Goal: Task Accomplishment & Management: Manage account settings

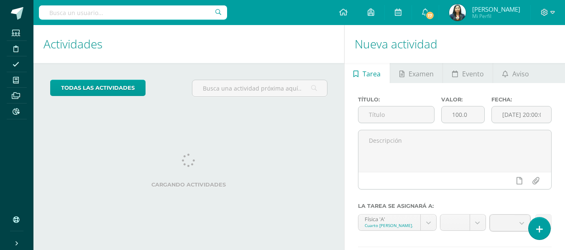
drag, startPoint x: 182, startPoint y: 47, endPoint x: 199, endPoint y: 72, distance: 30.0
click at [199, 72] on div "Actividades Actividad todas las Actividades No tienes actividades Échale un vis…" at bounding box center [187, 162] width 314 height 275
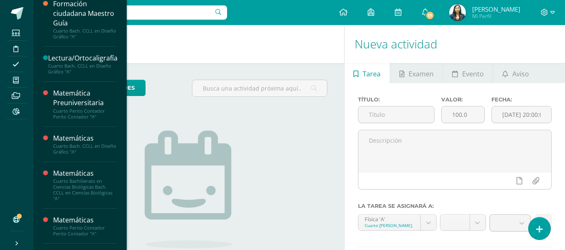
scroll to position [125, 0]
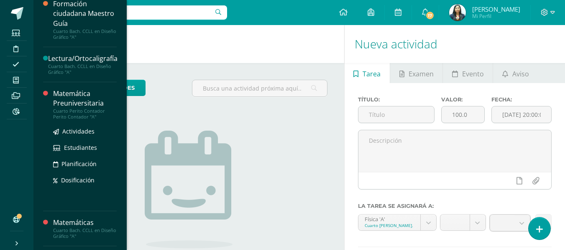
click at [70, 89] on div "Matemática Preuniversitaria" at bounding box center [85, 98] width 64 height 19
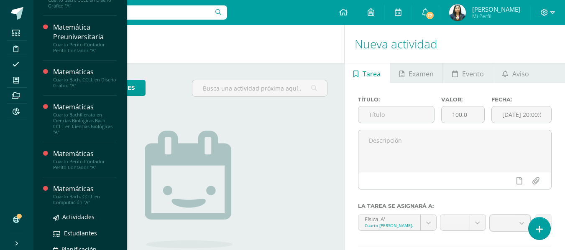
scroll to position [317, 0]
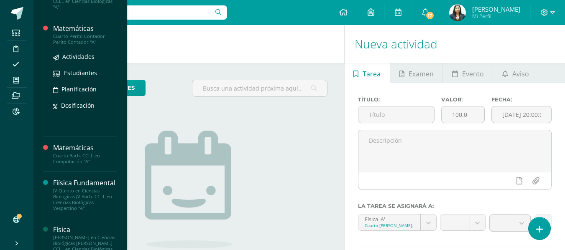
click at [87, 45] on div "Cuarto Perito Contador Perito Contador "A"" at bounding box center [85, 39] width 64 height 12
click at [57, 33] on div "Matemáticas" at bounding box center [85, 29] width 64 height 10
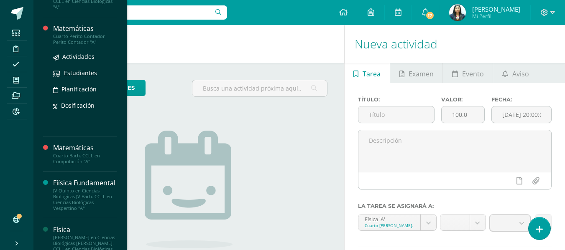
click at [45, 117] on div at bounding box center [48, 77] width 10 height 106
click at [65, 118] on div "Matemáticas Cuarto Perito Contador Perito Contador "A" Actividades Estudiantes …" at bounding box center [85, 77] width 64 height 106
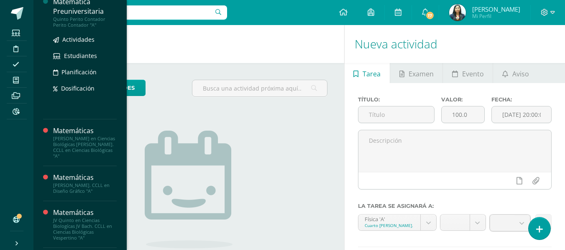
scroll to position [543, 0]
click at [76, 28] on div "Quinto Perito Contador Perito Contador "A"" at bounding box center [85, 22] width 64 height 12
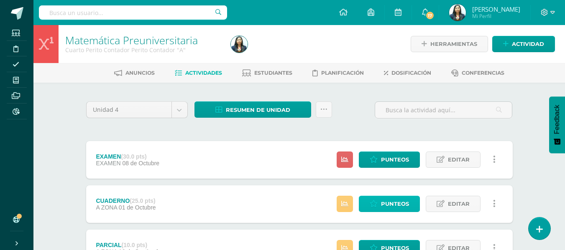
click at [373, 206] on icon at bounding box center [374, 204] width 8 height 7
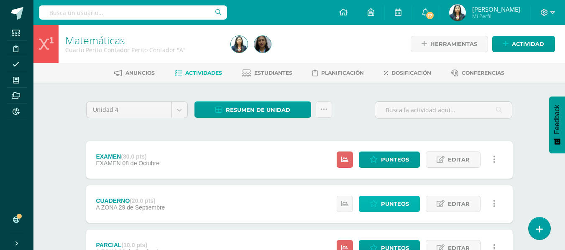
drag, startPoint x: 384, startPoint y: 197, endPoint x: 106, endPoint y: 0, distance: 341.0
click at [384, 197] on span "Punteos" at bounding box center [395, 204] width 28 height 15
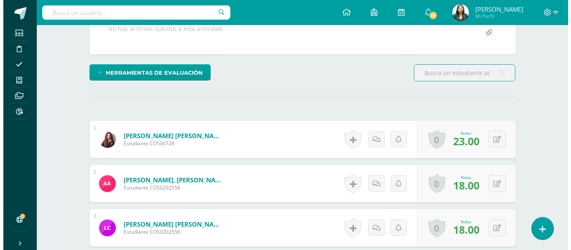
scroll to position [86, 0]
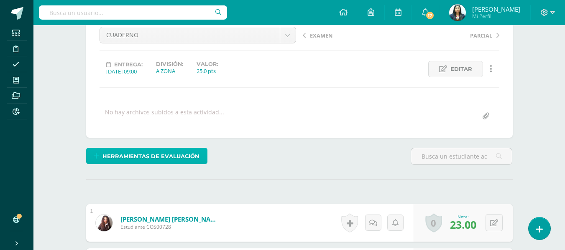
click at [174, 157] on span "Herramientas de evaluación" at bounding box center [150, 156] width 97 height 15
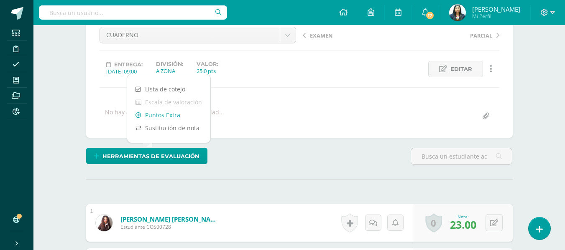
click at [166, 116] on link "Puntos Extra" at bounding box center [168, 115] width 83 height 13
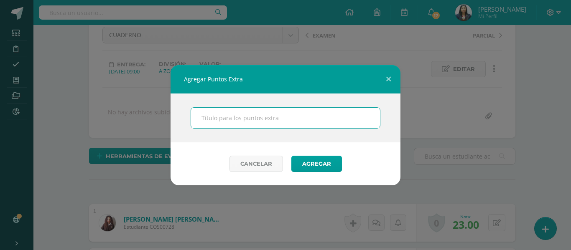
scroll to position [87, 0]
type input "BONOS"
click at [330, 160] on button "Agregar" at bounding box center [316, 164] width 51 height 16
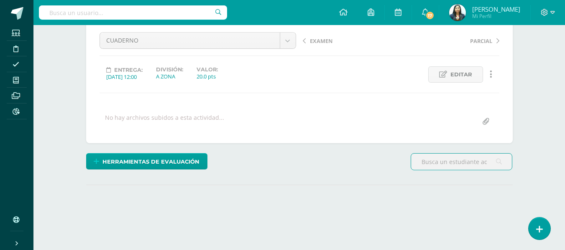
scroll to position [128, 0]
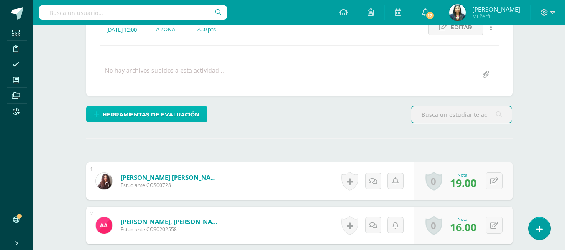
click at [178, 116] on span "Herramientas de evaluación" at bounding box center [150, 114] width 97 height 15
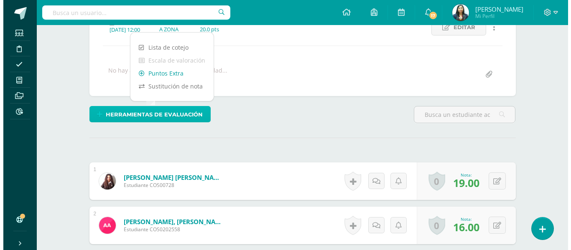
scroll to position [128, 0]
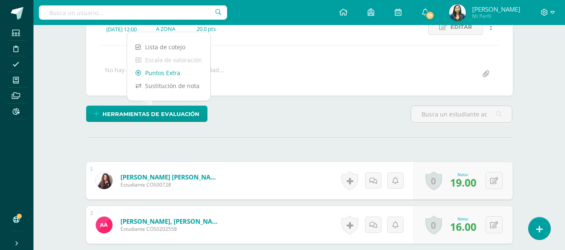
click at [139, 74] on icon at bounding box center [138, 73] width 6 height 6
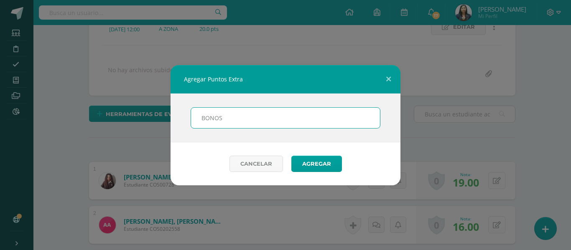
scroll to position [129, 0]
type input "BONOS"
click at [337, 172] on button "Agregar" at bounding box center [316, 164] width 51 height 16
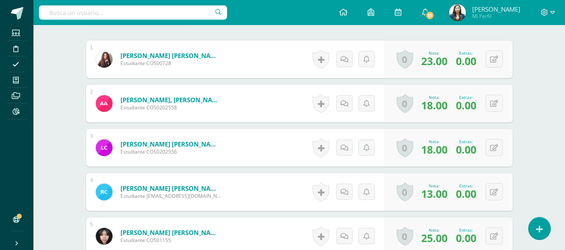
scroll to position [284, 0]
click at [496, 57] on icon at bounding box center [494, 59] width 8 height 7
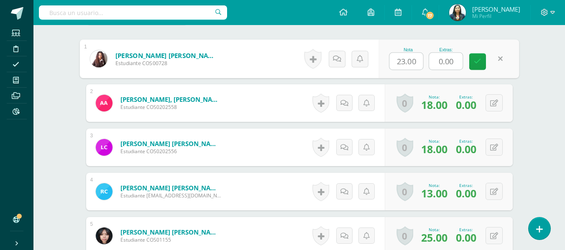
drag, startPoint x: 454, startPoint y: 64, endPoint x: 422, endPoint y: 66, distance: 31.8
click at [422, 66] on div "Nota 23.00 Extras: 0.00" at bounding box center [448, 59] width 141 height 39
type input "5"
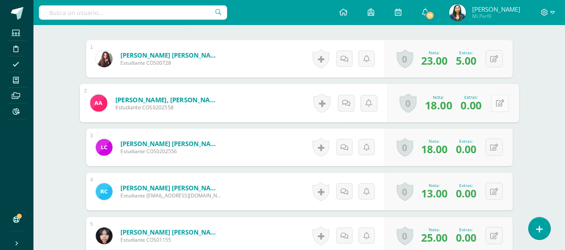
drag, startPoint x: 495, startPoint y: 100, endPoint x: 493, endPoint y: 107, distance: 7.0
click at [494, 101] on button at bounding box center [500, 104] width 18 height 18
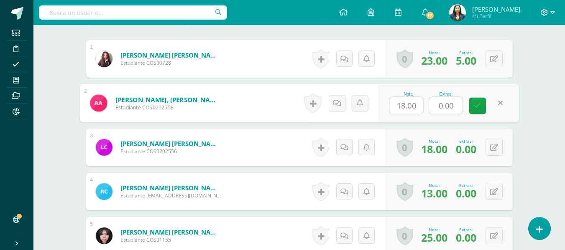
drag, startPoint x: 455, startPoint y: 105, endPoint x: 428, endPoint y: 107, distance: 26.8
click at [428, 107] on div "Nota 18.00 Extras: 0.00" at bounding box center [448, 103] width 141 height 39
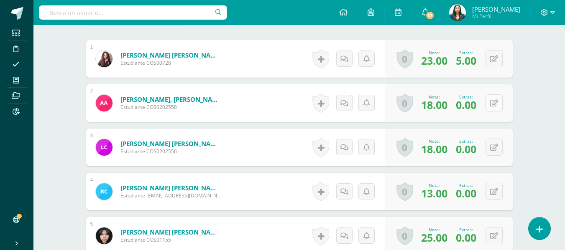
click at [496, 105] on icon at bounding box center [494, 103] width 8 height 7
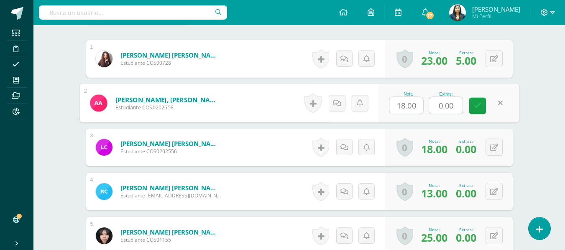
drag, startPoint x: 455, startPoint y: 105, endPoint x: 446, endPoint y: 104, distance: 9.2
click at [446, 104] on input "0.00" at bounding box center [445, 105] width 33 height 17
type input "0"
type input "5"
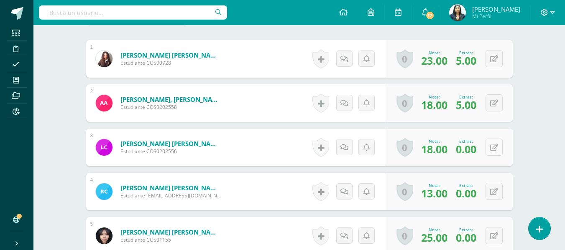
click at [497, 148] on icon at bounding box center [494, 147] width 8 height 7
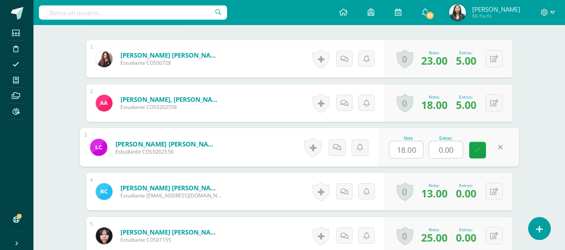
drag, startPoint x: 460, startPoint y: 152, endPoint x: 415, endPoint y: 151, distance: 44.8
click at [415, 151] on div "Nota 18.00 Extras: 0.00" at bounding box center [448, 147] width 141 height 39
type input "2"
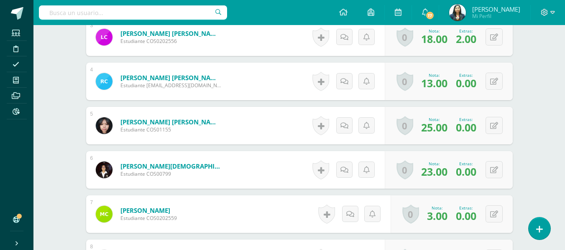
scroll to position [409, 0]
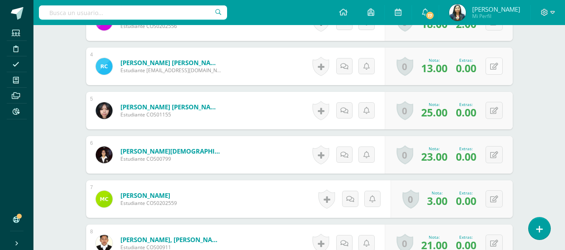
click at [493, 72] on button at bounding box center [494, 66] width 17 height 17
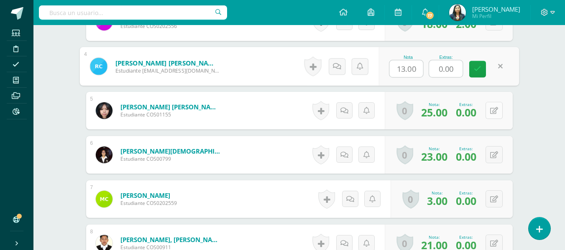
click at [501, 112] on button at bounding box center [494, 110] width 17 height 17
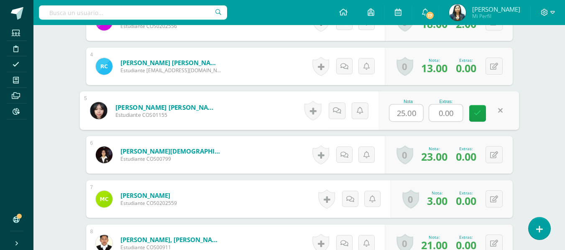
drag, startPoint x: 459, startPoint y: 112, endPoint x: 417, endPoint y: 112, distance: 41.8
click at [419, 112] on div "Nota 25.00 Extras: 0.00" at bounding box center [448, 111] width 141 height 39
type input "5"
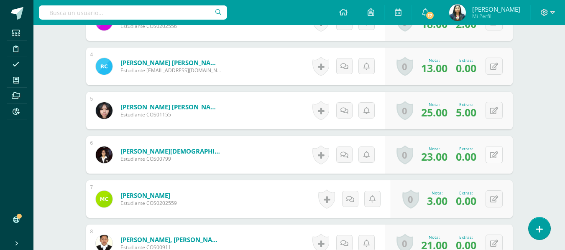
click at [496, 153] on icon at bounding box center [494, 155] width 8 height 7
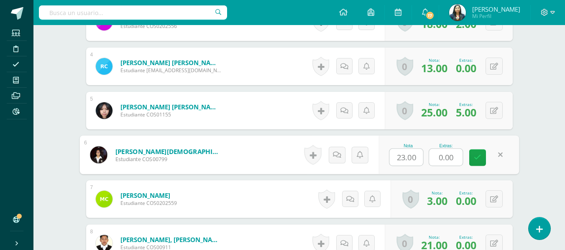
drag, startPoint x: 459, startPoint y: 157, endPoint x: 417, endPoint y: 156, distance: 42.3
click at [417, 156] on div "Nota 23.00 Extras: 0.00" at bounding box center [448, 155] width 141 height 39
type input "3"
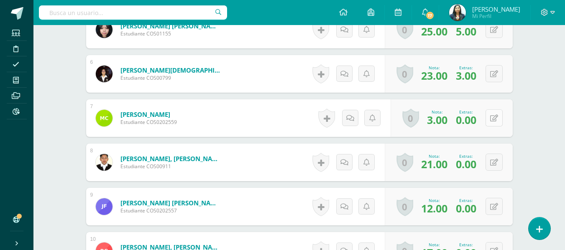
scroll to position [535, 0]
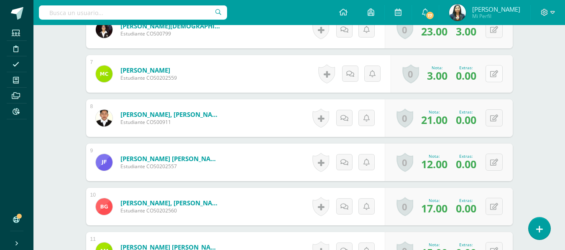
click at [493, 72] on button at bounding box center [494, 73] width 17 height 17
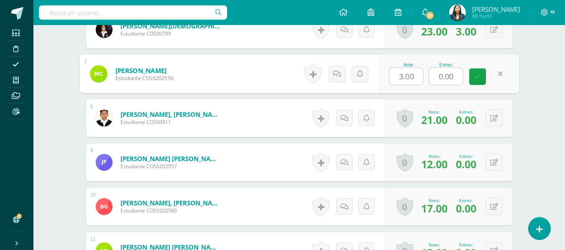
drag, startPoint x: 458, startPoint y: 76, endPoint x: 423, endPoint y: 79, distance: 35.3
click at [423, 79] on div "Nota 3.00 Extras: 0.00" at bounding box center [448, 74] width 141 height 39
type input "5"
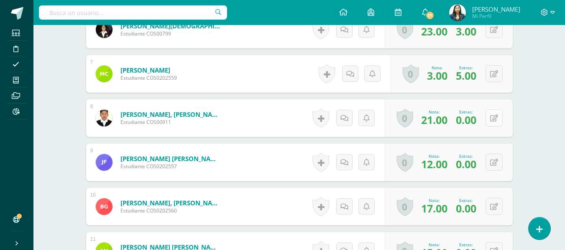
click at [488, 122] on div "0 Logros Logros obtenidos Aún no hay logros agregados Nota: 21.00 Extras: 0.00" at bounding box center [449, 119] width 128 height 38
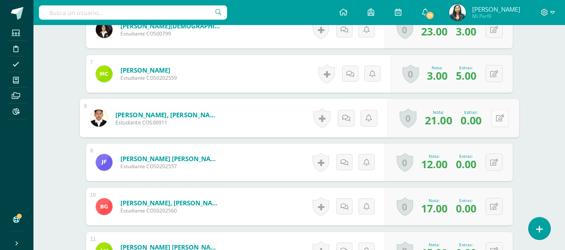
click at [500, 115] on icon at bounding box center [500, 118] width 8 height 7
drag, startPoint x: 450, startPoint y: 121, endPoint x: 432, endPoint y: 122, distance: 18.0
click at [410, 127] on div "Nota 21.00 Extras: 0.00" at bounding box center [448, 118] width 141 height 39
drag, startPoint x: 445, startPoint y: 119, endPoint x: 421, endPoint y: 118, distance: 24.3
click at [422, 119] on div "Nota 21.00 Extras: 0.00" at bounding box center [448, 118] width 141 height 39
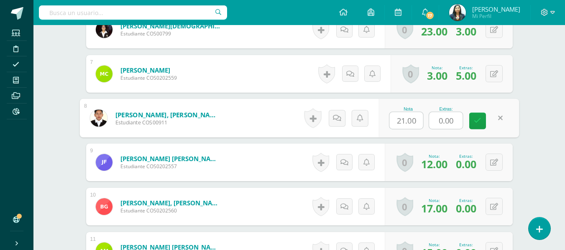
type input "5"
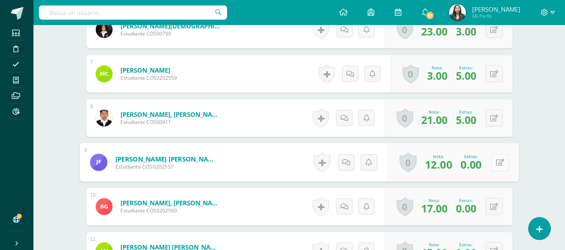
click at [492, 164] on button at bounding box center [500, 163] width 18 height 18
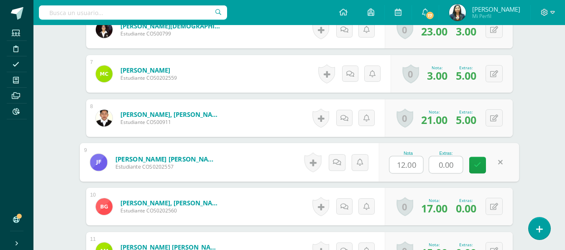
drag, startPoint x: 460, startPoint y: 165, endPoint x: 419, endPoint y: 165, distance: 41.4
click at [420, 166] on div "Nota 12.00 Extras: 0.00" at bounding box center [448, 162] width 141 height 39
type input "5"
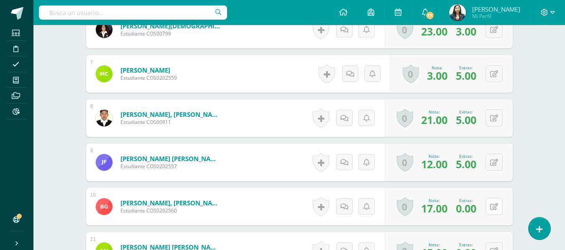
click at [491, 199] on button at bounding box center [494, 206] width 17 height 17
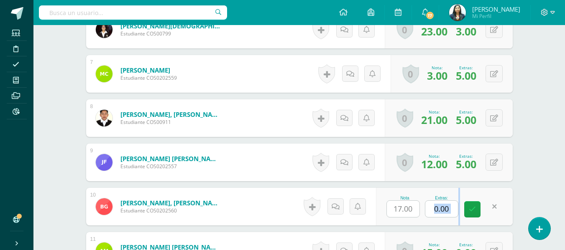
drag, startPoint x: 463, startPoint y: 208, endPoint x: 429, endPoint y: 208, distance: 33.9
click at [430, 208] on div "Nota 17.00 Extras: 0.00" at bounding box center [444, 207] width 136 height 38
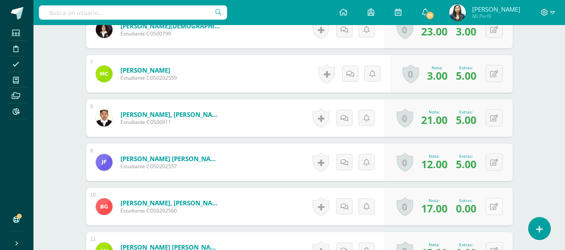
click at [495, 206] on icon at bounding box center [494, 207] width 8 height 7
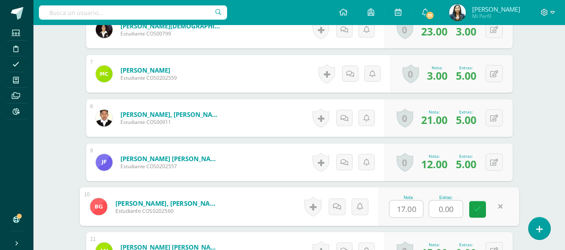
click at [449, 209] on input "0.00" at bounding box center [445, 209] width 33 height 17
drag, startPoint x: 454, startPoint y: 210, endPoint x: 422, endPoint y: 211, distance: 31.4
click at [422, 211] on div "Nota 17.00 Extras: 0.00" at bounding box center [448, 207] width 141 height 39
type input "5"
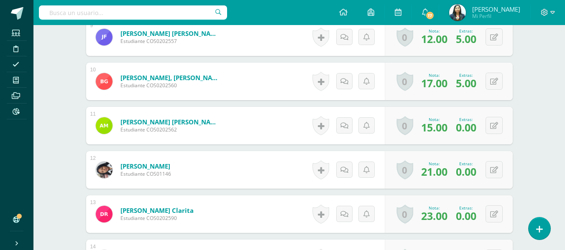
scroll to position [702, 0]
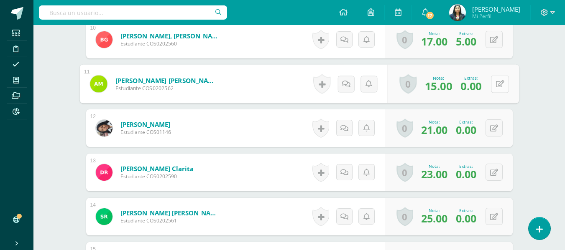
click at [500, 87] on button at bounding box center [500, 84] width 18 height 18
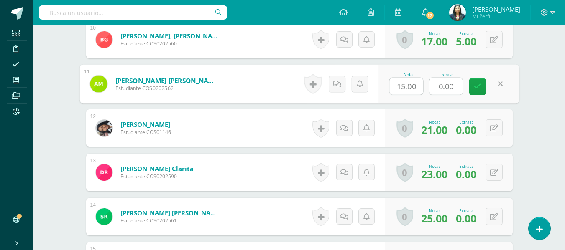
drag, startPoint x: 451, startPoint y: 90, endPoint x: 424, endPoint y: 91, distance: 27.6
click at [424, 91] on div "Nota 15.00 Extras: 0.00" at bounding box center [448, 84] width 141 height 39
type input "4"
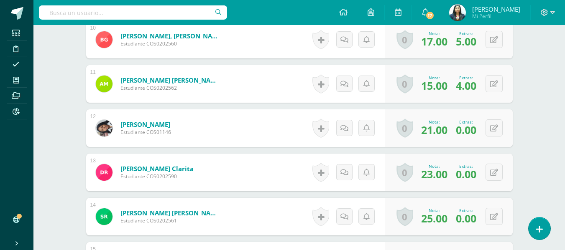
click at [506, 128] on div "0 Logros Logros obtenidos Aún no hay logros agregados Nota: 21.00 Extras: 0.00" at bounding box center [449, 129] width 128 height 38
click at [494, 128] on icon at bounding box center [494, 128] width 8 height 7
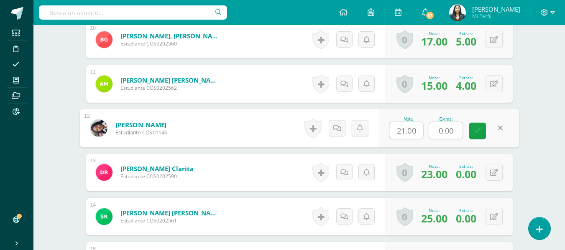
drag, startPoint x: 441, startPoint y: 131, endPoint x: 417, endPoint y: 131, distance: 23.8
click at [417, 131] on div "Nota 21.00 Extras: 0.00" at bounding box center [448, 128] width 141 height 39
type input "3"
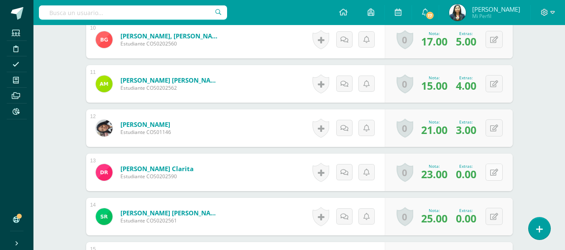
click at [501, 176] on button at bounding box center [494, 172] width 17 height 17
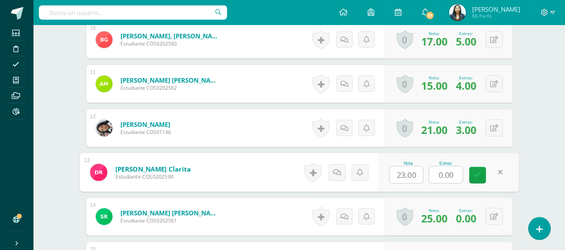
drag, startPoint x: 459, startPoint y: 181, endPoint x: 422, endPoint y: 177, distance: 37.0
click at [424, 179] on div "Nota 23.00 Extras: 0.00" at bounding box center [448, 172] width 141 height 39
type input "4"
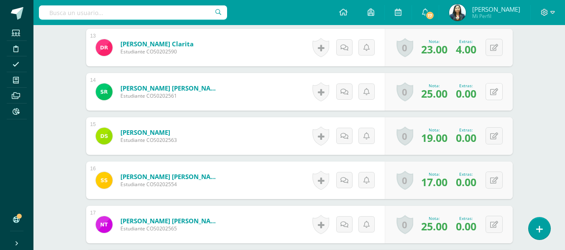
scroll to position [828, 0]
click at [493, 87] on button at bounding box center [494, 91] width 17 height 17
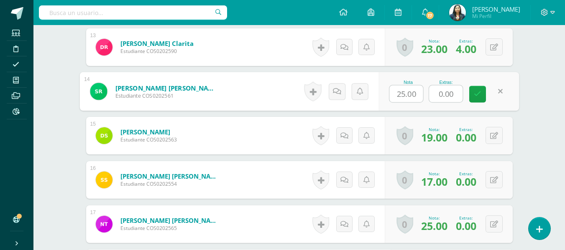
drag, startPoint x: 456, startPoint y: 94, endPoint x: 422, endPoint y: 97, distance: 34.4
click at [422, 97] on div "Nota 25.00 Extras: 0.00" at bounding box center [448, 91] width 141 height 39
type input "5"
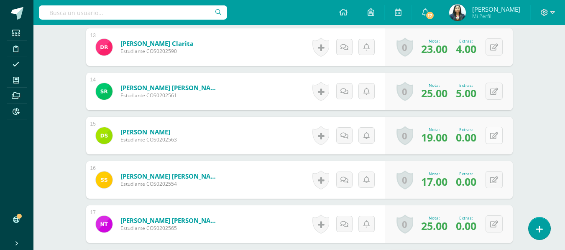
click at [488, 132] on div "0 Logros Logros obtenidos Aún no hay logros agregados Nota: 19.00 Extras: 0.00" at bounding box center [449, 136] width 128 height 38
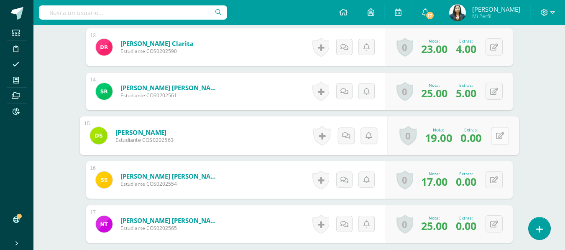
click at [499, 139] on icon at bounding box center [500, 135] width 8 height 7
drag, startPoint x: 452, startPoint y: 141, endPoint x: 424, endPoint y: 140, distance: 28.4
click at [424, 140] on div "Nota 19.00 Extras: 0.00" at bounding box center [448, 136] width 141 height 39
type input "5"
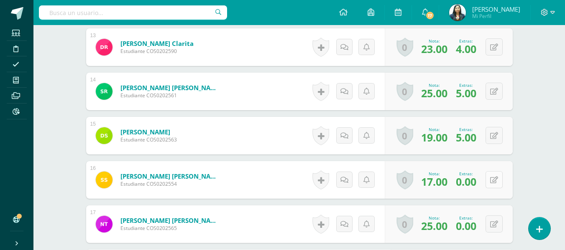
click at [496, 177] on icon at bounding box center [494, 180] width 8 height 7
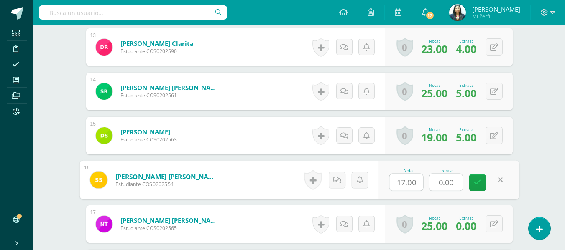
drag, startPoint x: 453, startPoint y: 179, endPoint x: 426, endPoint y: 179, distance: 27.2
click at [426, 179] on div "Nota 17.00 Extras: 0.00" at bounding box center [448, 180] width 141 height 39
type input "5"
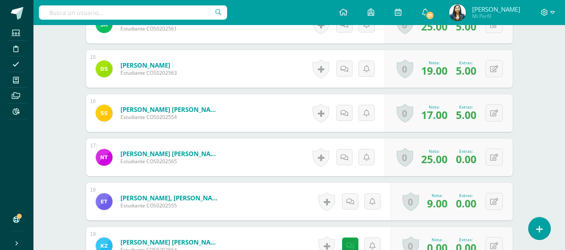
scroll to position [911, 0]
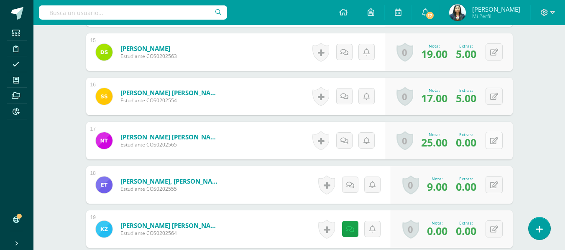
click at [495, 141] on icon at bounding box center [494, 141] width 8 height 7
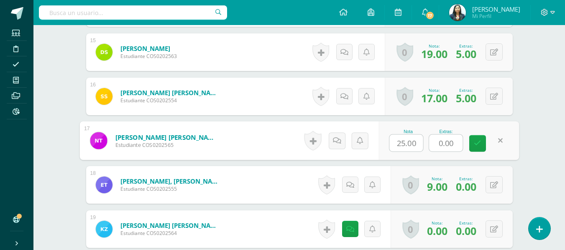
drag, startPoint x: 460, startPoint y: 143, endPoint x: 416, endPoint y: 143, distance: 43.5
click at [416, 143] on div "Nota 25.00 Extras: 0.00" at bounding box center [448, 141] width 141 height 39
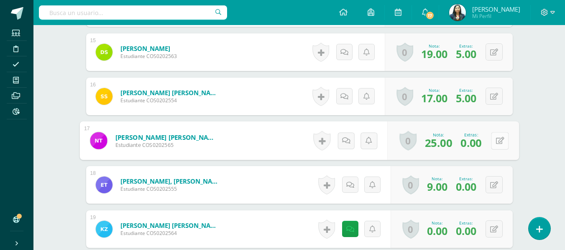
click at [488, 141] on div "0 Logros Logros obtenidos Aún no hay logros agregados Nota: 25.00 Extras: 0.00" at bounding box center [453, 141] width 132 height 39
click at [506, 145] on button at bounding box center [500, 141] width 18 height 18
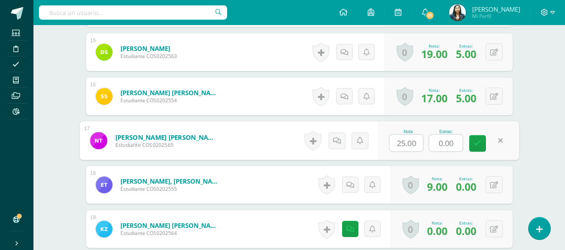
drag, startPoint x: 454, startPoint y: 145, endPoint x: 423, endPoint y: 146, distance: 31.4
click at [423, 146] on div "Nota 25.00 Extras: 0.00" at bounding box center [448, 141] width 141 height 39
type input "5"
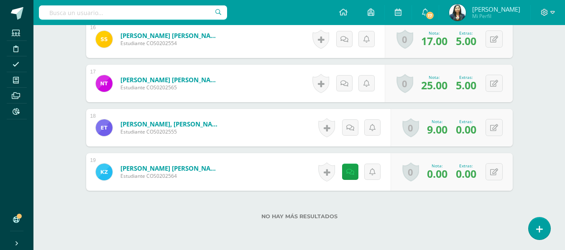
scroll to position [1005, 0]
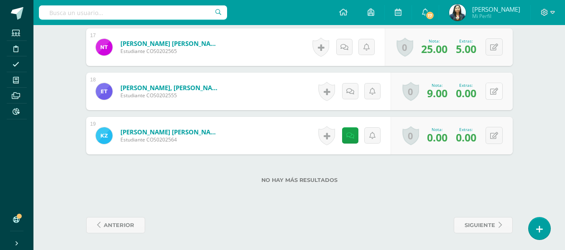
click at [500, 91] on button at bounding box center [494, 91] width 17 height 17
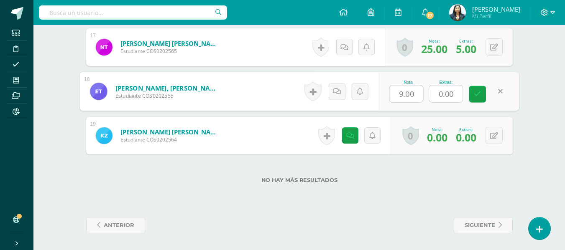
drag, startPoint x: 452, startPoint y: 96, endPoint x: 421, endPoint y: 98, distance: 30.6
click at [421, 98] on div "Nota 9.00 Extras: 0.00" at bounding box center [448, 91] width 141 height 39
type input "3"
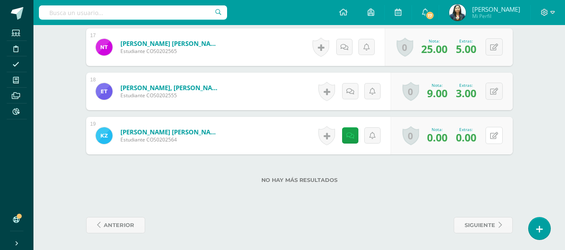
click at [485, 135] on div "0 Logros Logros obtenidos Aún no hay logros agregados Nota: 0.00 Extras: 0.00" at bounding box center [452, 136] width 122 height 38
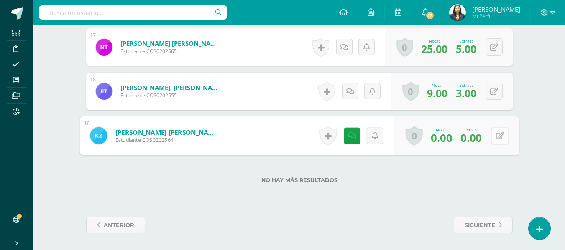
click at [493, 140] on button at bounding box center [500, 136] width 18 height 18
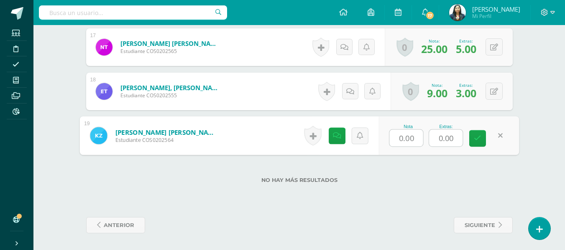
drag, startPoint x: 457, startPoint y: 135, endPoint x: 430, endPoint y: 137, distance: 27.2
click at [430, 137] on input "0.00" at bounding box center [445, 138] width 33 height 17
type input "4"
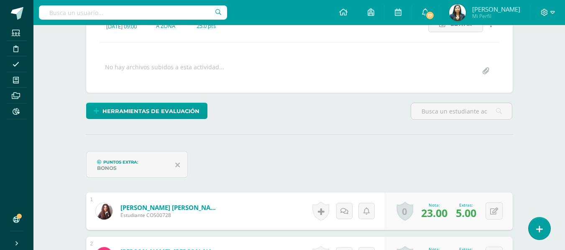
scroll to position [85, 0]
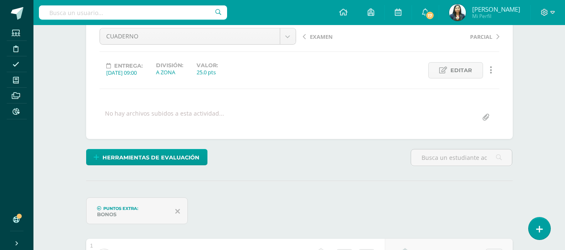
click at [322, 43] on div "EXAMEN PARCIAL" at bounding box center [400, 39] width 203 height 23
click at [324, 37] on span "EXAMEN" at bounding box center [321, 37] width 23 height 8
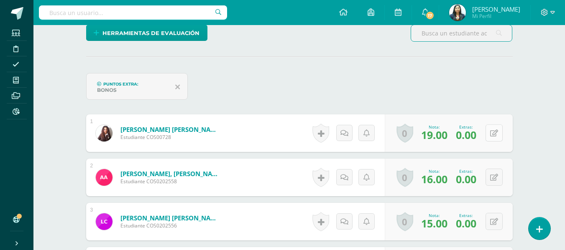
scroll to position [210, 0]
click at [495, 128] on button at bounding box center [494, 132] width 17 height 17
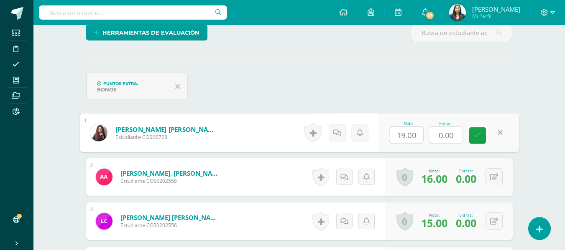
drag, startPoint x: 453, startPoint y: 131, endPoint x: 431, endPoint y: 137, distance: 22.9
click at [431, 137] on input "0.00" at bounding box center [445, 135] width 33 height 17
type input "5"
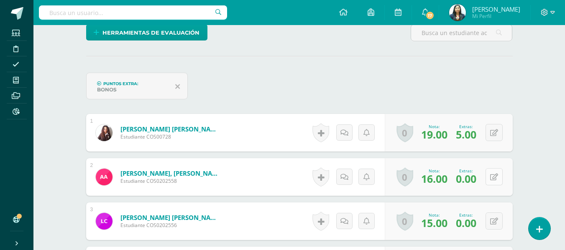
click at [494, 172] on button at bounding box center [494, 177] width 17 height 17
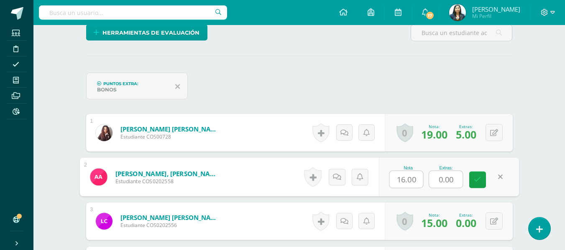
drag, startPoint x: 456, startPoint y: 180, endPoint x: 418, endPoint y: 179, distance: 38.1
click at [420, 179] on div "Nota 16.00 Extras: 0.00" at bounding box center [448, 177] width 141 height 39
type input "5"
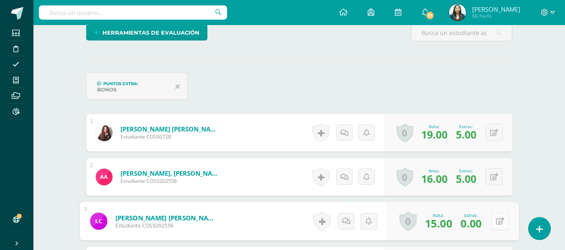
click at [497, 220] on icon at bounding box center [500, 221] width 8 height 7
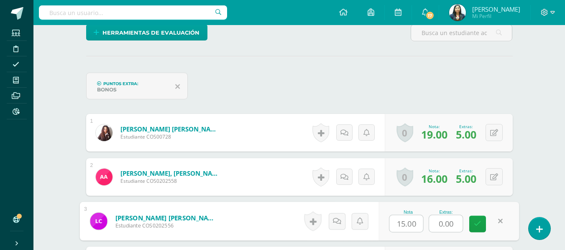
drag, startPoint x: 457, startPoint y: 222, endPoint x: 416, endPoint y: 222, distance: 41.0
click at [418, 222] on div "Nota 15.00 Extras: 0.00" at bounding box center [448, 221] width 141 height 39
type input "2"
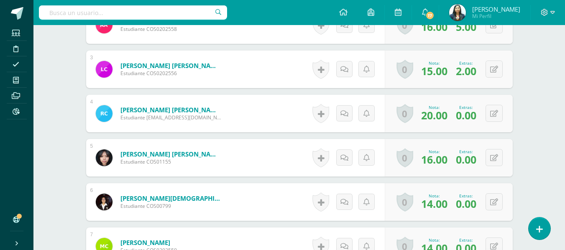
scroll to position [377, 0]
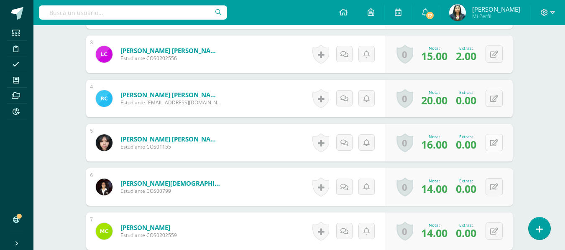
click at [488, 142] on div "0 Logros Logros obtenidos Aún no hay logros agregados Nota: 16.00 Extras: 0.00" at bounding box center [449, 143] width 128 height 38
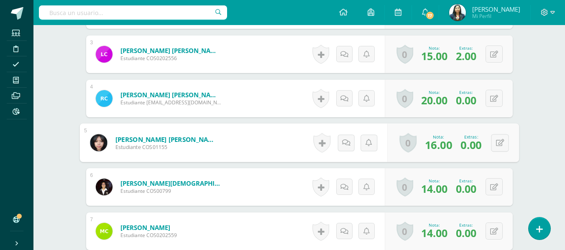
click at [510, 139] on div "0 Logros Logros obtenidos Aún no hay logros agregados Nota: 16.00 Extras: 0.00" at bounding box center [453, 143] width 132 height 39
click at [498, 144] on button at bounding box center [500, 143] width 18 height 18
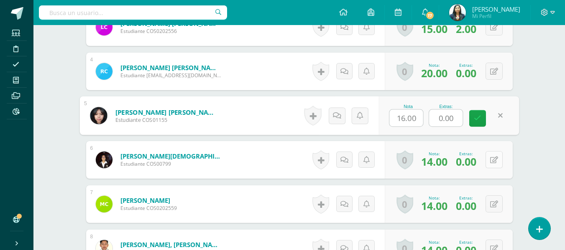
scroll to position [419, 0]
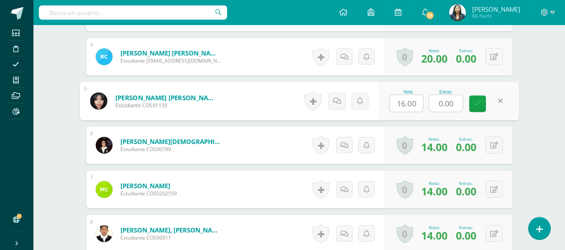
drag, startPoint x: 460, startPoint y: 104, endPoint x: 407, endPoint y: 106, distance: 52.3
click at [408, 106] on div "Nota 16.00 Extras: 0.00" at bounding box center [448, 101] width 141 height 39
type input "5"
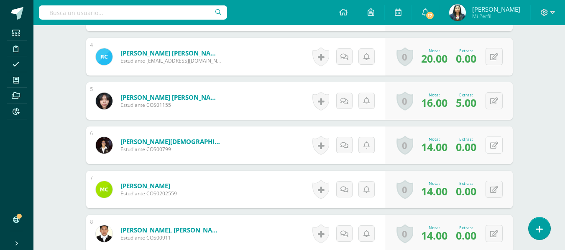
click at [501, 150] on button at bounding box center [494, 145] width 17 height 17
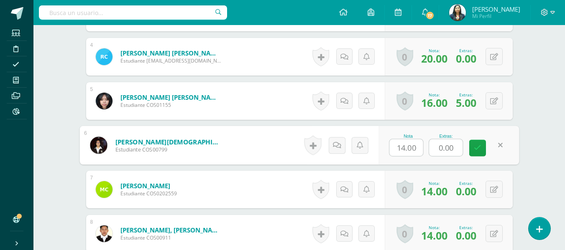
drag, startPoint x: 454, startPoint y: 149, endPoint x: 417, endPoint y: 146, distance: 36.5
click at [418, 146] on div "Nota 14.00 Extras: 0.00" at bounding box center [448, 145] width 141 height 39
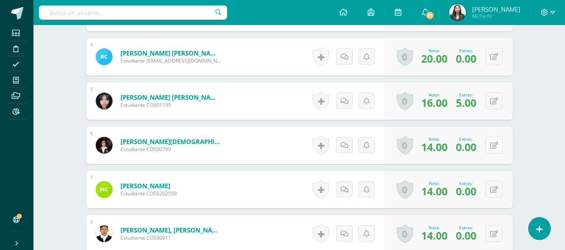
click at [498, 144] on button at bounding box center [494, 145] width 17 height 17
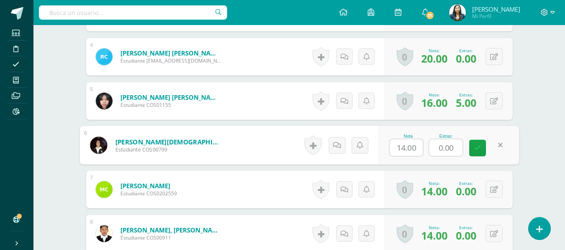
drag, startPoint x: 461, startPoint y: 148, endPoint x: 411, endPoint y: 151, distance: 50.2
click at [411, 151] on div "Nota 14.00 Extras: 0.00" at bounding box center [448, 145] width 141 height 39
type input "3"
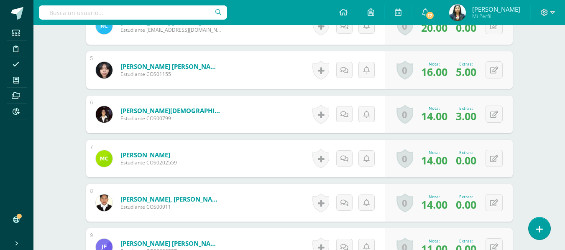
scroll to position [544, 0]
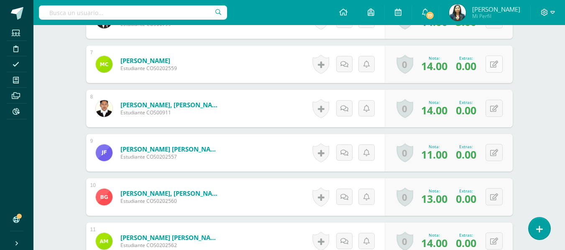
click at [494, 67] on icon at bounding box center [494, 64] width 8 height 7
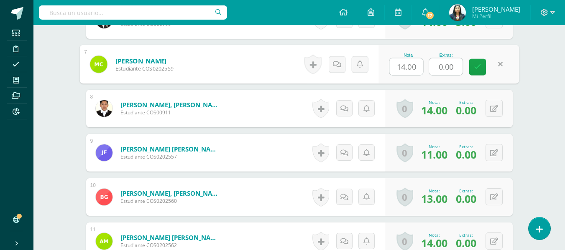
drag, startPoint x: 451, startPoint y: 68, endPoint x: 434, endPoint y: 68, distance: 17.6
click at [434, 68] on input "0.00" at bounding box center [445, 67] width 33 height 17
type input "5"
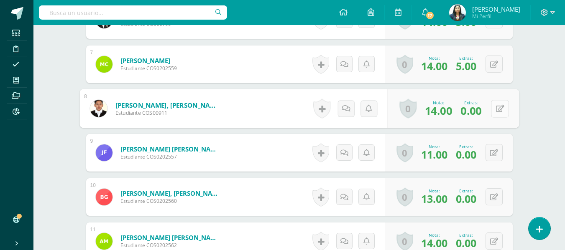
click at [492, 101] on button at bounding box center [500, 109] width 18 height 18
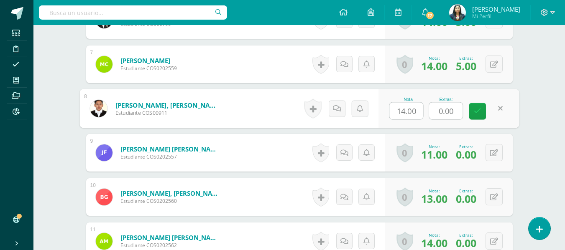
drag, startPoint x: 462, startPoint y: 110, endPoint x: 424, endPoint y: 110, distance: 38.1
click at [424, 110] on div "Nota 14.00 Extras: 0.00" at bounding box center [448, 108] width 141 height 39
type input "5"
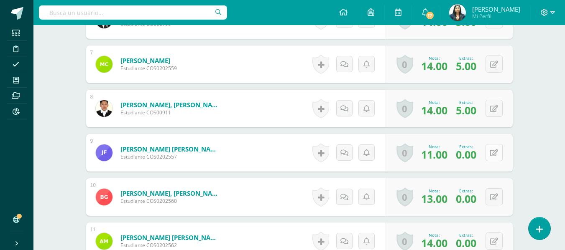
click at [497, 153] on icon at bounding box center [494, 153] width 8 height 7
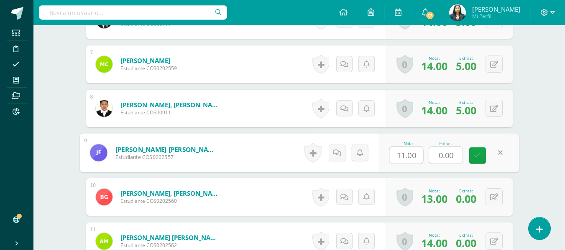
drag, startPoint x: 442, startPoint y: 154, endPoint x: 403, endPoint y: 154, distance: 38.5
click at [404, 154] on div "Nota 11.00 Extras: 0.00" at bounding box center [448, 153] width 141 height 39
type input "5"
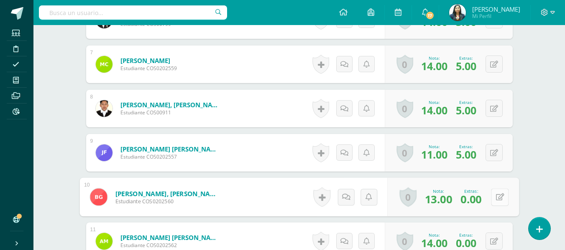
click at [493, 193] on button at bounding box center [500, 198] width 18 height 18
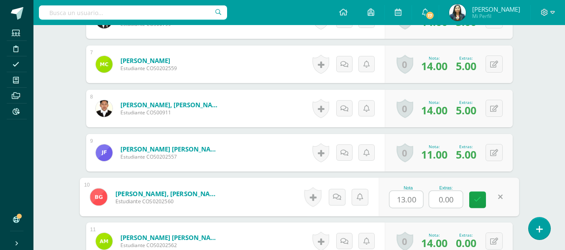
drag, startPoint x: 458, startPoint y: 195, endPoint x: 421, endPoint y: 195, distance: 36.8
click at [421, 195] on div "Nota 13.00 Extras: 0.00" at bounding box center [448, 197] width 141 height 39
type input "5"
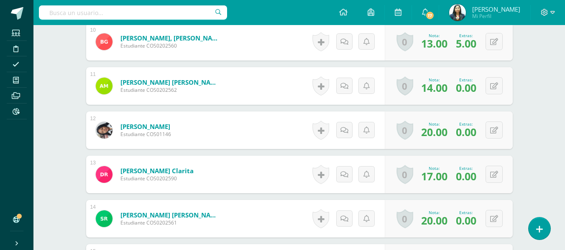
scroll to position [712, 0]
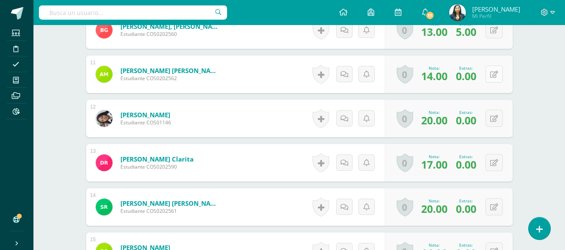
click at [492, 75] on button at bounding box center [494, 74] width 17 height 17
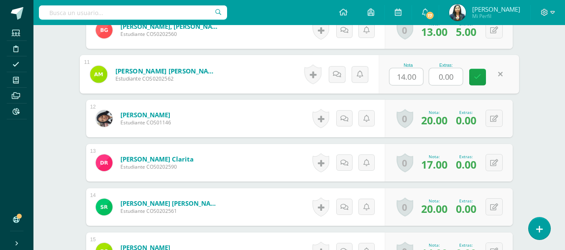
drag, startPoint x: 458, startPoint y: 81, endPoint x: 401, endPoint y: 83, distance: 56.9
click at [401, 83] on div "Nota 14.00 Extras: 0.00" at bounding box center [448, 74] width 141 height 39
type input "4"
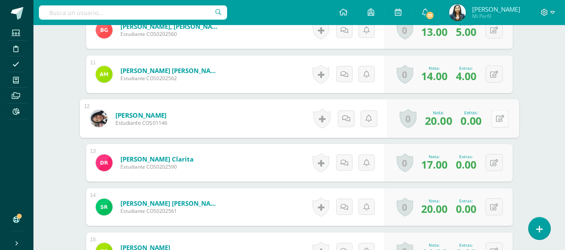
click at [488, 121] on div "0 Logros Logros obtenidos Aún no hay logros agregados Nota: 20.00 Extras: 0.00" at bounding box center [453, 119] width 132 height 39
click at [499, 118] on icon at bounding box center [500, 118] width 8 height 7
drag, startPoint x: 460, startPoint y: 120, endPoint x: 426, endPoint y: 121, distance: 33.9
click at [426, 121] on div "Nota 20.00 Extras: 0.00" at bounding box center [448, 119] width 141 height 39
type input "3"
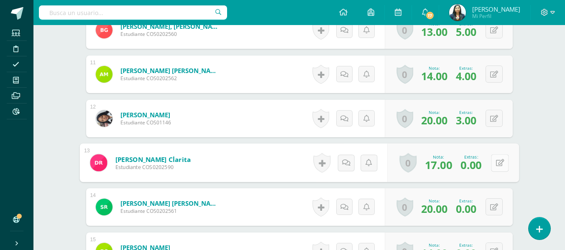
click at [501, 164] on button at bounding box center [500, 163] width 18 height 18
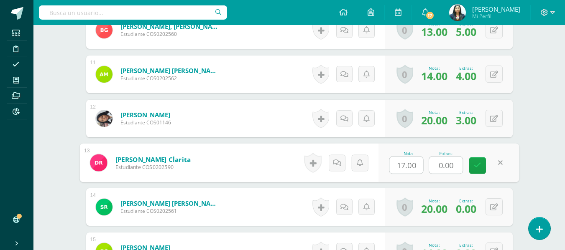
drag, startPoint x: 448, startPoint y: 165, endPoint x: 428, endPoint y: 163, distance: 20.2
click at [431, 164] on input "0.00" at bounding box center [445, 165] width 33 height 17
type input "4"
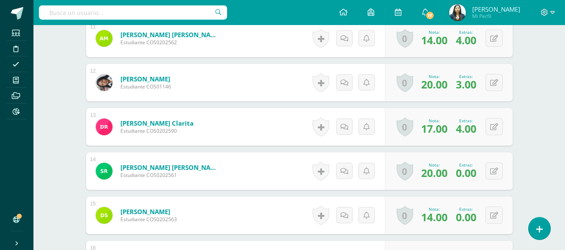
scroll to position [837, 0]
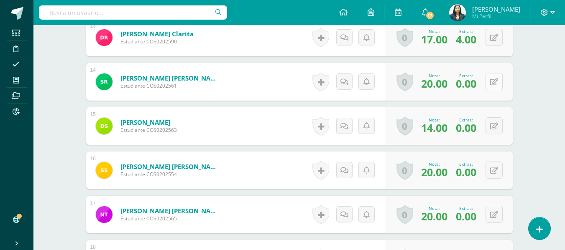
click at [496, 81] on icon at bounding box center [494, 82] width 8 height 7
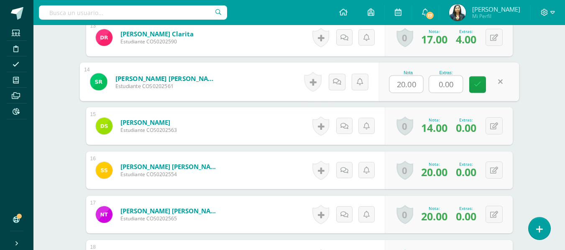
drag, startPoint x: 453, startPoint y: 87, endPoint x: 422, endPoint y: 87, distance: 30.5
click at [423, 87] on div "Nota 20.00 Extras: 0.00" at bounding box center [448, 82] width 141 height 39
type input "5"
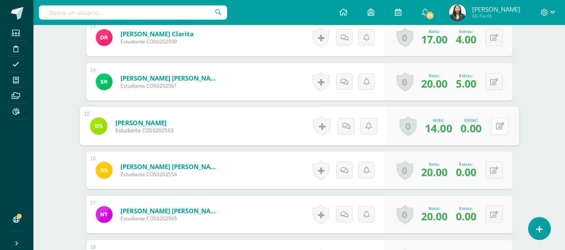
click at [491, 125] on button at bounding box center [500, 127] width 18 height 18
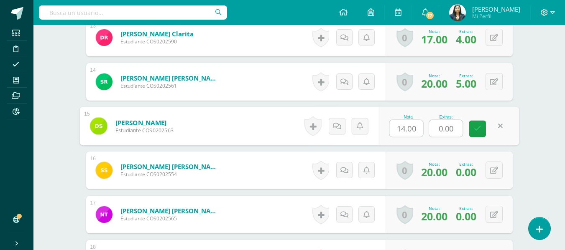
drag, startPoint x: 449, startPoint y: 127, endPoint x: 399, endPoint y: 126, distance: 49.8
click at [400, 126] on div "Nota 14.00 Extras: 0.00" at bounding box center [448, 126] width 141 height 39
type input "5"
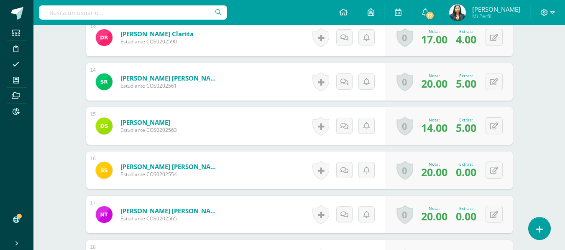
scroll to position [879, 0]
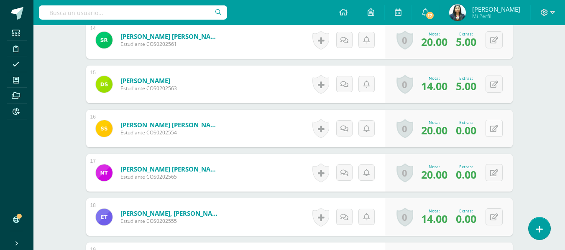
click at [495, 123] on button at bounding box center [494, 128] width 17 height 17
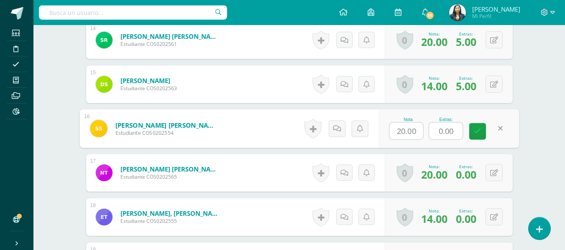
drag, startPoint x: 453, startPoint y: 130, endPoint x: 419, endPoint y: 130, distance: 34.3
click at [419, 130] on div "Nota 20.00 Extras: 0.00" at bounding box center [448, 129] width 141 height 39
type input "5"
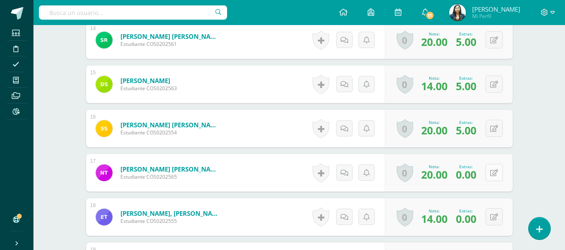
click at [498, 176] on button at bounding box center [494, 172] width 17 height 17
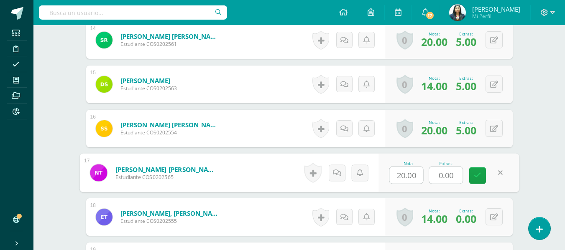
drag, startPoint x: 452, startPoint y: 177, endPoint x: 425, endPoint y: 179, distance: 27.2
click at [427, 179] on div "Nota 20.00 Extras: 0.00" at bounding box center [448, 173] width 141 height 39
type input "5"
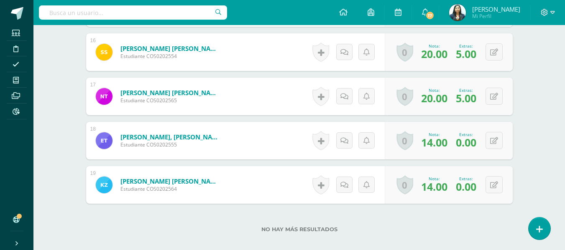
scroll to position [963, 0]
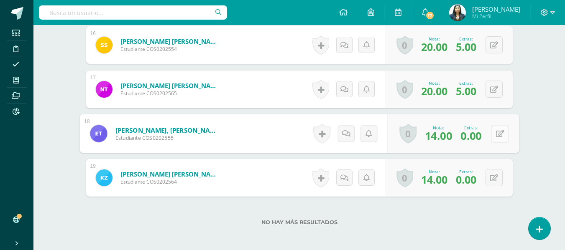
click at [499, 134] on button at bounding box center [500, 134] width 18 height 18
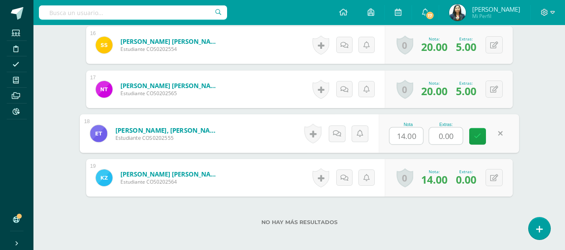
drag, startPoint x: 459, startPoint y: 138, endPoint x: 422, endPoint y: 136, distance: 37.7
click at [422, 136] on div "Nota 14.00 Extras: 0.00" at bounding box center [448, 134] width 141 height 39
type input "3"
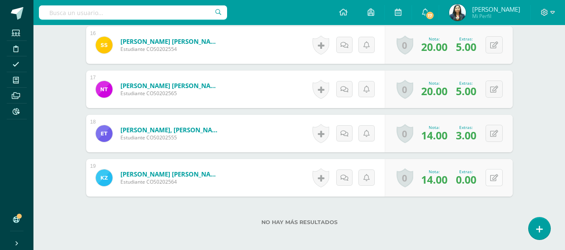
click at [496, 179] on icon at bounding box center [494, 178] width 8 height 7
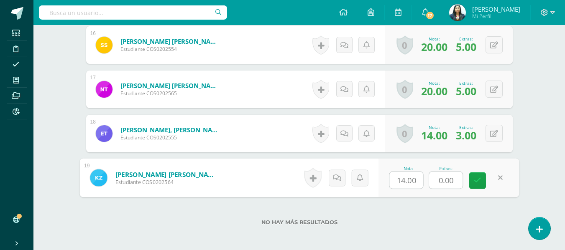
drag, startPoint x: 443, startPoint y: 176, endPoint x: 427, endPoint y: 177, distance: 15.9
click at [427, 177] on div "Nota 14.00 Extras: 0.00" at bounding box center [448, 178] width 141 height 39
type input "4"
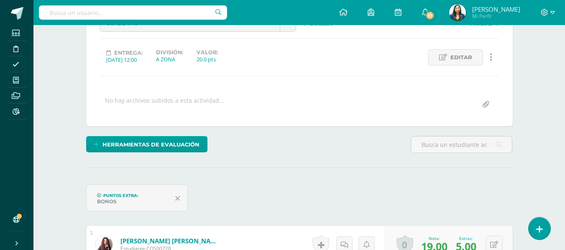
scroll to position [1, 0]
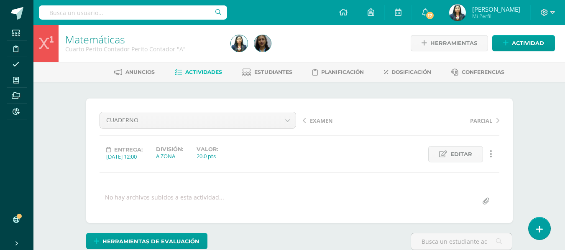
click at [316, 124] on span "EXAMEN" at bounding box center [321, 121] width 23 height 8
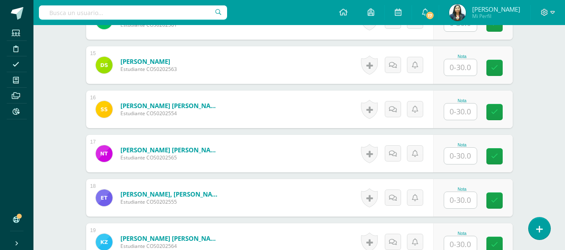
scroll to position [879, 0]
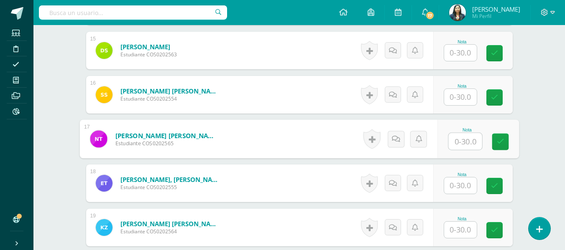
click at [452, 147] on input "text" at bounding box center [464, 141] width 33 height 17
type input "27"
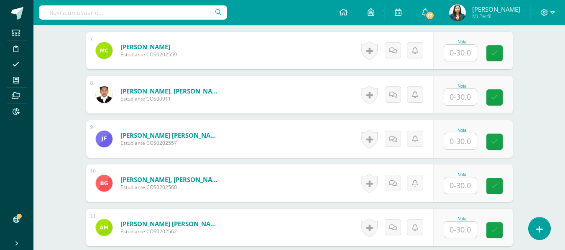
scroll to position [545, 0]
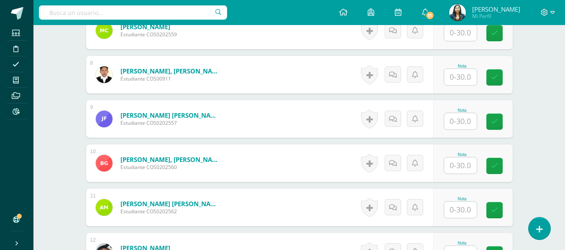
click at [468, 82] on input "text" at bounding box center [460, 77] width 33 height 16
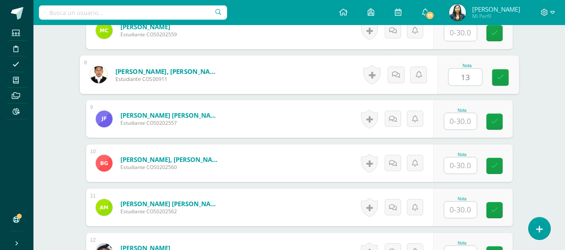
type input "13"
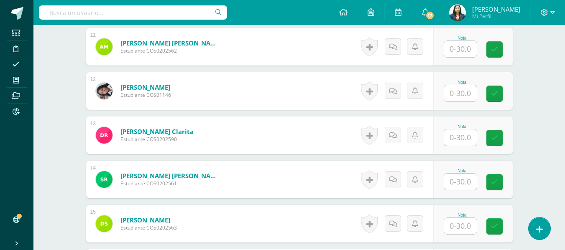
scroll to position [754, 0]
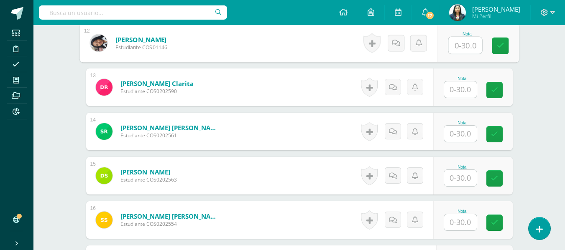
click at [472, 50] on input "text" at bounding box center [464, 45] width 33 height 17
type input "10"
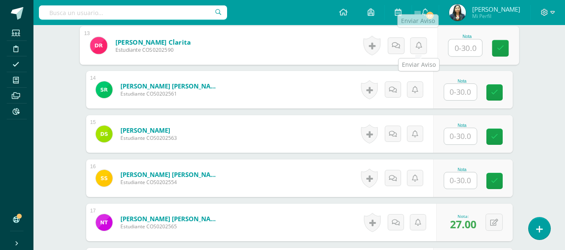
scroll to position [670, 0]
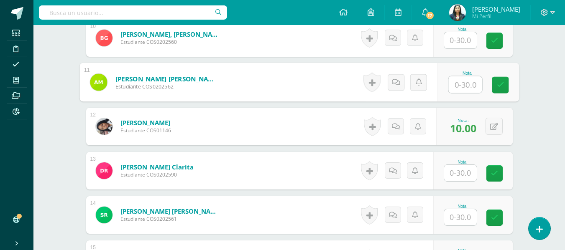
click at [466, 84] on input "text" at bounding box center [464, 85] width 33 height 17
type input "8"
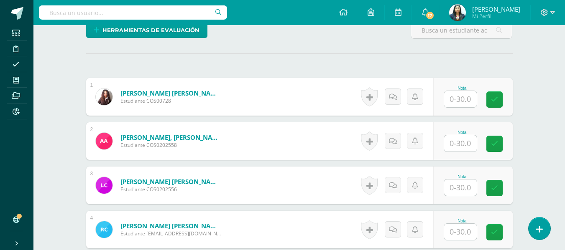
scroll to position [252, 0]
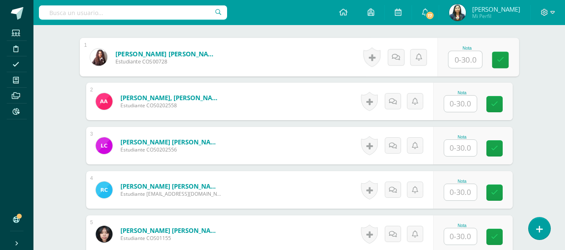
click at [457, 59] on input "text" at bounding box center [464, 59] width 33 height 17
type input "16"
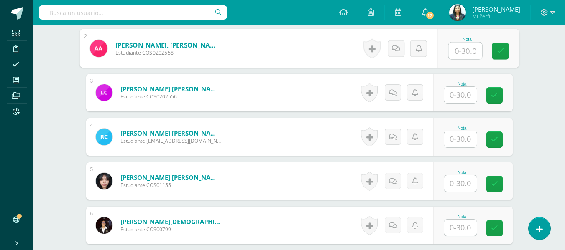
scroll to position [336, 0]
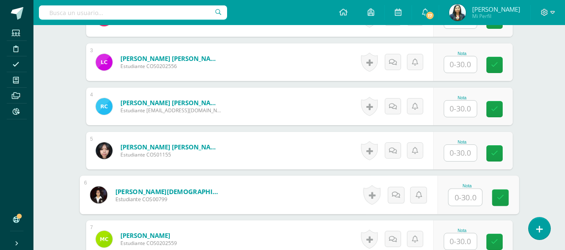
click at [461, 195] on input "text" at bounding box center [464, 197] width 33 height 17
type input "12"
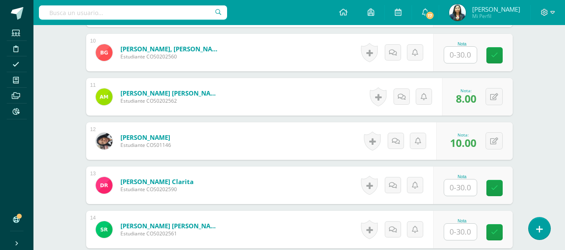
scroll to position [670, 0]
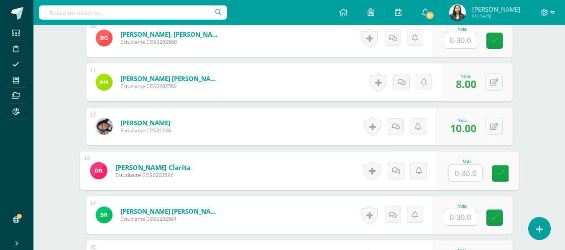
click at [470, 169] on input "text" at bounding box center [464, 173] width 33 height 17
type input "4"
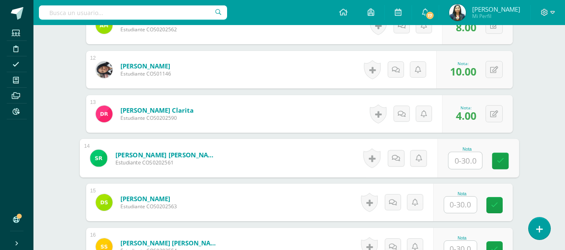
scroll to position [796, 0]
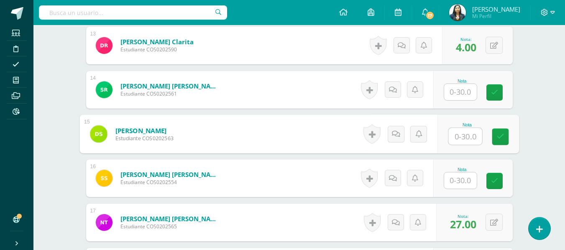
click at [464, 132] on input "text" at bounding box center [464, 136] width 33 height 17
type input "3"
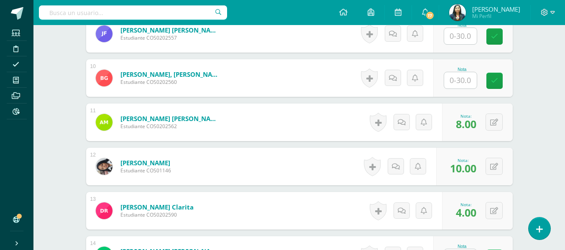
scroll to position [629, 0]
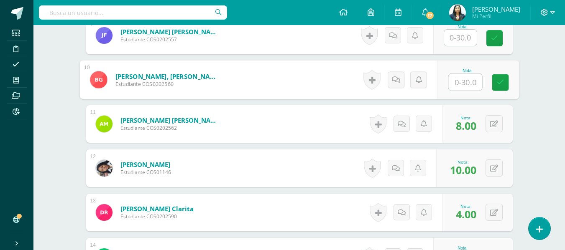
click at [467, 84] on input "text" at bounding box center [464, 82] width 33 height 17
type input "8"
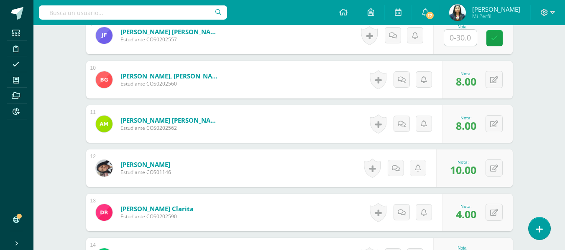
scroll to position [587, 0]
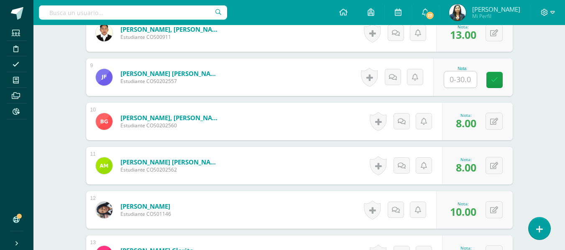
click at [478, 82] on div "Nota" at bounding box center [462, 77] width 37 height 22
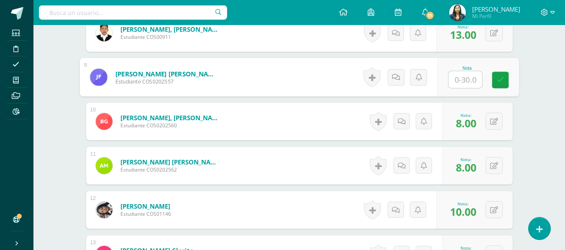
click at [475, 80] on input "text" at bounding box center [464, 80] width 33 height 17
type input "10"
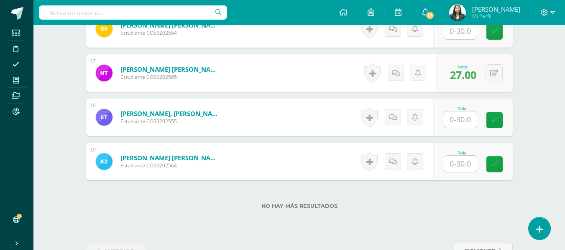
scroll to position [971, 0]
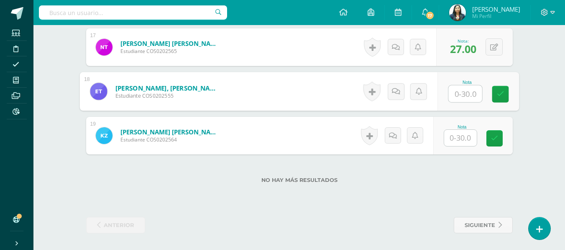
click at [459, 92] on input "text" at bounding box center [464, 94] width 33 height 17
type input "8"
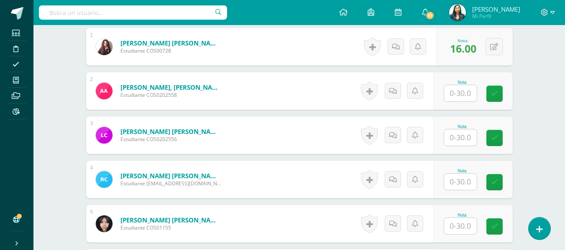
scroll to position [261, 0]
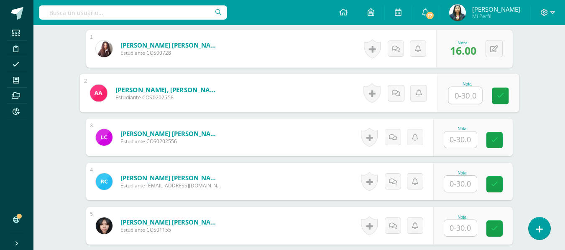
click at [462, 95] on input "text" at bounding box center [464, 95] width 33 height 17
type input "5"
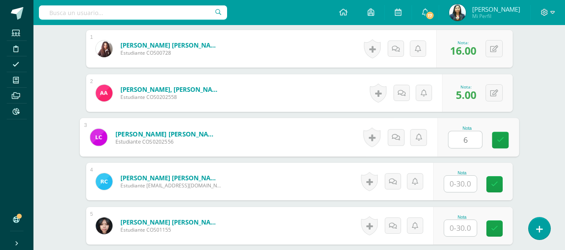
type input "6"
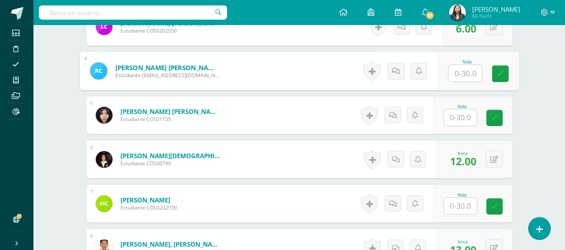
scroll to position [386, 0]
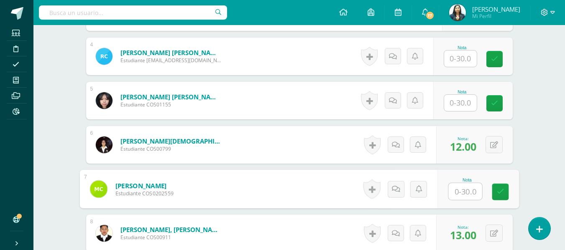
click at [468, 197] on input "text" at bounding box center [464, 192] width 33 height 17
type input "8"
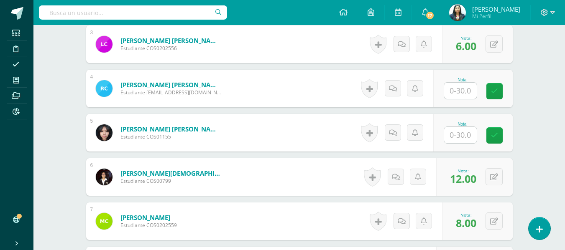
scroll to position [344, 0]
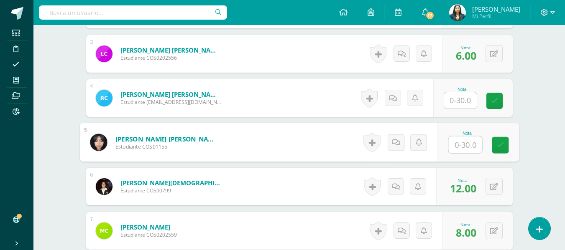
click at [463, 146] on input "text" at bounding box center [464, 145] width 33 height 17
type input "2"
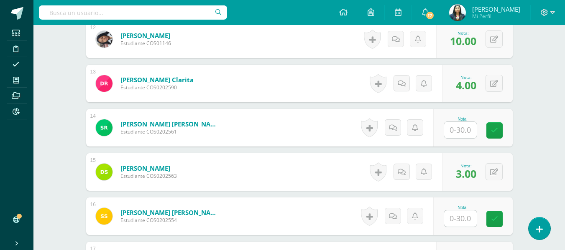
scroll to position [762, 0]
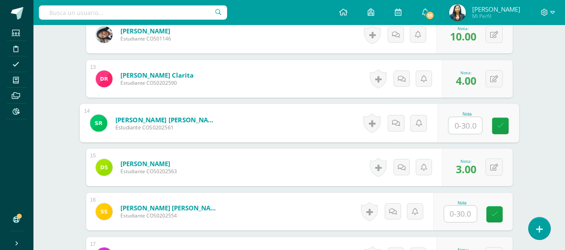
click at [463, 126] on input "text" at bounding box center [464, 126] width 33 height 17
type input "11"
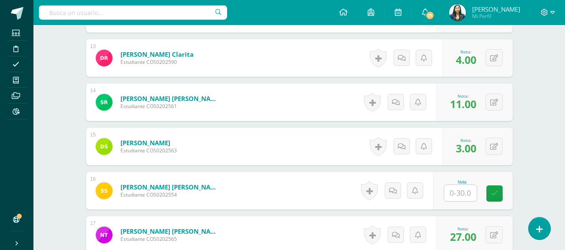
scroll to position [804, 0]
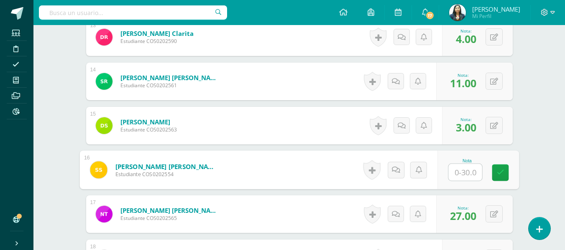
click at [461, 166] on input "text" at bounding box center [464, 172] width 33 height 17
type input "11"
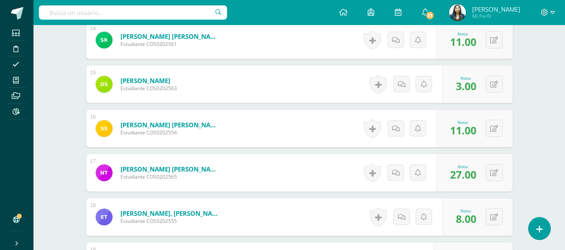
scroll to position [930, 0]
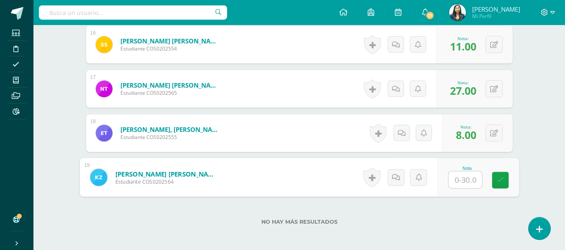
click at [463, 179] on input "text" at bounding box center [464, 180] width 33 height 17
type input "16"
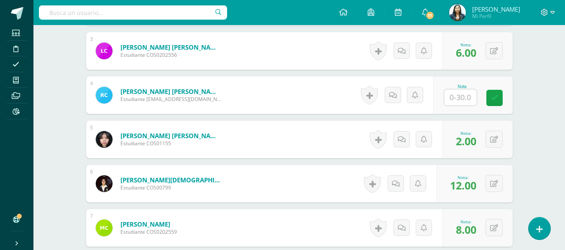
scroll to position [302, 0]
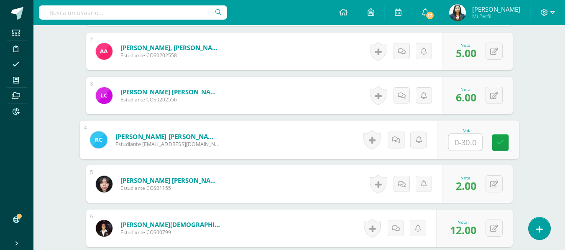
click at [462, 142] on input "text" at bounding box center [464, 142] width 33 height 17
type input "6"
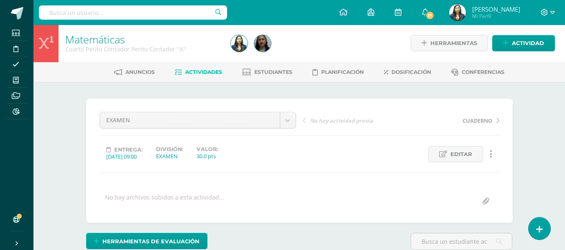
scroll to position [0, 0]
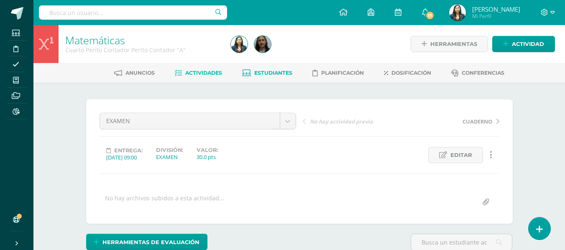
click at [279, 74] on span "Estudiantes" at bounding box center [273, 73] width 38 height 6
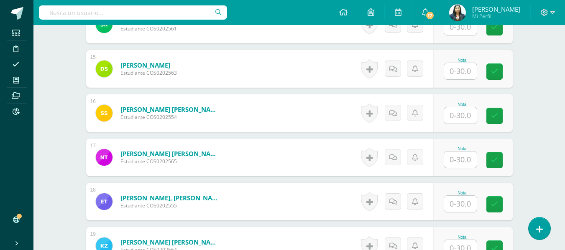
scroll to position [883, 0]
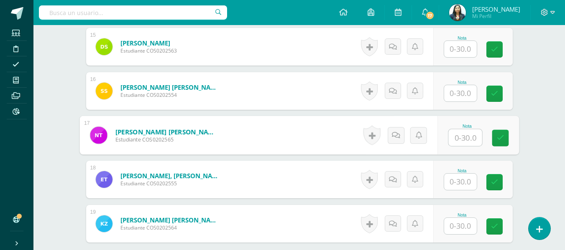
click at [466, 141] on input "text" at bounding box center [464, 138] width 33 height 17
type input "14"
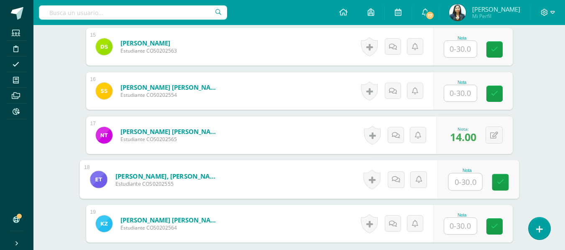
click at [455, 95] on input "text" at bounding box center [460, 93] width 33 height 16
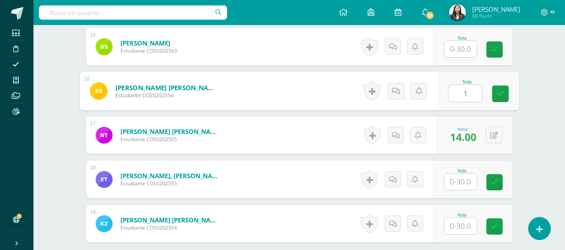
type input "16"
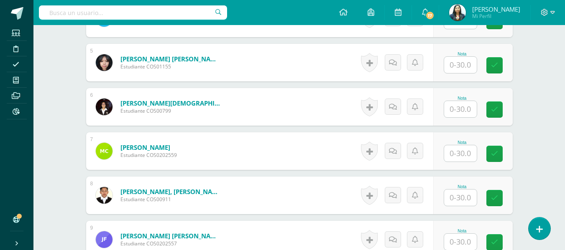
scroll to position [423, 0]
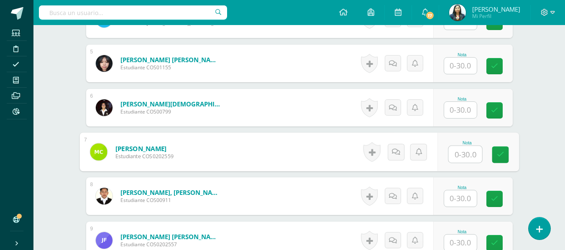
click at [460, 157] on input "text" at bounding box center [464, 154] width 33 height 17
type input "13"
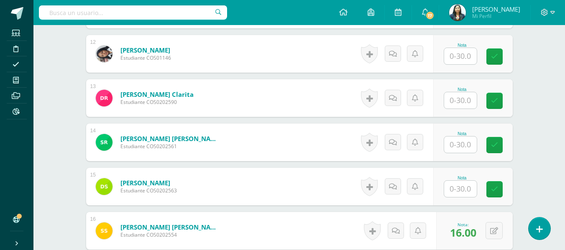
scroll to position [758, 0]
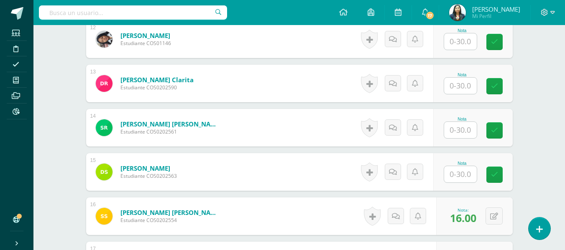
click at [470, 89] on input "text" at bounding box center [460, 86] width 33 height 16
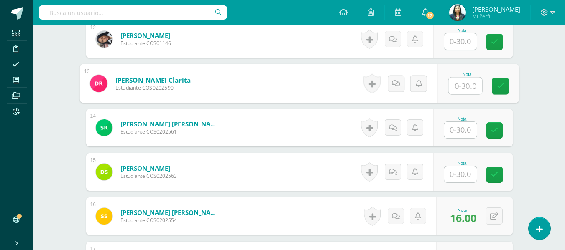
click at [463, 92] on input "text" at bounding box center [464, 86] width 33 height 17
type input "3"
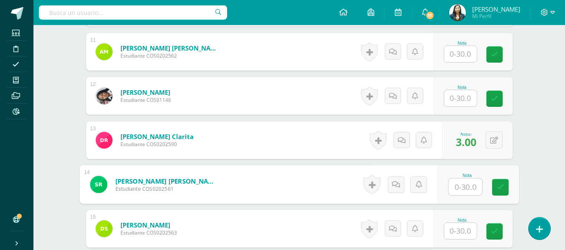
scroll to position [716, 0]
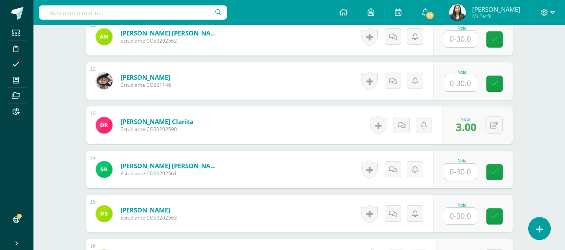
click at [468, 93] on div "Nota" at bounding box center [472, 81] width 79 height 38
click at [467, 85] on input "text" at bounding box center [460, 83] width 33 height 16
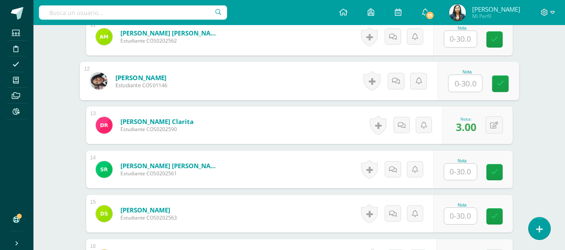
click at [467, 85] on input "text" at bounding box center [464, 83] width 33 height 17
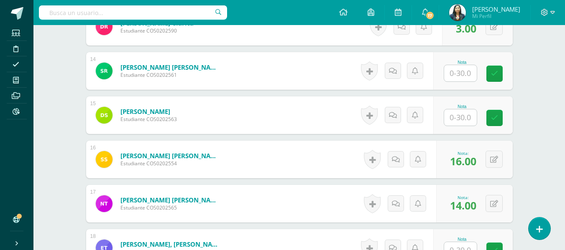
scroll to position [800, 0]
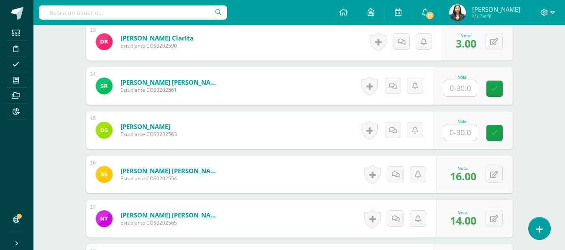
type input "1."
click at [456, 89] on input "text" at bounding box center [460, 88] width 33 height 16
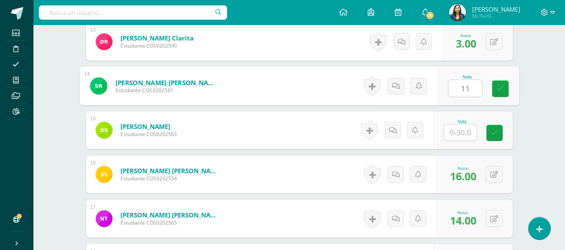
type input "11"
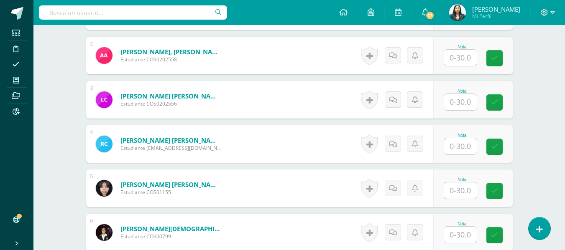
scroll to position [298, 0]
click at [460, 144] on input "text" at bounding box center [460, 147] width 33 height 16
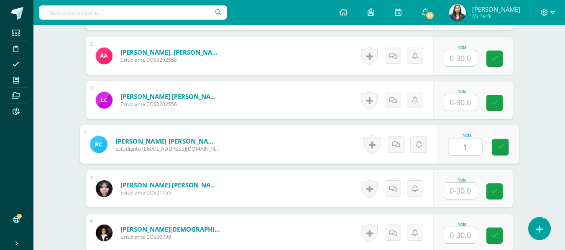
type input "1"
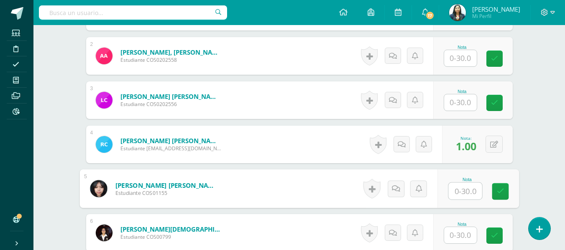
scroll to position [340, 0]
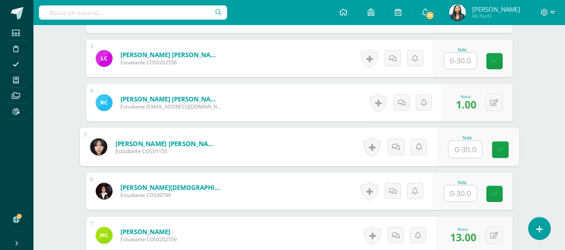
click at [469, 191] on input "text" at bounding box center [460, 194] width 33 height 16
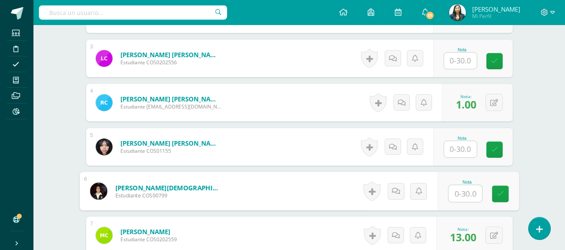
type input "1"
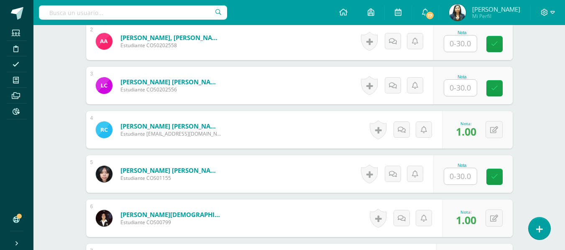
scroll to position [298, 0]
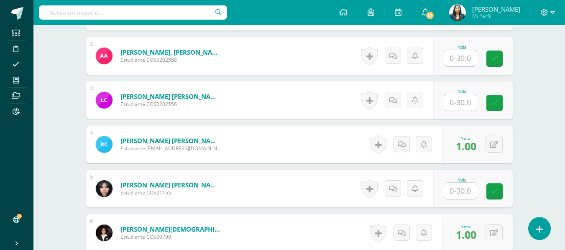
click at [462, 191] on input "text" at bounding box center [460, 191] width 33 height 16
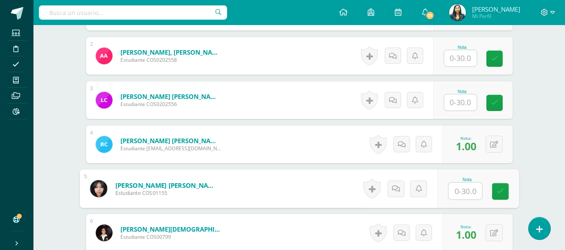
type input "1"
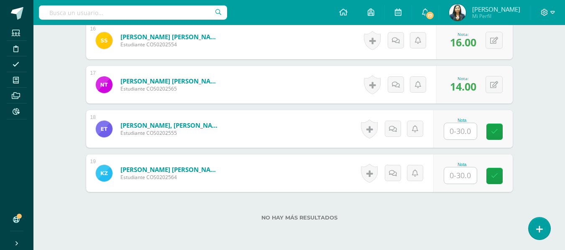
scroll to position [888, 0]
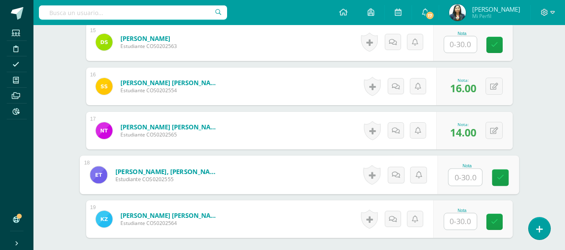
click at [453, 180] on input "text" at bounding box center [464, 177] width 33 height 17
type input "1"
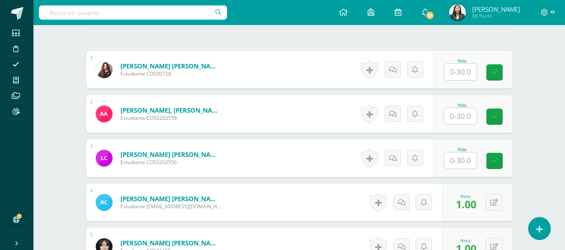
scroll to position [261, 0]
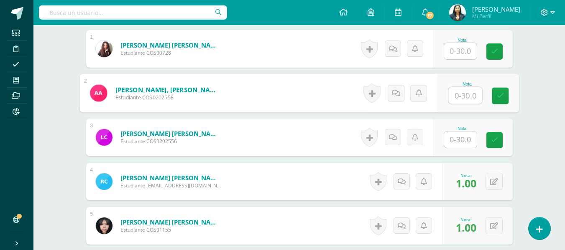
click at [464, 97] on input "text" at bounding box center [464, 95] width 33 height 17
type input "5"
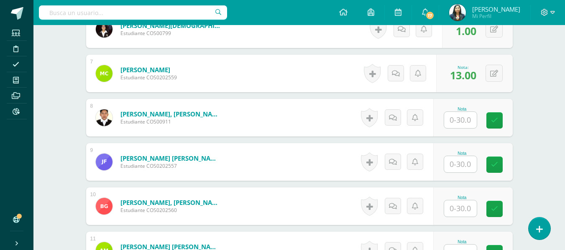
scroll to position [511, 0]
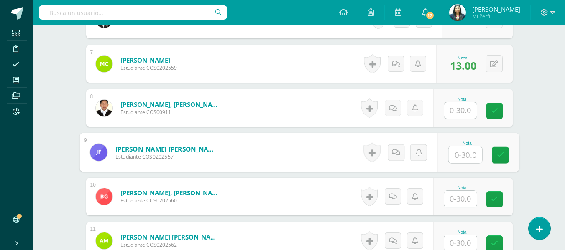
click at [462, 159] on input "text" at bounding box center [464, 155] width 33 height 17
type input "12"
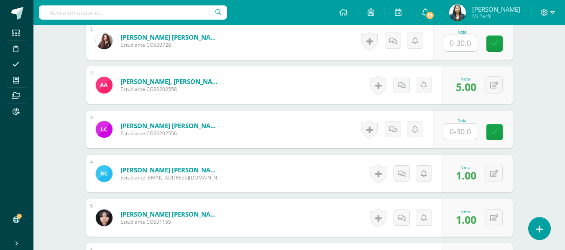
scroll to position [135, 0]
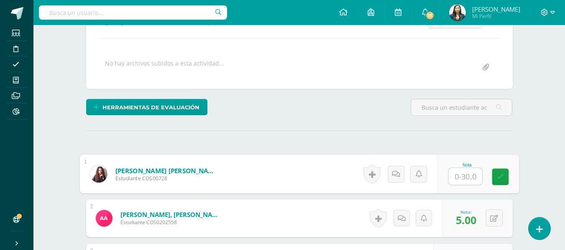
click at [462, 174] on input "text" at bounding box center [464, 177] width 33 height 17
type input "3"
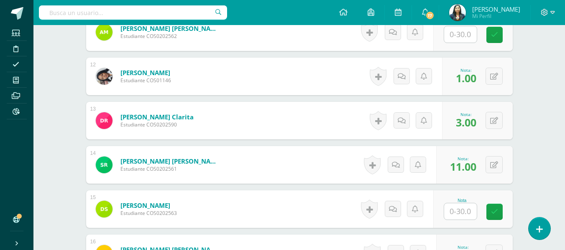
scroll to position [846, 0]
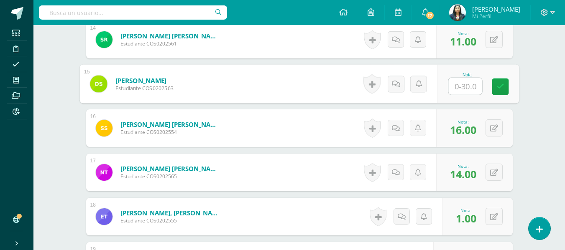
click at [451, 82] on input "text" at bounding box center [464, 86] width 33 height 17
type input "3"
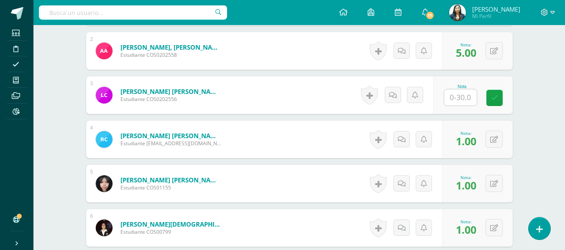
scroll to position [302, 0]
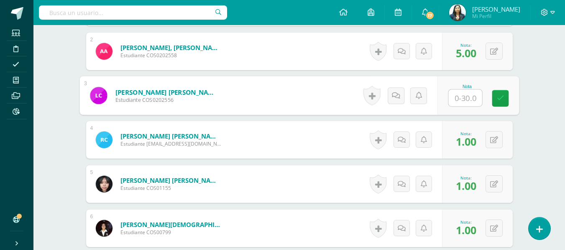
click at [464, 92] on input "text" at bounding box center [464, 98] width 33 height 17
type input "1"
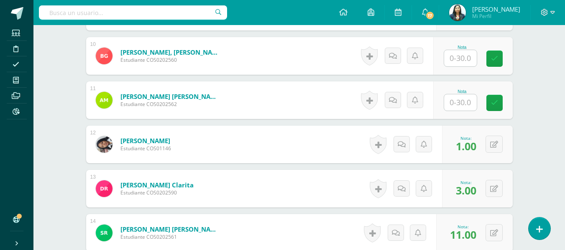
scroll to position [637, 0]
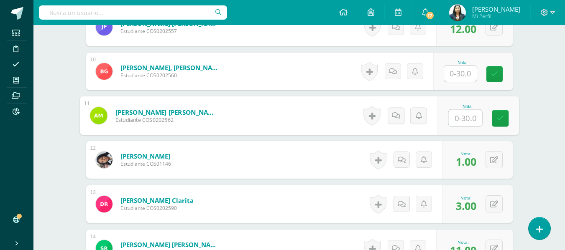
click at [463, 114] on input "text" at bounding box center [464, 118] width 33 height 17
type input "1"
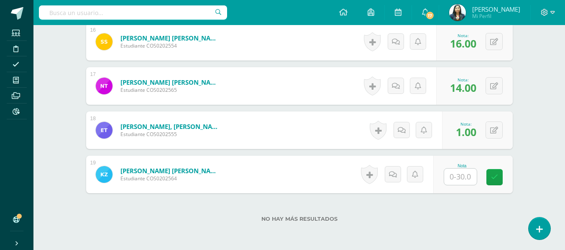
scroll to position [971, 0]
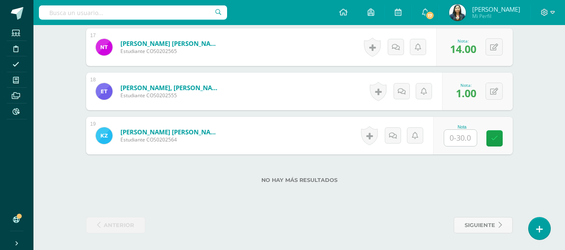
click at [472, 141] on input "text" at bounding box center [460, 138] width 33 height 16
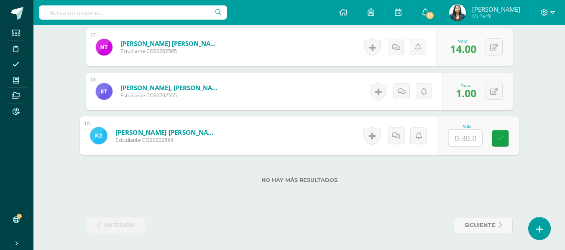
type input "9"
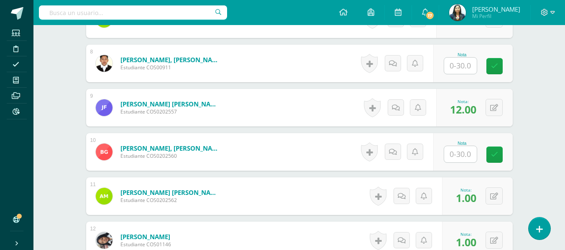
scroll to position [553, 0]
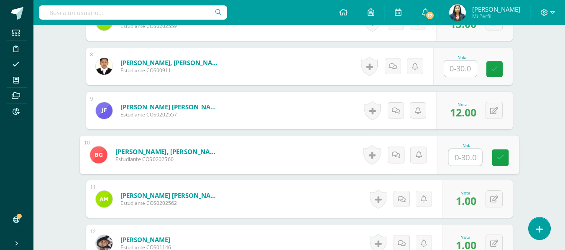
click at [467, 157] on input "text" at bounding box center [464, 157] width 33 height 17
type input "10"
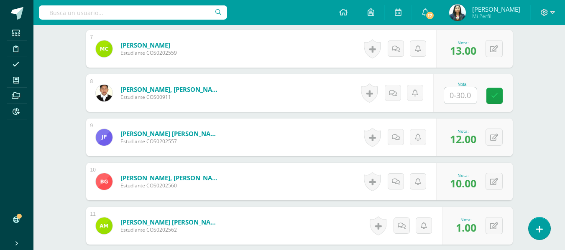
scroll to position [511, 0]
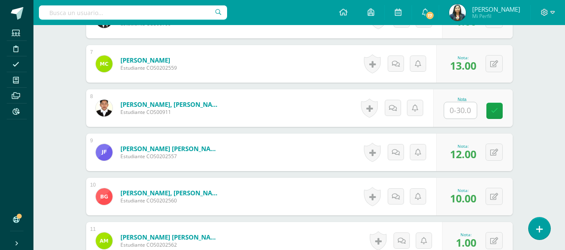
click at [464, 112] on input "text" at bounding box center [460, 110] width 33 height 16
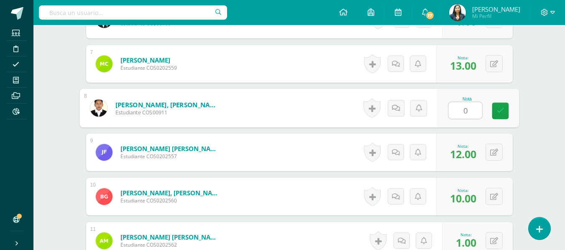
type input "01"
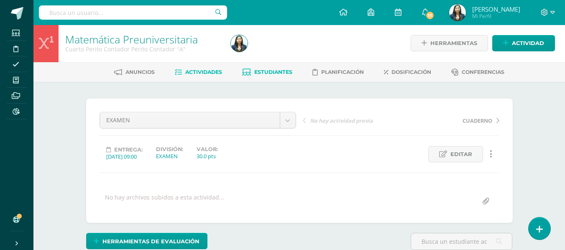
scroll to position [0, 0]
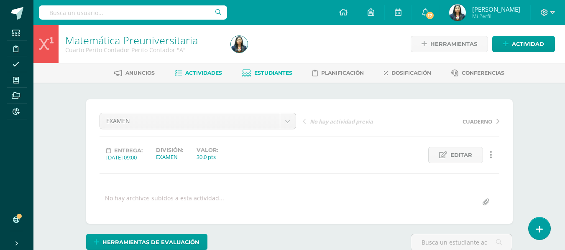
click at [246, 67] on link "Estudiantes" at bounding box center [267, 72] width 50 height 13
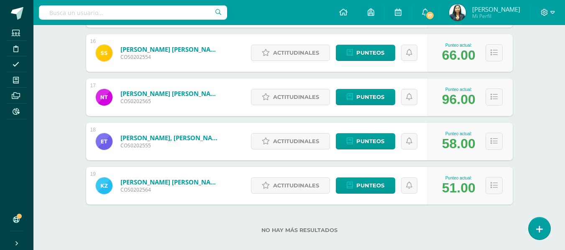
scroll to position [823, 0]
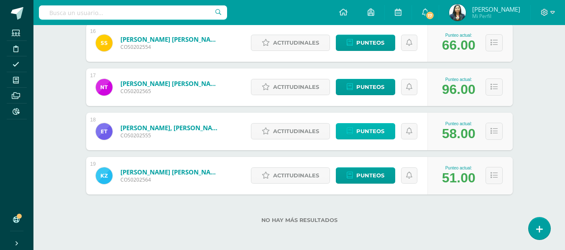
click at [375, 129] on span "Punteos" at bounding box center [370, 131] width 28 height 15
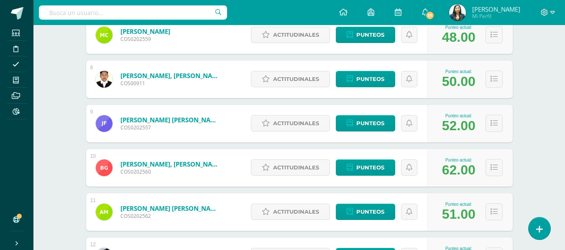
scroll to position [446, 0]
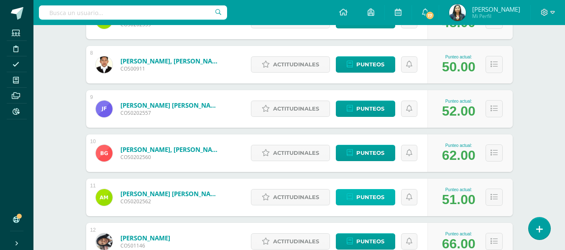
click at [373, 196] on span "Punteos" at bounding box center [370, 197] width 28 height 15
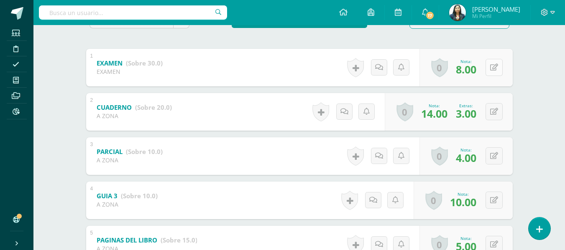
scroll to position [167, 0]
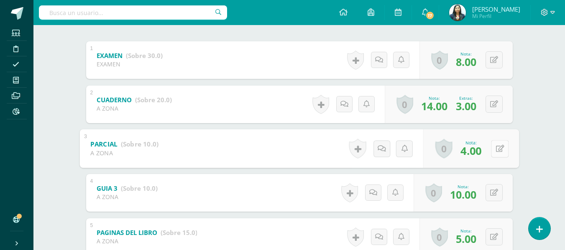
click at [493, 147] on button at bounding box center [500, 149] width 18 height 18
type input "6"
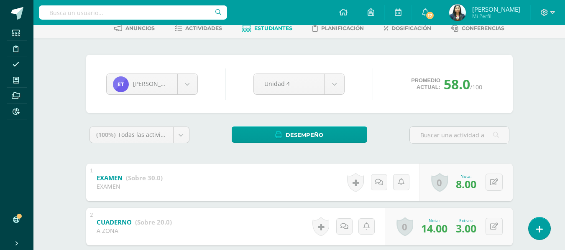
scroll to position [42, 0]
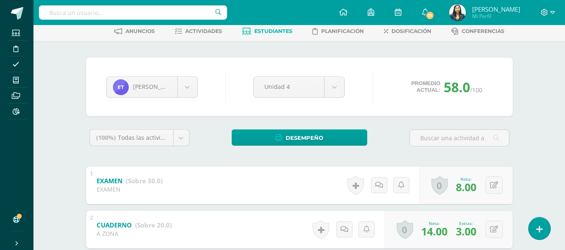
click at [256, 35] on link "Estudiantes" at bounding box center [267, 31] width 50 height 13
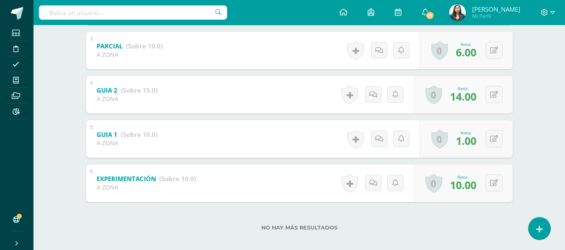
scroll to position [273, 0]
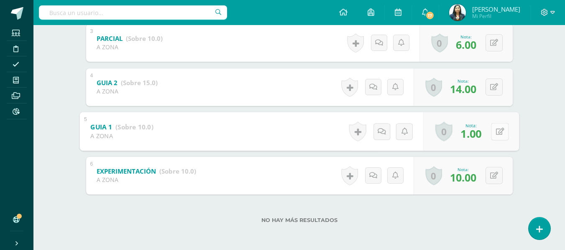
click at [493, 128] on button at bounding box center [500, 132] width 18 height 18
type input "7"
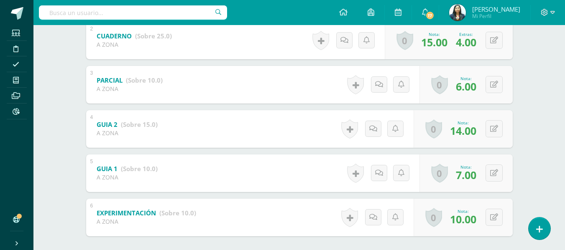
scroll to position [189, 0]
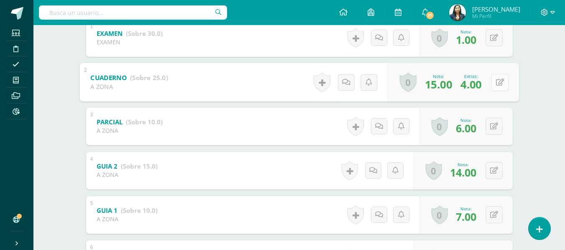
click at [494, 89] on button at bounding box center [500, 83] width 18 height 18
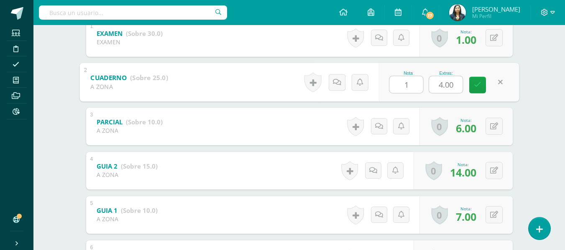
type input "18"
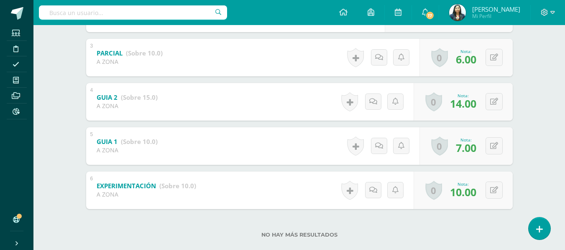
scroll to position [273, 0]
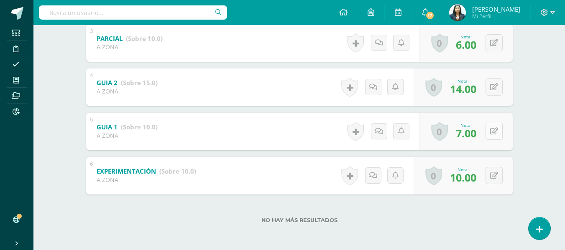
click at [493, 130] on button at bounding box center [494, 131] width 17 height 17
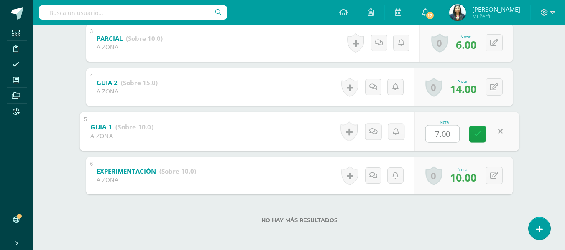
type input "8"
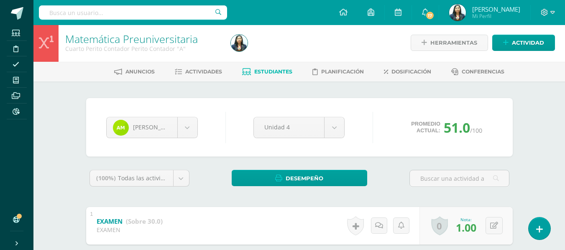
scroll to position [0, 0]
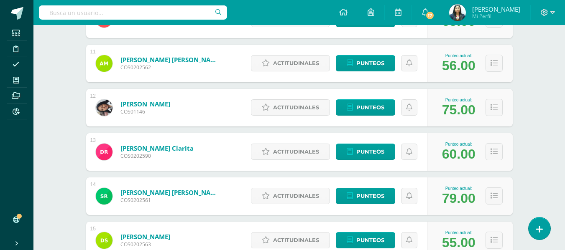
scroll to position [588, 0]
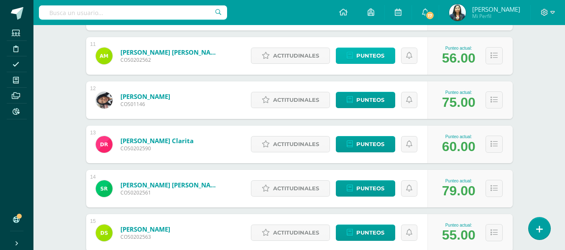
click at [372, 49] on span "Punteos" at bounding box center [370, 55] width 28 height 15
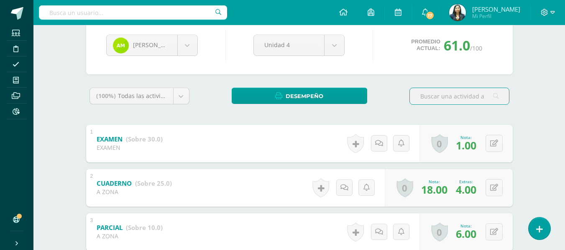
scroll to position [42, 0]
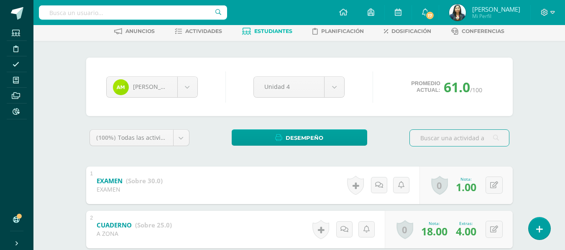
click at [255, 36] on link "Estudiantes" at bounding box center [267, 31] width 50 height 13
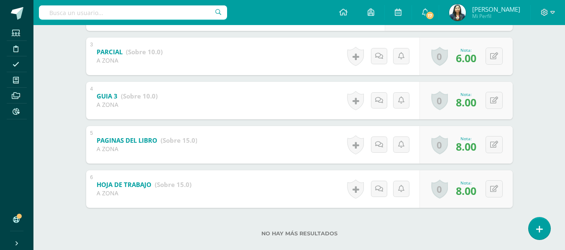
scroll to position [273, 0]
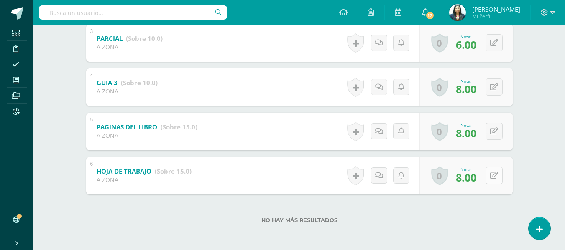
click at [493, 171] on button at bounding box center [494, 175] width 17 height 17
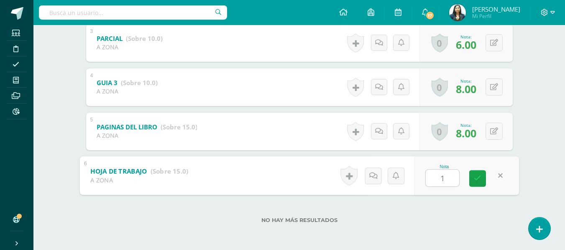
type input "10"
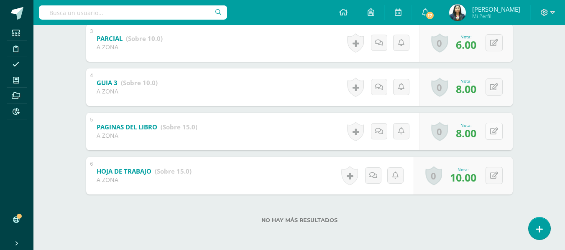
click at [495, 140] on button at bounding box center [494, 131] width 17 height 17
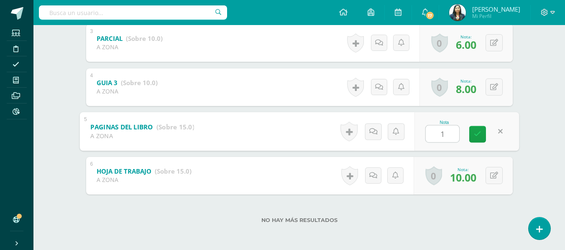
type input "10"
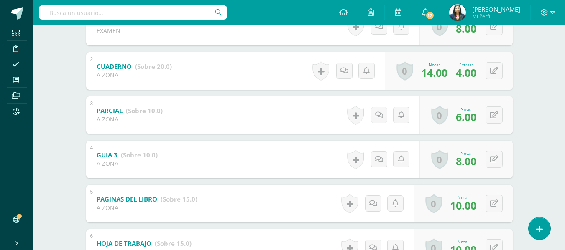
scroll to position [22, 0]
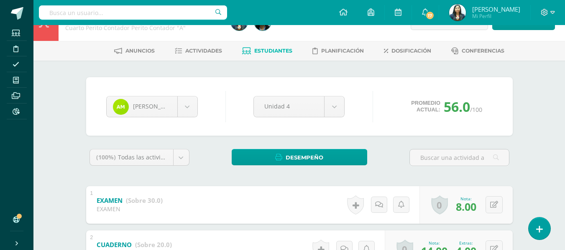
click at [273, 55] on link "Estudiantes" at bounding box center [267, 50] width 50 height 13
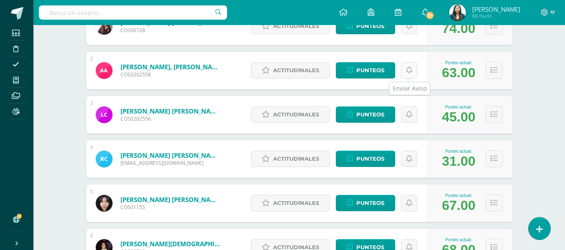
scroll to position [209, 0]
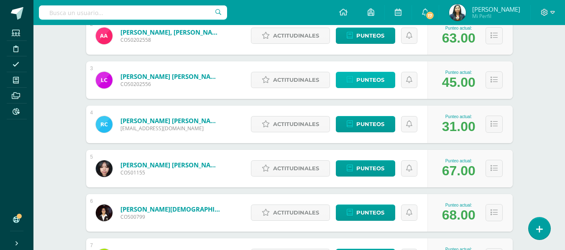
click at [357, 80] on span "Punteos" at bounding box center [370, 79] width 28 height 15
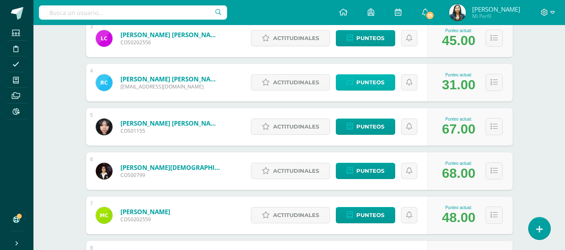
click at [379, 83] on span "Punteos" at bounding box center [370, 82] width 28 height 15
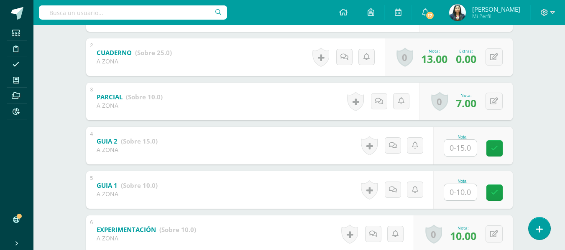
scroll to position [273, 0]
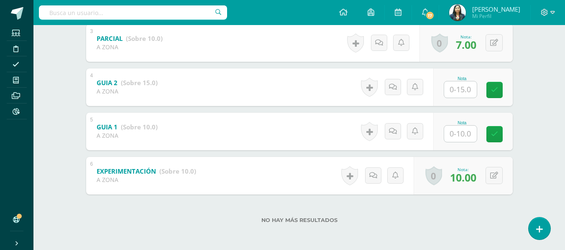
click at [463, 95] on input "text" at bounding box center [460, 90] width 33 height 16
type input "15"
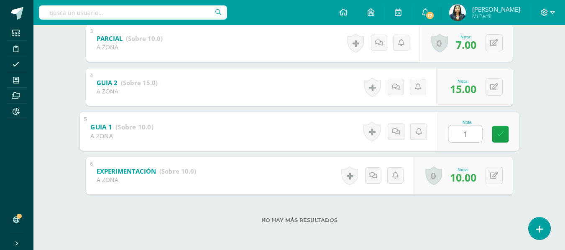
type input "10"
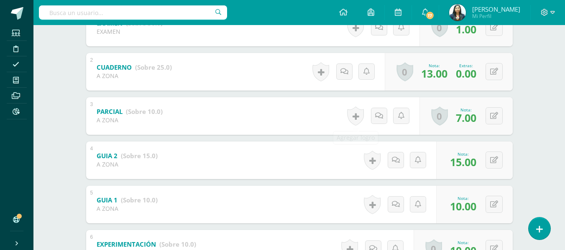
scroll to position [209, 0]
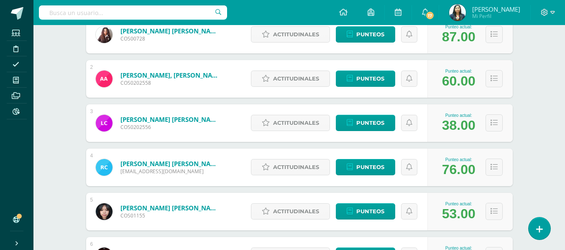
scroll to position [167, 0]
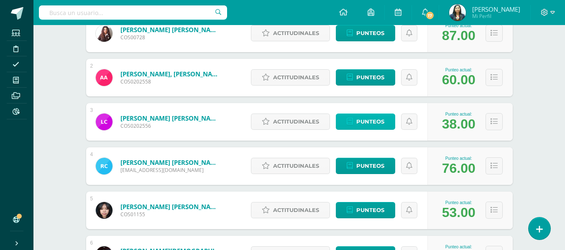
click at [359, 120] on span "Punteos" at bounding box center [370, 121] width 28 height 15
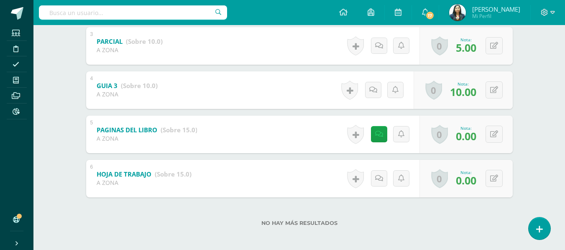
scroll to position [273, 0]
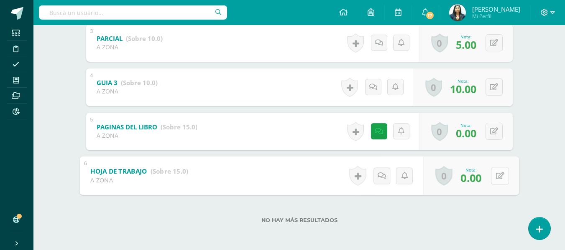
click at [494, 171] on button at bounding box center [500, 176] width 18 height 18
type input "10"
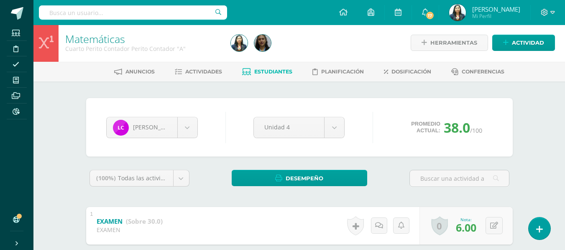
scroll to position [0, 0]
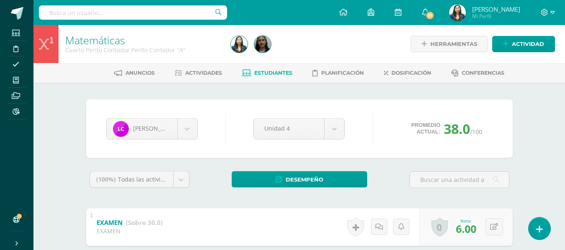
click at [290, 71] on span "Estudiantes" at bounding box center [273, 73] width 38 height 6
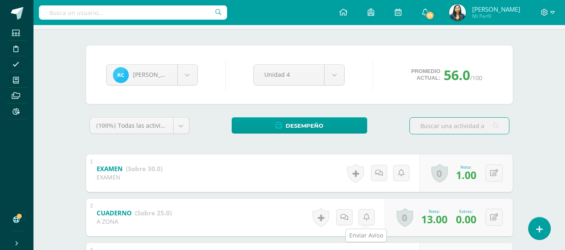
scroll to position [22, 0]
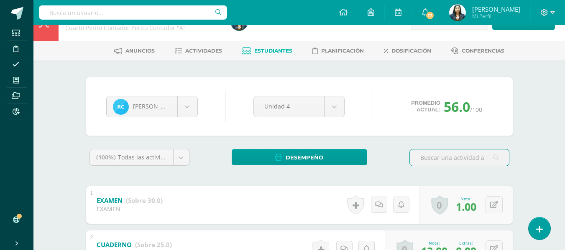
click at [281, 48] on span "Estudiantes" at bounding box center [273, 51] width 38 height 6
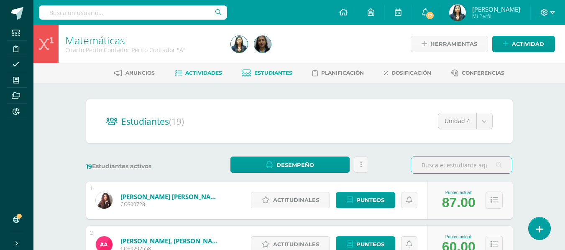
click at [208, 70] on span "Actividades" at bounding box center [203, 73] width 37 height 6
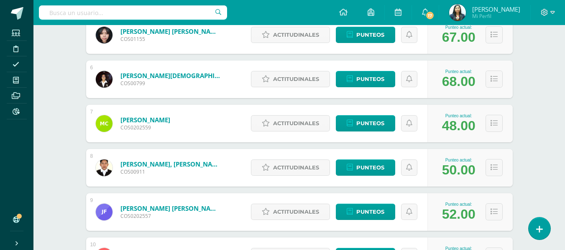
scroll to position [363, 0]
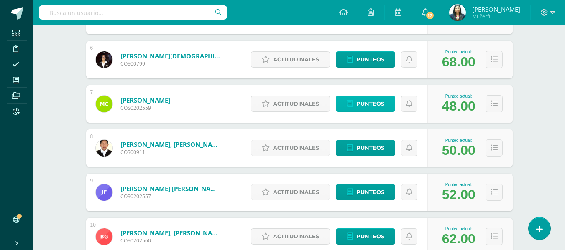
click at [359, 102] on span "Punteos" at bounding box center [370, 103] width 28 height 15
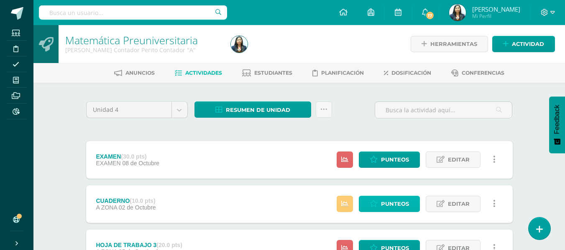
click at [397, 206] on span "Punteos" at bounding box center [395, 204] width 28 height 15
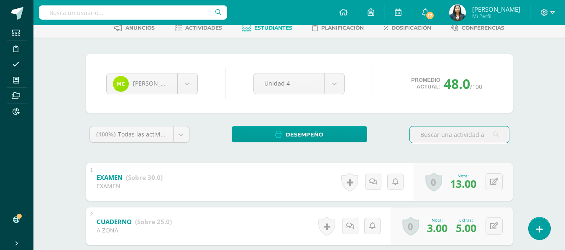
scroll to position [42, 0]
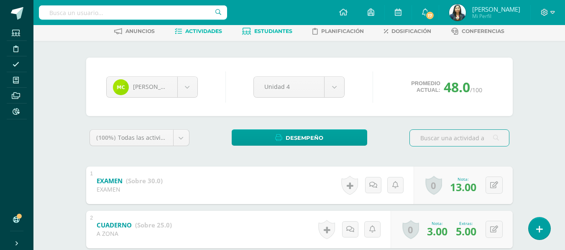
click at [210, 34] on span "Actividades" at bounding box center [203, 31] width 37 height 6
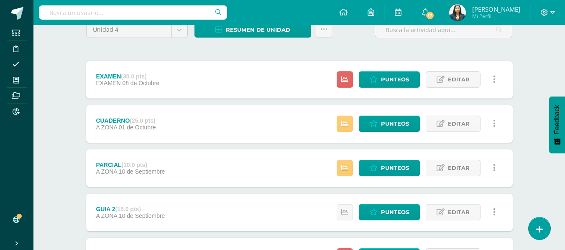
scroll to position [84, 0]
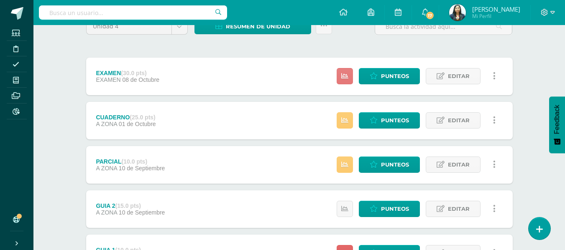
click at [349, 76] on link at bounding box center [345, 76] width 16 height 16
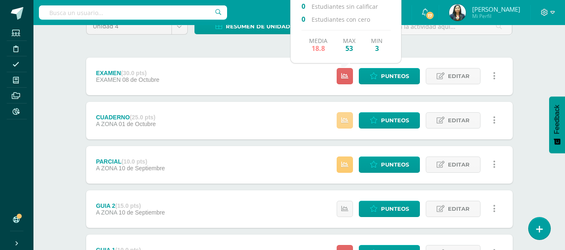
click at [342, 126] on link at bounding box center [345, 120] width 16 height 16
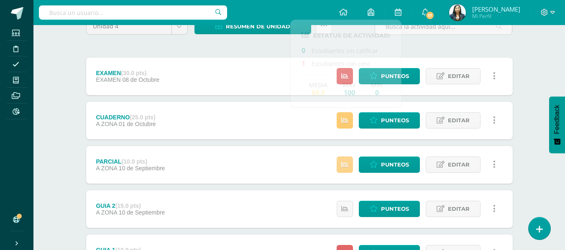
click at [351, 172] on link at bounding box center [345, 165] width 16 height 16
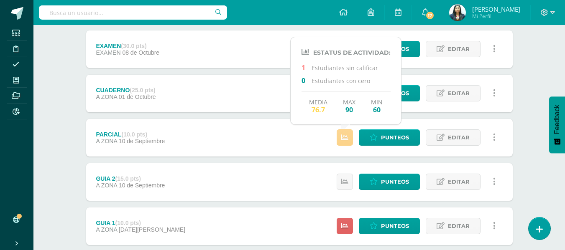
scroll to position [125, 0]
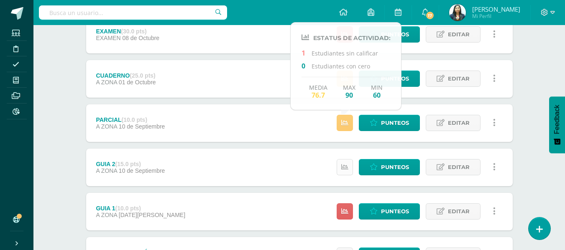
click at [349, 174] on link at bounding box center [345, 167] width 16 height 16
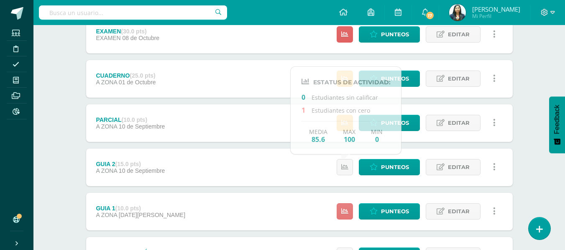
click at [343, 209] on icon at bounding box center [344, 211] width 7 height 7
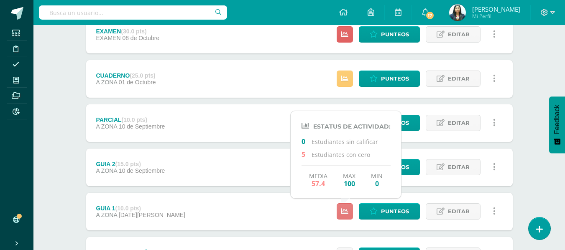
scroll to position [167, 0]
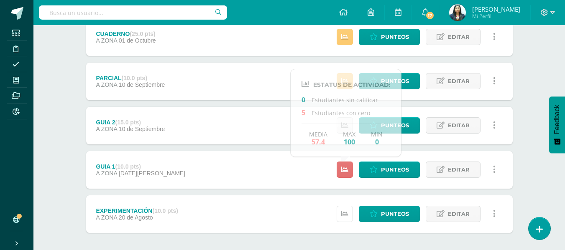
click at [343, 209] on link at bounding box center [345, 214] width 16 height 16
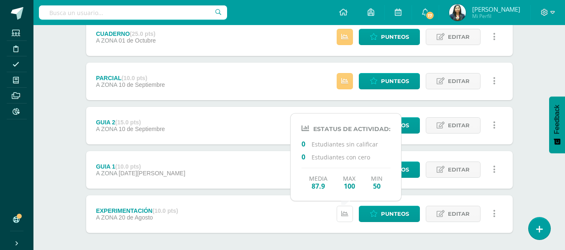
scroll to position [206, 0]
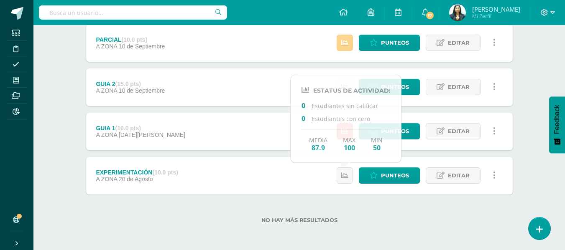
click at [340, 41] on link at bounding box center [345, 43] width 16 height 16
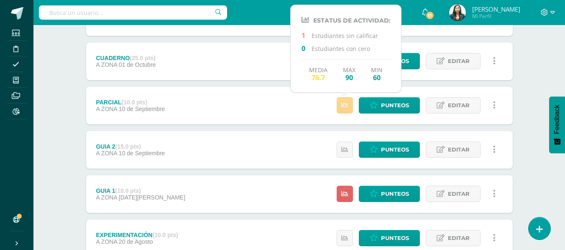
scroll to position [122, 0]
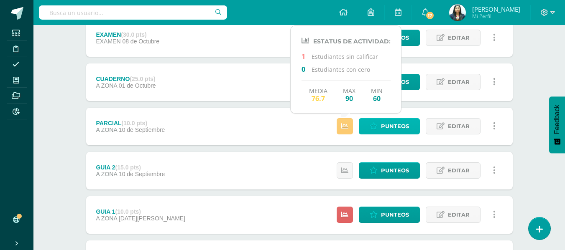
click at [383, 120] on span "Punteos" at bounding box center [395, 126] width 28 height 15
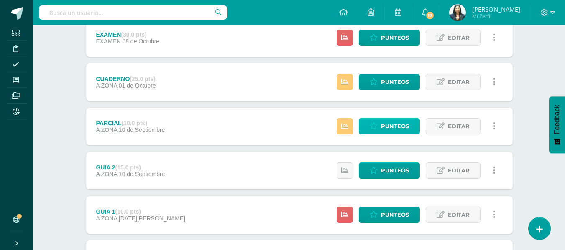
click at [383, 120] on span "Punteos" at bounding box center [395, 126] width 28 height 15
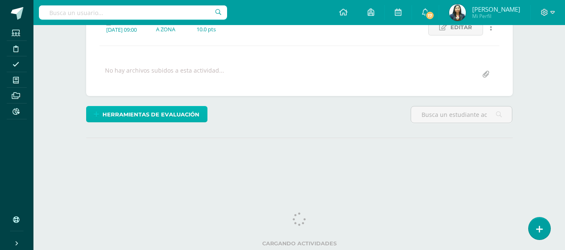
click at [194, 115] on span "Herramientas de evaluación" at bounding box center [150, 114] width 97 height 15
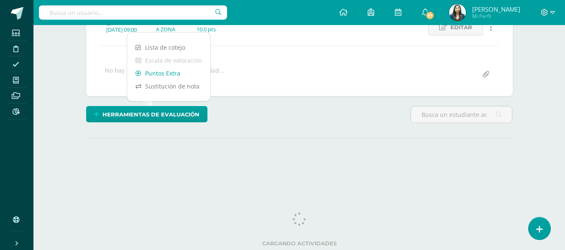
click at [170, 78] on link "Puntos Extra" at bounding box center [168, 73] width 83 height 13
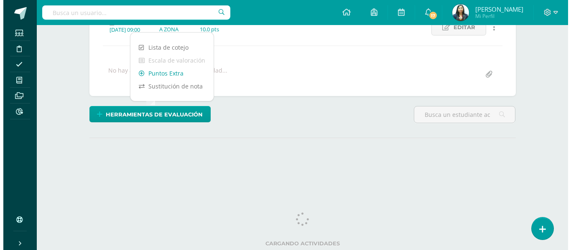
scroll to position [81, 0]
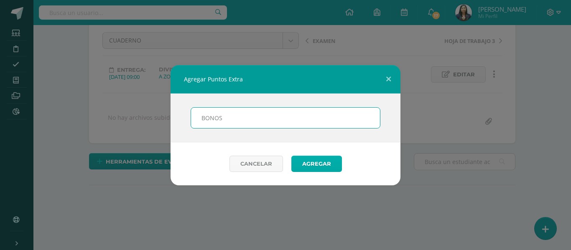
type input "BONOS"
click at [306, 166] on button "Agregar" at bounding box center [316, 164] width 51 height 16
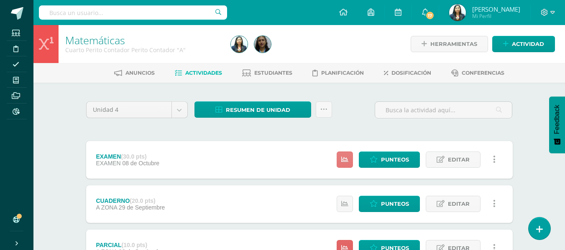
click at [340, 161] on link at bounding box center [345, 160] width 16 height 16
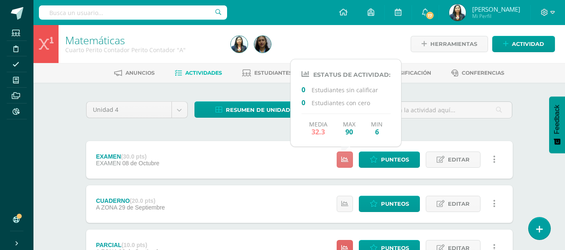
scroll to position [42, 0]
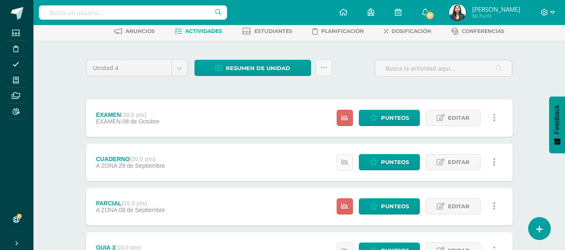
click at [340, 159] on link at bounding box center [345, 162] width 16 height 16
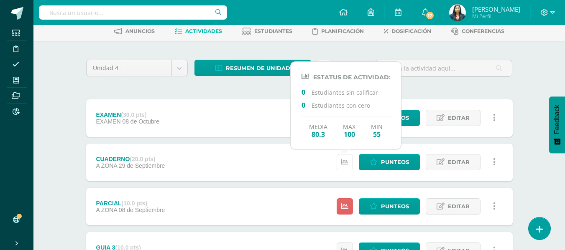
scroll to position [84, 0]
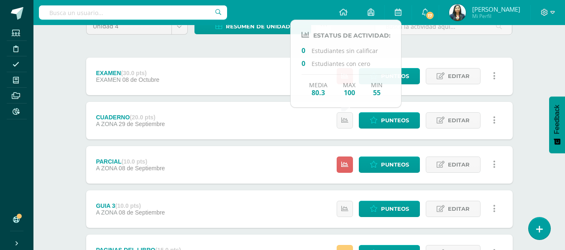
click at [342, 153] on div "Estatus de Actividad: 0 Estudiantes sin calificar 0 Estudiantes con cero Media …" at bounding box center [418, 165] width 189 height 38
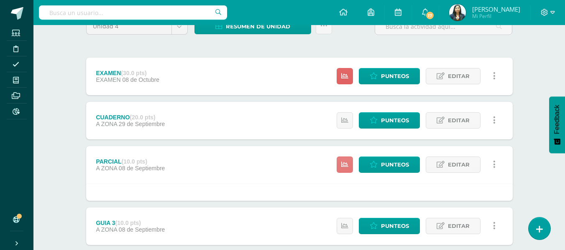
click at [350, 164] on link at bounding box center [345, 165] width 16 height 16
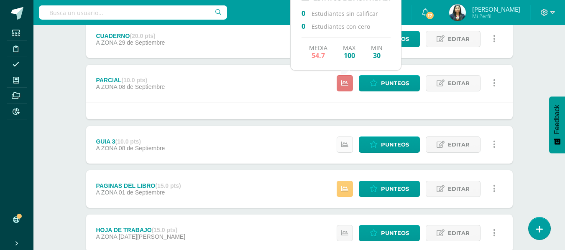
scroll to position [167, 0]
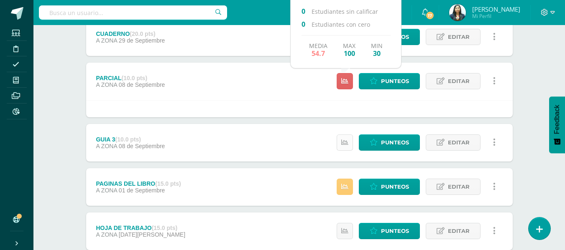
click at [352, 141] on link at bounding box center [345, 143] width 16 height 16
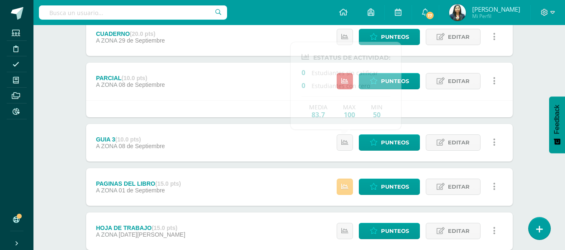
click at [344, 182] on link at bounding box center [345, 187] width 16 height 16
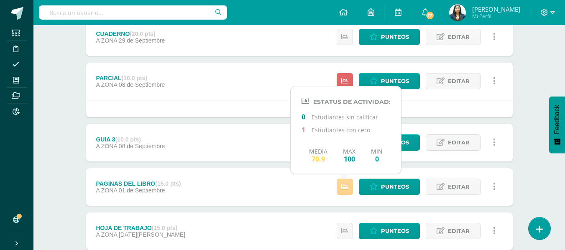
scroll to position [209, 0]
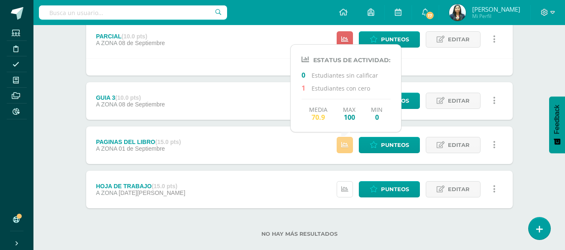
click at [344, 182] on link at bounding box center [345, 189] width 16 height 16
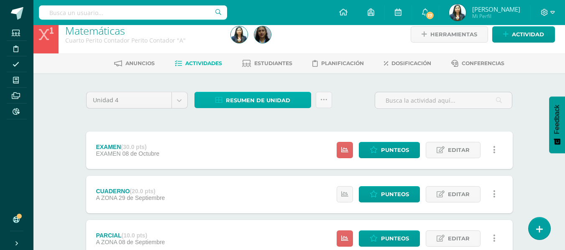
scroll to position [0, 0]
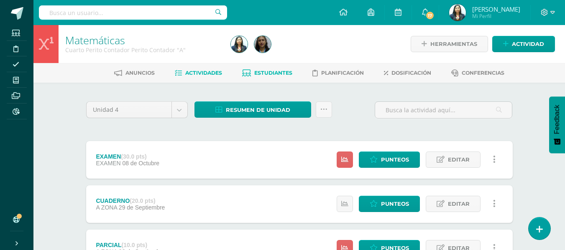
click at [279, 69] on link "Estudiantes" at bounding box center [267, 72] width 50 height 13
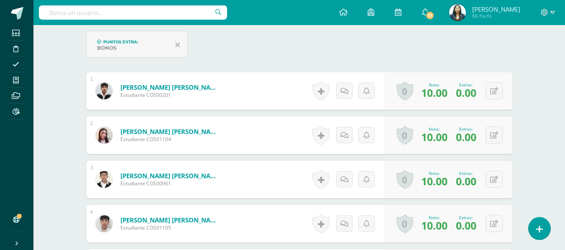
scroll to position [252, 0]
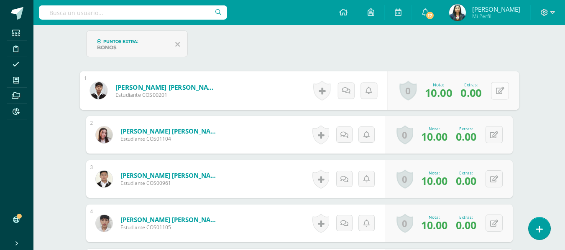
click at [498, 90] on button at bounding box center [500, 91] width 18 height 18
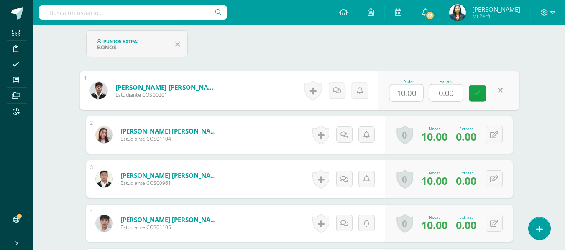
drag, startPoint x: 454, startPoint y: 95, endPoint x: 401, endPoint y: 95, distance: 52.3
click at [401, 95] on div "Nota 10.00 Extras: 0.00" at bounding box center [448, 91] width 141 height 39
type input "4"
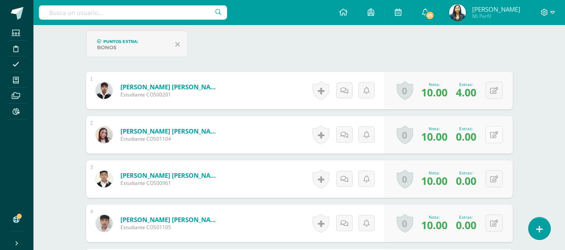
drag, startPoint x: 488, startPoint y: 129, endPoint x: 491, endPoint y: 132, distance: 4.8
click at [490, 131] on button at bounding box center [494, 134] width 17 height 17
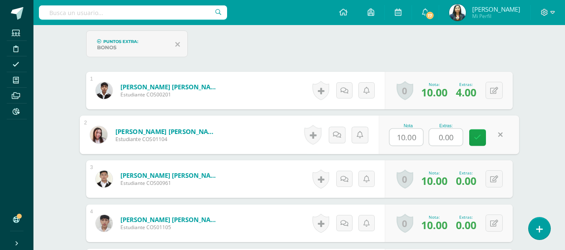
drag, startPoint x: 453, startPoint y: 137, endPoint x: 424, endPoint y: 139, distance: 28.9
click at [424, 139] on div "Nota 10.00 Extras: 0.00" at bounding box center [448, 135] width 141 height 39
type input "5"
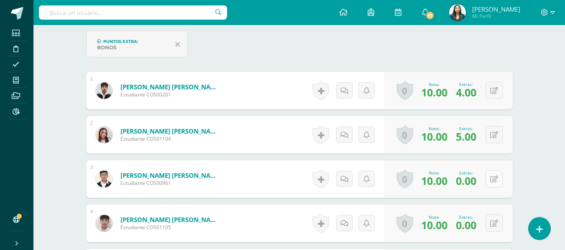
click at [491, 182] on button at bounding box center [494, 179] width 17 height 17
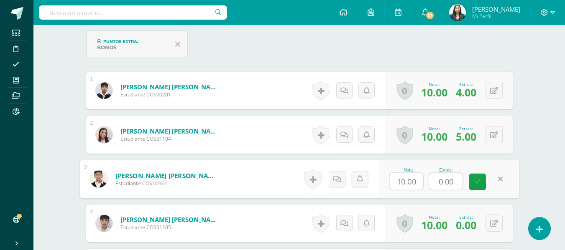
drag, startPoint x: 454, startPoint y: 181, endPoint x: 411, endPoint y: 185, distance: 43.7
click at [412, 185] on div "Nota 10.00 Extras: 0.00" at bounding box center [448, 179] width 141 height 39
type input "5"
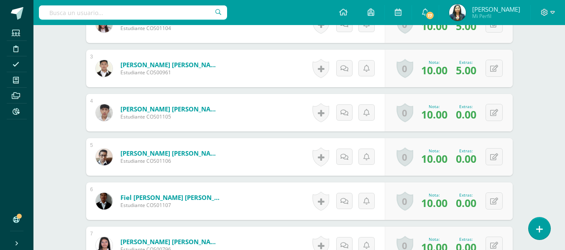
scroll to position [378, 0]
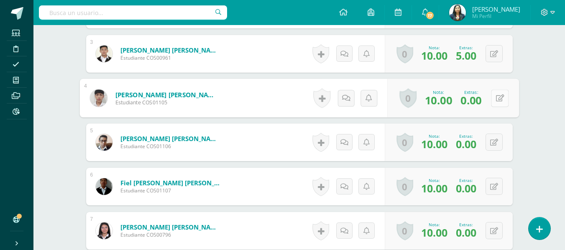
click at [493, 98] on button at bounding box center [500, 98] width 18 height 18
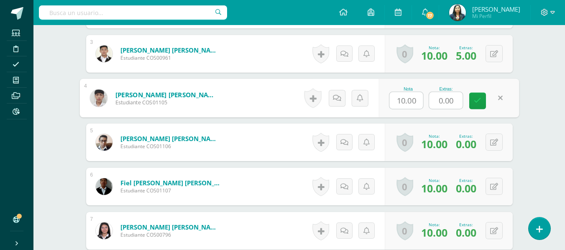
drag, startPoint x: 455, startPoint y: 102, endPoint x: 426, endPoint y: 103, distance: 28.9
click at [426, 103] on div "Nota 10.00 Extras: 0.00" at bounding box center [448, 98] width 141 height 39
type input "1"
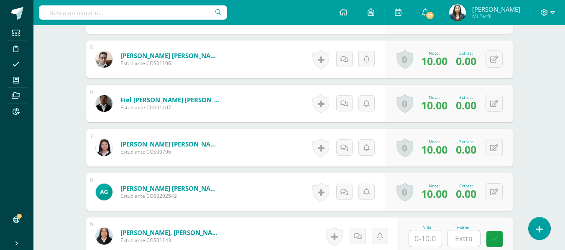
scroll to position [461, 0]
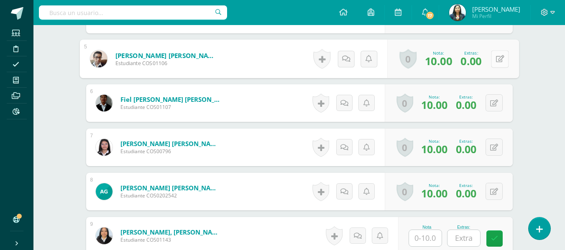
click at [496, 54] on button at bounding box center [500, 59] width 18 height 18
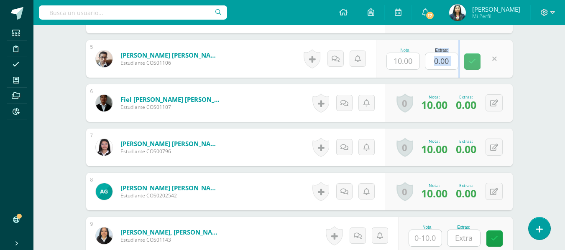
drag, startPoint x: 464, startPoint y: 66, endPoint x: 424, endPoint y: 66, distance: 40.1
click at [424, 66] on form "Chávez Cordova, Anderson Jhoel Estudiante COS01106 Nota 10.00 Extras: 0.00" at bounding box center [299, 59] width 427 height 38
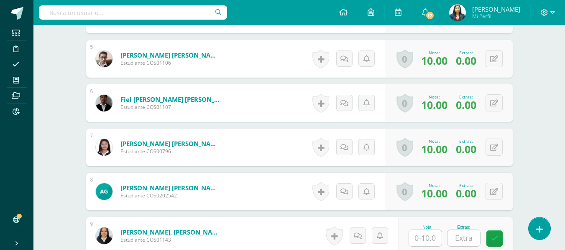
click at [493, 49] on div "0 Logros Logros obtenidos Aún no hay logros agregados Nota: 10.00 Extras: 0.00" at bounding box center [449, 59] width 128 height 38
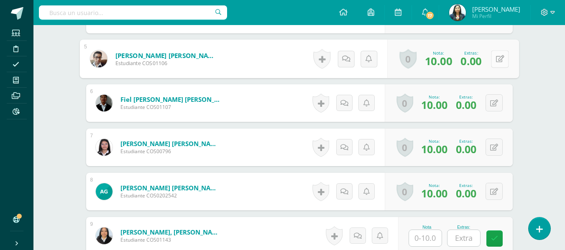
click at [496, 53] on button at bounding box center [500, 59] width 18 height 18
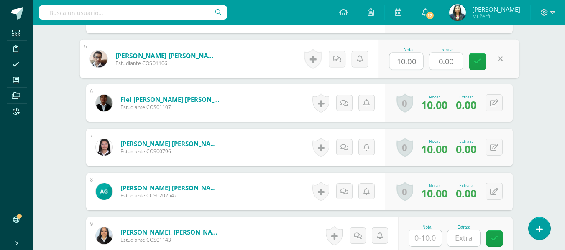
drag, startPoint x: 455, startPoint y: 61, endPoint x: 427, endPoint y: 64, distance: 28.5
click at [427, 64] on div "Nota 10.00 Extras: 0.00" at bounding box center [448, 59] width 141 height 39
type input "5"
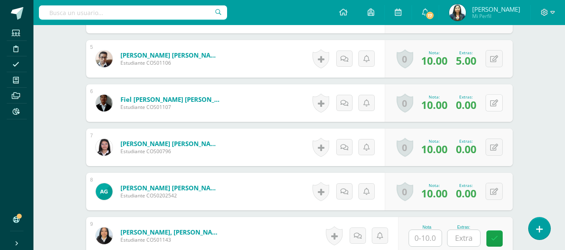
click at [498, 102] on button at bounding box center [494, 103] width 17 height 17
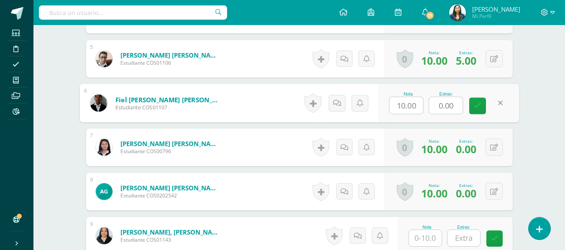
drag, startPoint x: 453, startPoint y: 108, endPoint x: 432, endPoint y: 107, distance: 21.3
click at [435, 107] on input "0.00" at bounding box center [445, 105] width 33 height 17
type input "5"
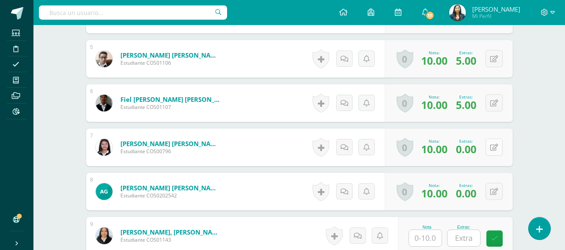
click at [496, 148] on icon at bounding box center [494, 147] width 8 height 7
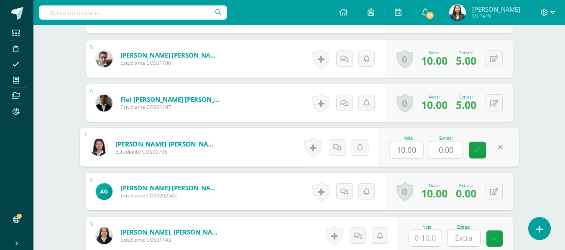
drag, startPoint x: 454, startPoint y: 149, endPoint x: 414, endPoint y: 154, distance: 40.4
click at [414, 154] on div "Nota 10.00 Extras: 0.00" at bounding box center [448, 147] width 141 height 39
type input "5"
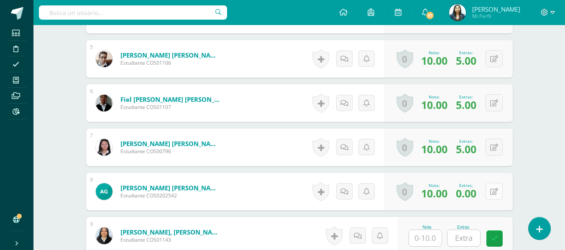
click at [495, 189] on icon at bounding box center [494, 192] width 8 height 7
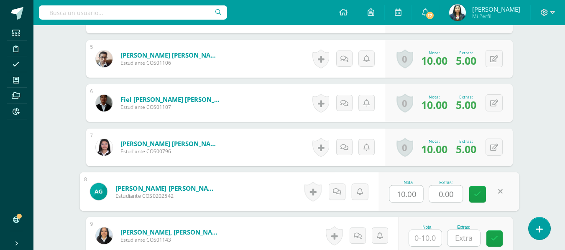
drag, startPoint x: 441, startPoint y: 197, endPoint x: 416, endPoint y: 198, distance: 25.6
click at [416, 198] on div "Nota 10.00 Extras: 0.00" at bounding box center [448, 192] width 141 height 39
type input "5"
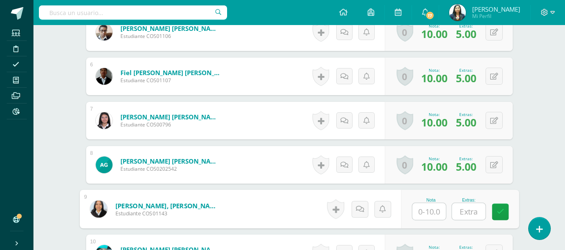
scroll to position [503, 0]
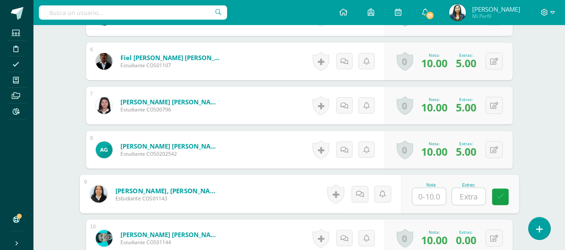
click at [415, 198] on input "text" at bounding box center [428, 197] width 33 height 17
type input "10"
click at [463, 202] on input "text" at bounding box center [468, 197] width 33 height 17
type input "5"
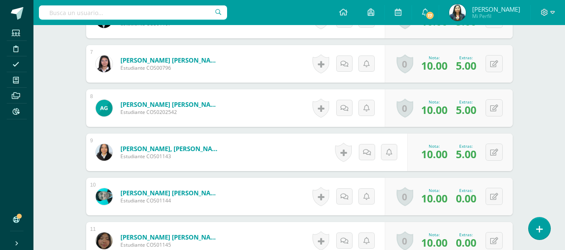
scroll to position [629, 0]
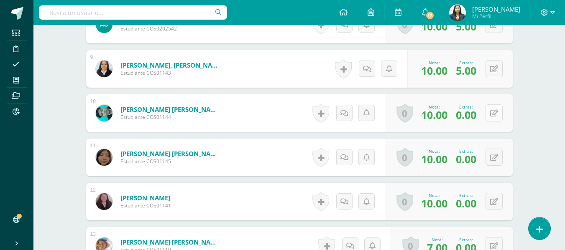
click at [496, 113] on icon at bounding box center [494, 113] width 8 height 7
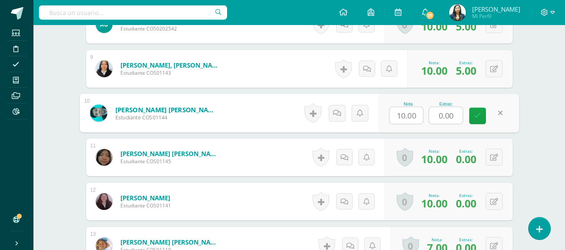
drag, startPoint x: 457, startPoint y: 119, endPoint x: 434, endPoint y: 121, distance: 23.5
click at [434, 121] on input "0.00" at bounding box center [445, 115] width 33 height 17
type input "5"
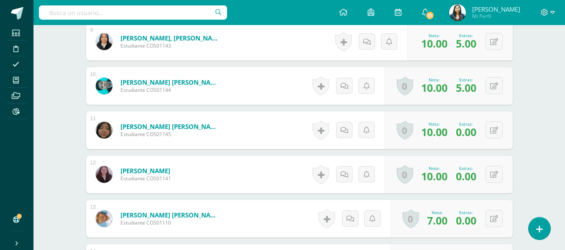
scroll to position [670, 0]
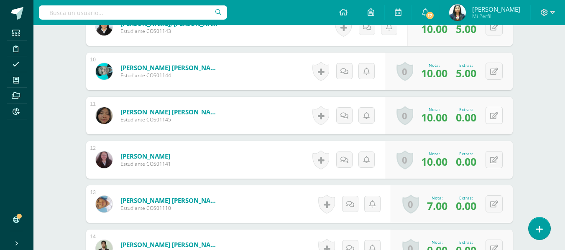
click at [491, 120] on button at bounding box center [494, 115] width 17 height 17
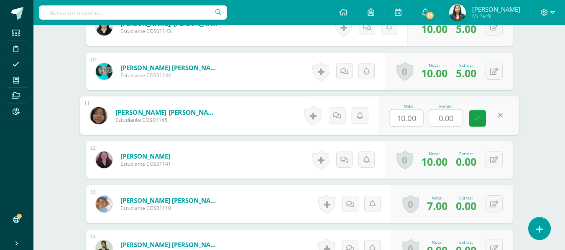
drag, startPoint x: 452, startPoint y: 120, endPoint x: 402, endPoint y: 126, distance: 50.5
click at [402, 126] on div "Nota 10.00 Extras: 0.00" at bounding box center [448, 116] width 141 height 39
type input "5"
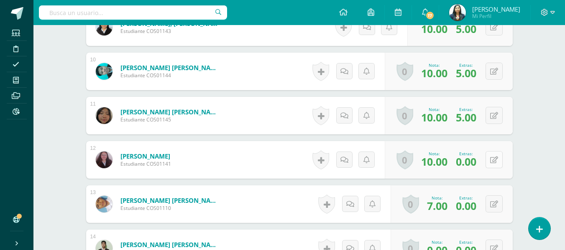
click at [488, 159] on div "0 Logros Logros obtenidos Aún no hay logros agregados Nota: 10.00 Extras: 0.00" at bounding box center [449, 160] width 128 height 38
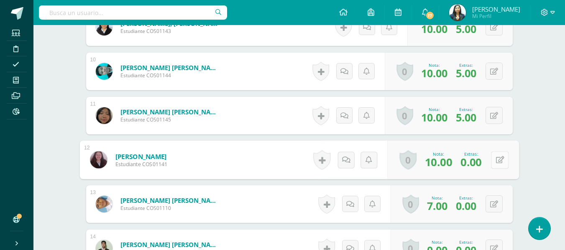
click at [503, 156] on icon at bounding box center [500, 159] width 8 height 7
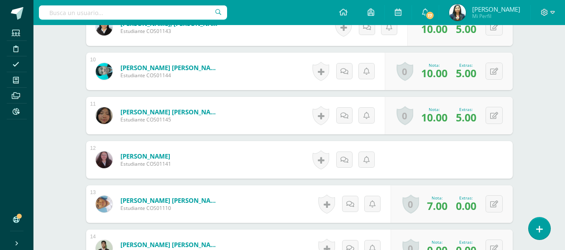
drag, startPoint x: 464, startPoint y: 160, endPoint x: 459, endPoint y: 161, distance: 5.5
click at [459, 161] on form "Juárez Lorenzo, Alyson Aidé Estudiante COS01141 Nota 10.00 Extras: 0.00" at bounding box center [299, 160] width 427 height 38
click at [501, 161] on button at bounding box center [494, 159] width 17 height 17
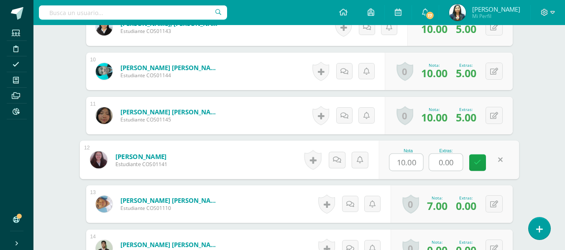
drag, startPoint x: 457, startPoint y: 164, endPoint x: 423, endPoint y: 171, distance: 34.2
click at [423, 171] on div "Nota 10.00 Extras: 0.00" at bounding box center [448, 160] width 141 height 39
type input "5"
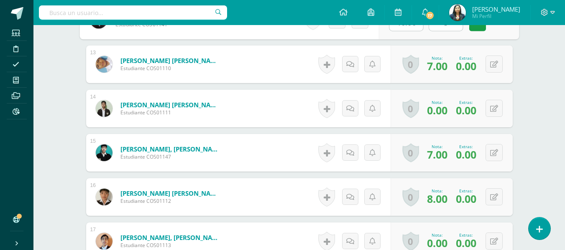
scroll to position [796, 0]
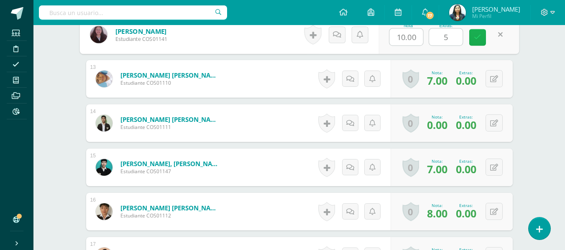
click at [478, 41] on icon at bounding box center [478, 37] width 8 height 7
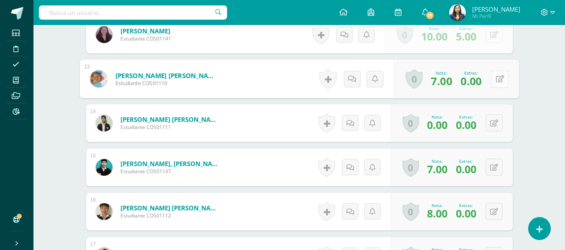
click at [491, 77] on button at bounding box center [500, 79] width 18 height 18
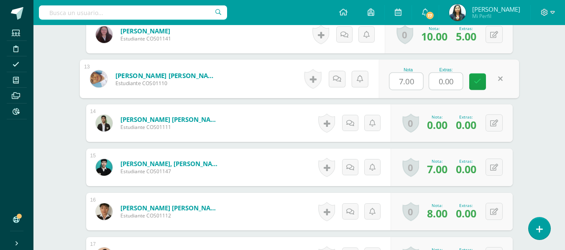
drag, startPoint x: 457, startPoint y: 80, endPoint x: 412, endPoint y: 91, distance: 46.5
click at [412, 91] on div "Nota 7.00 Extras: 0.00" at bounding box center [448, 79] width 141 height 39
type input "5"
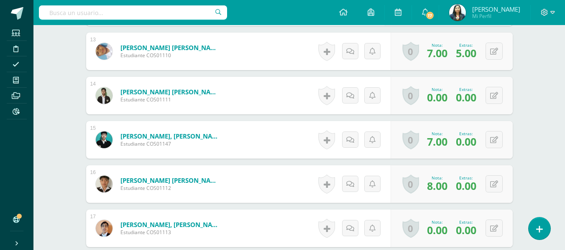
scroll to position [838, 0]
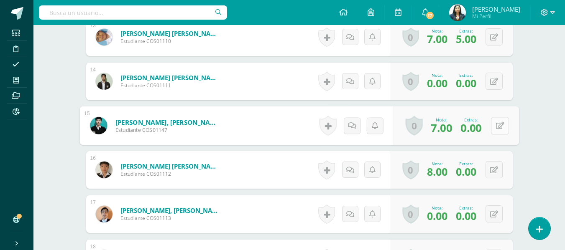
click at [488, 130] on div "0 Logros Logros obtenidos Aún no hay logros agregados Nota: 7.00 Extras: 0.00" at bounding box center [455, 126] width 125 height 39
click at [493, 125] on button at bounding box center [500, 126] width 18 height 18
drag, startPoint x: 455, startPoint y: 129, endPoint x: 423, endPoint y: 133, distance: 32.9
click at [423, 133] on div "Nota 7.00 Extras: 0.00" at bounding box center [448, 126] width 141 height 39
type input "5"
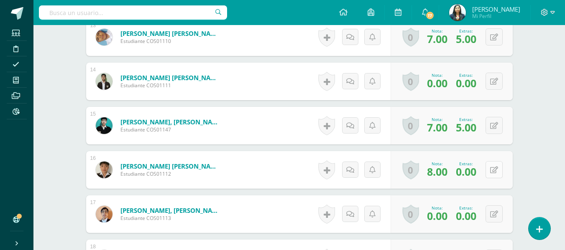
click at [496, 170] on icon at bounding box center [494, 170] width 8 height 7
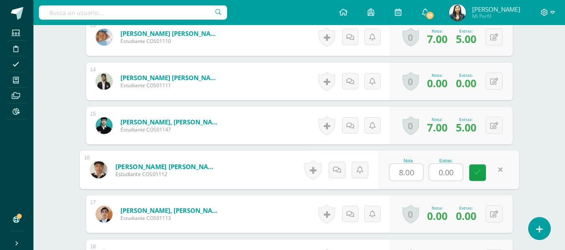
drag, startPoint x: 457, startPoint y: 172, endPoint x: 384, endPoint y: 173, distance: 72.8
click at [385, 173] on div "Nota 8.00 Extras: 0.00" at bounding box center [448, 170] width 141 height 39
type input "5"
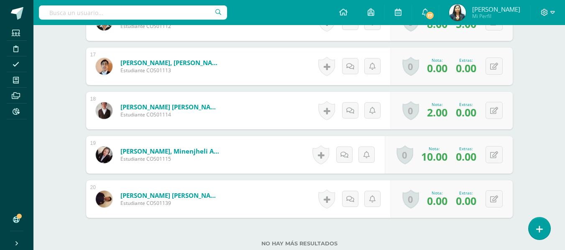
scroll to position [1005, 0]
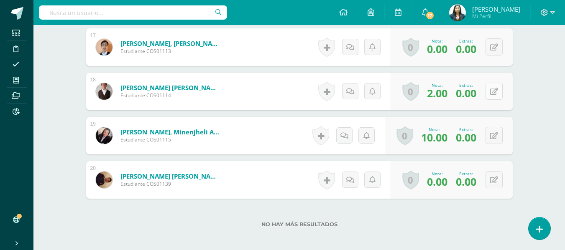
click at [491, 93] on button at bounding box center [494, 91] width 17 height 17
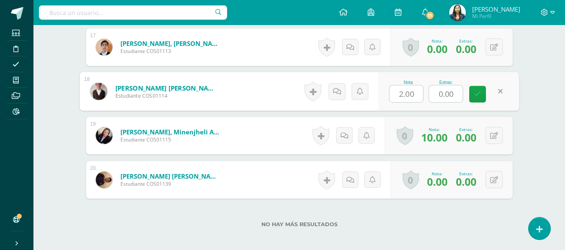
drag, startPoint x: 445, startPoint y: 95, endPoint x: 371, endPoint y: 97, distance: 74.9
click at [372, 97] on form "Vanegas Torres, Cristopher Rodrigo Estudiante COS01114 Nota 2.00 Extras: 0.00" at bounding box center [299, 91] width 440 height 39
type input "5"
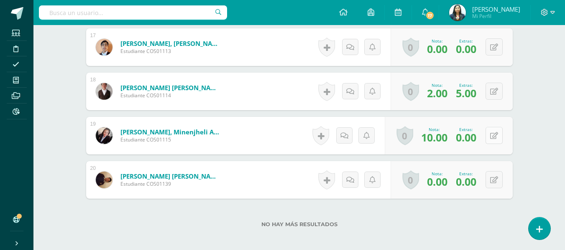
click at [486, 134] on div "0 Logros Logros obtenidos Aún no hay logros agregados Nota: 10.00 Extras: 0.00" at bounding box center [449, 136] width 128 height 38
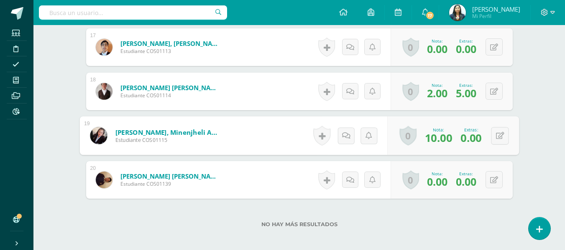
click at [514, 133] on div "0 Logros Logros obtenidos Aún no hay logros agregados Nota: 10.00 Extras: 0.00" at bounding box center [453, 136] width 132 height 39
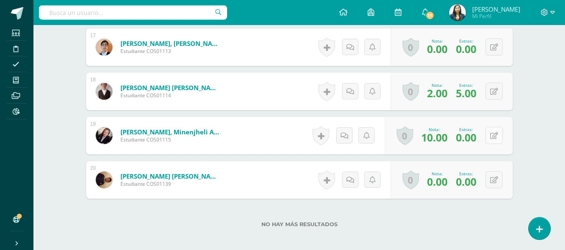
click at [500, 136] on button at bounding box center [494, 135] width 17 height 17
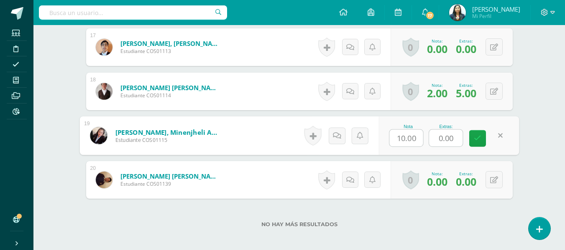
drag, startPoint x: 452, startPoint y: 140, endPoint x: 408, endPoint y: 141, distance: 43.5
click at [408, 141] on div "Nota 10.00 Extras: 0.00" at bounding box center [448, 136] width 141 height 39
type input "5"
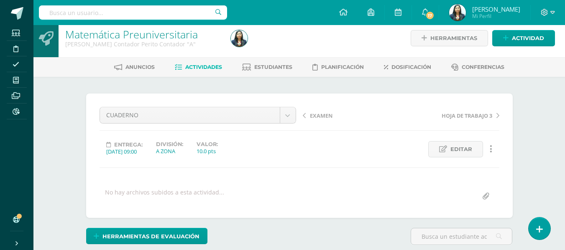
scroll to position [0, 0]
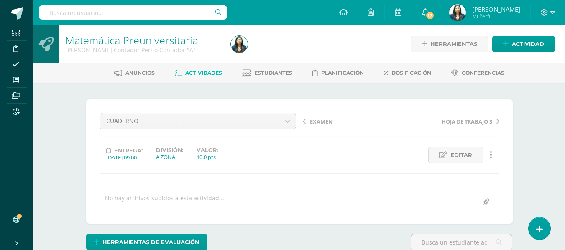
click at [310, 116] on div "EXAMEN HOJA DE TRABAJO 3" at bounding box center [400, 124] width 203 height 23
click at [314, 123] on span "EXAMEN" at bounding box center [321, 122] width 23 height 8
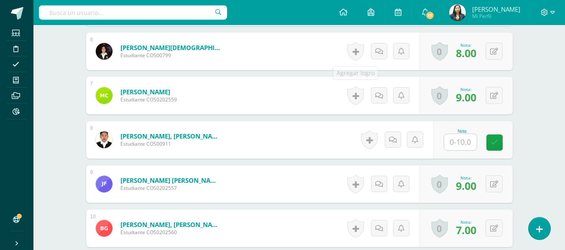
scroll to position [481, 0]
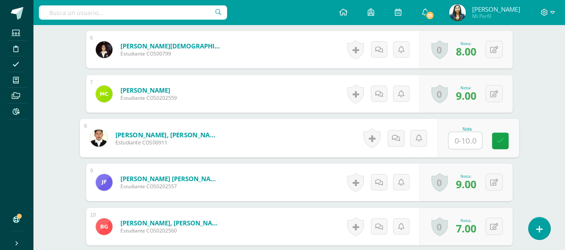
click at [466, 138] on input "text" at bounding box center [464, 141] width 33 height 17
type input "5"
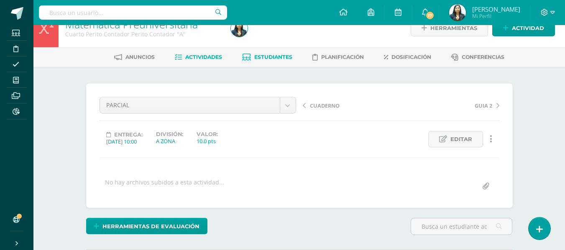
scroll to position [0, 0]
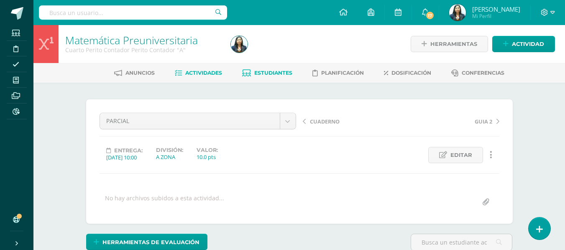
click at [265, 71] on span "Estudiantes" at bounding box center [273, 73] width 38 height 6
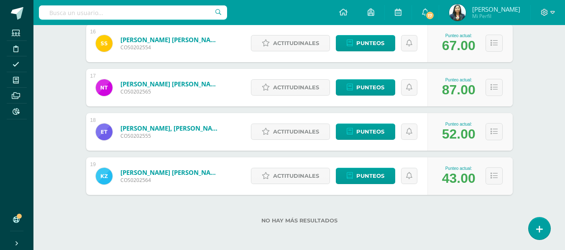
scroll to position [823, 0]
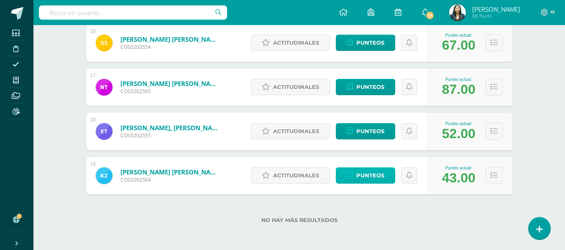
click at [354, 182] on link "Punteos" at bounding box center [365, 176] width 59 height 16
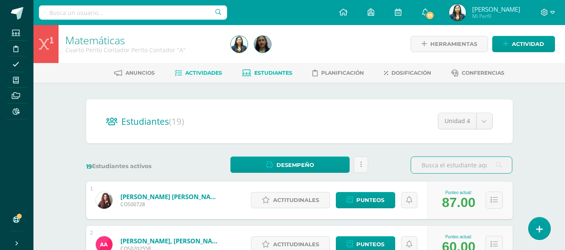
click at [206, 77] on link "Actividades" at bounding box center [198, 72] width 47 height 13
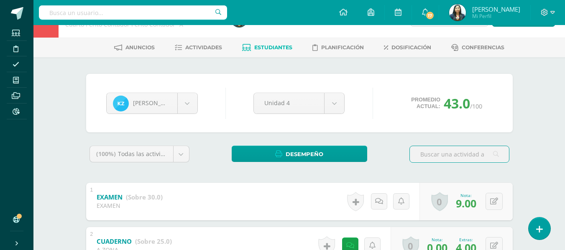
scroll to position [22, 0]
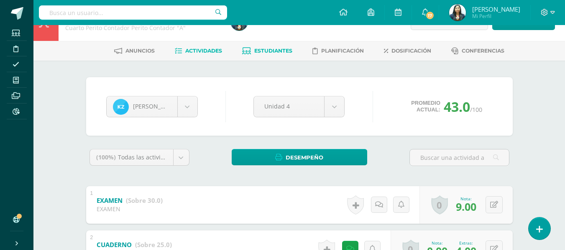
click at [203, 50] on span "Actividades" at bounding box center [203, 51] width 37 height 6
click at [258, 46] on link "Estudiantes" at bounding box center [267, 50] width 50 height 13
click at [210, 53] on span "Actividades" at bounding box center [203, 51] width 37 height 6
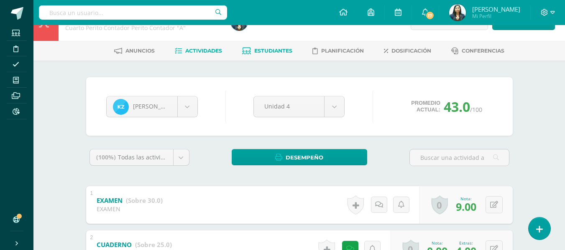
click at [210, 53] on span "Actividades" at bounding box center [203, 51] width 37 height 6
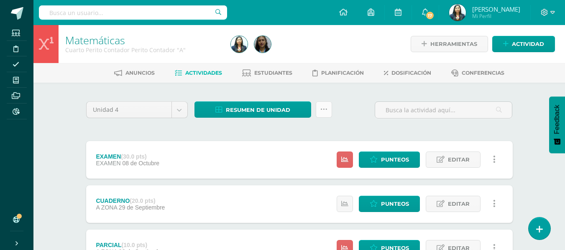
click at [324, 105] on link at bounding box center [324, 110] width 16 height 16
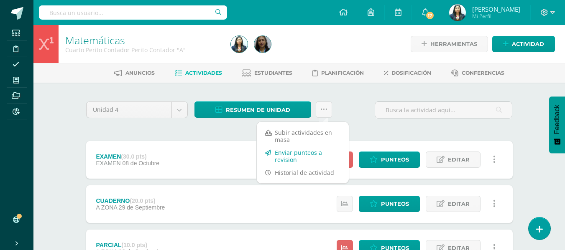
click at [284, 158] on link "Enviar punteos a revision" at bounding box center [303, 156] width 92 height 20
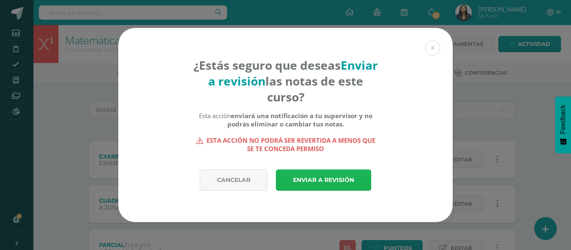
click at [320, 175] on link "Enviar a revisión" at bounding box center [323, 180] width 95 height 21
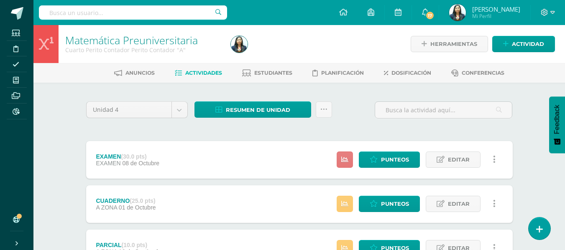
click at [347, 156] on icon at bounding box center [344, 159] width 7 height 7
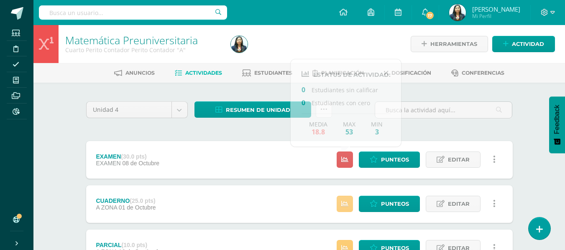
drag, startPoint x: 346, startPoint y: 193, endPoint x: 347, endPoint y: 199, distance: 6.4
click at [346, 193] on div "Estatus de Actividad: 0 Estudiantes sin calificar 1 Estudiantes con cero Media …" at bounding box center [418, 205] width 189 height 38
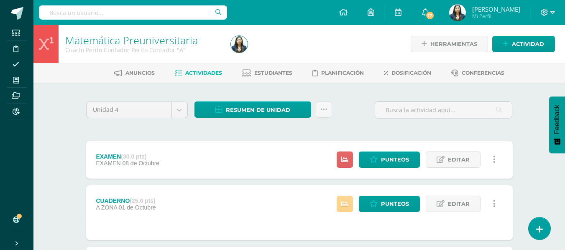
click at [348, 204] on icon at bounding box center [344, 204] width 7 height 7
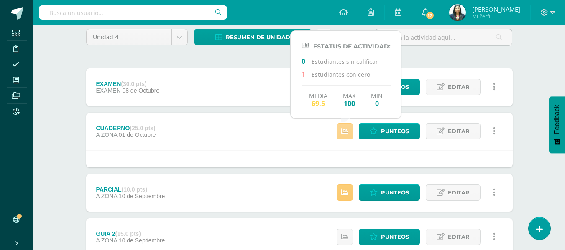
scroll to position [84, 0]
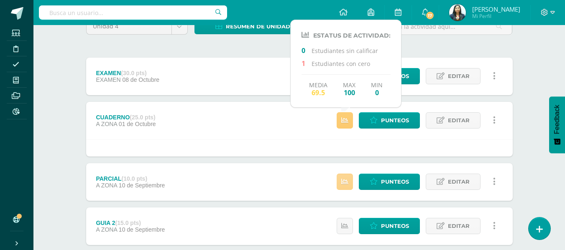
click at [344, 187] on link at bounding box center [345, 182] width 16 height 16
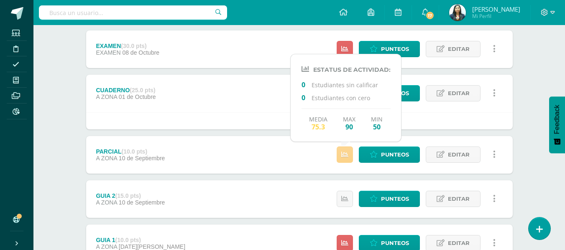
scroll to position [125, 0]
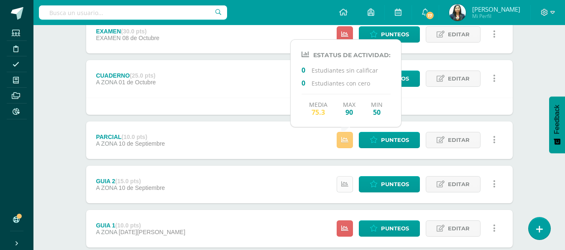
click at [343, 187] on icon at bounding box center [344, 184] width 7 height 7
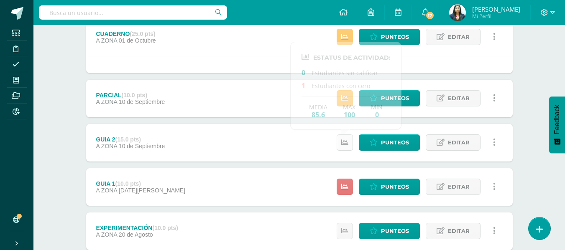
click at [343, 187] on icon at bounding box center [344, 187] width 7 height 7
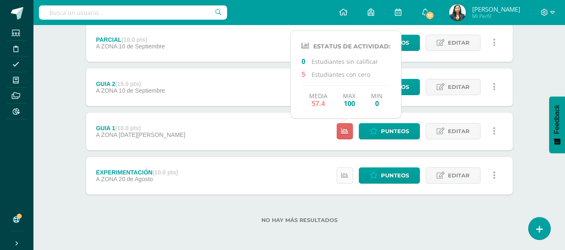
click at [346, 180] on link at bounding box center [345, 176] width 16 height 16
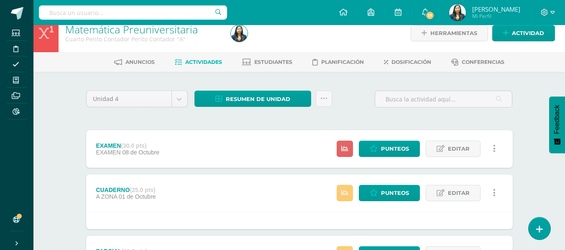
scroll to position [0, 0]
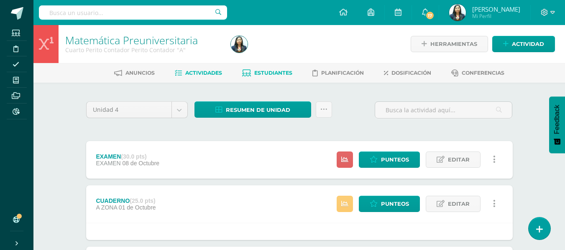
click at [251, 74] on link "Estudiantes" at bounding box center [267, 72] width 50 height 13
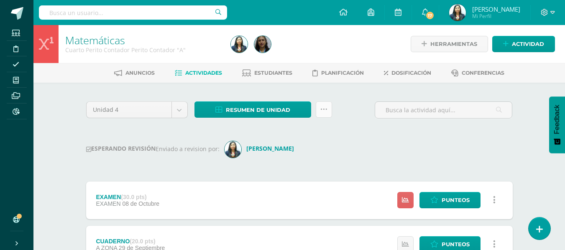
click at [327, 107] on icon at bounding box center [323, 109] width 7 height 7
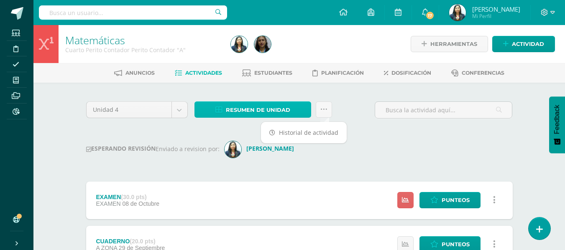
click at [276, 105] on span "Resumen de unidad" at bounding box center [258, 109] width 64 height 15
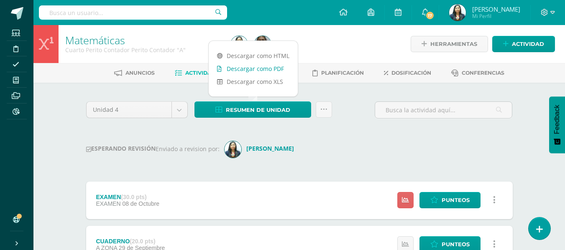
click at [261, 62] on link "Descargar como PDF" at bounding box center [253, 68] width 89 height 13
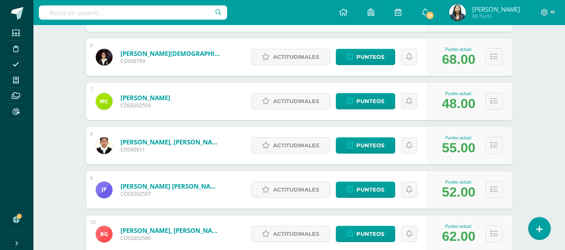
scroll to position [363, 0]
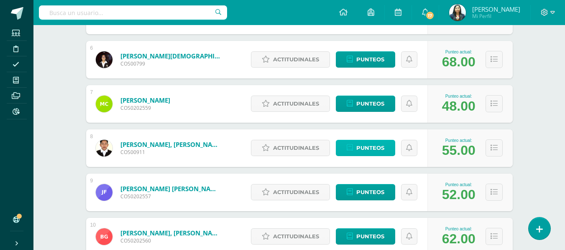
click at [386, 151] on link "Punteos" at bounding box center [365, 148] width 59 height 16
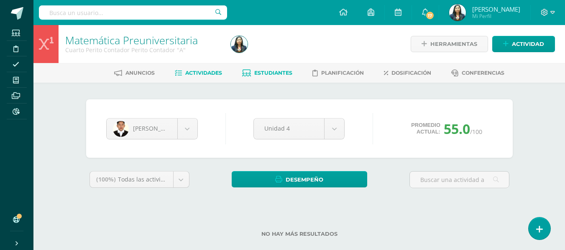
click at [210, 73] on span "Actividades" at bounding box center [203, 73] width 37 height 6
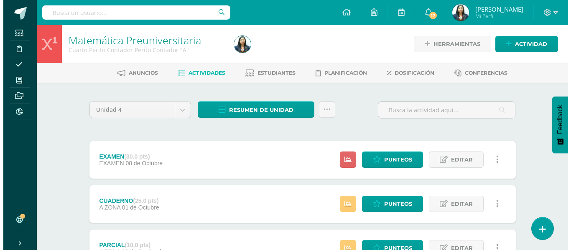
scroll to position [42, 0]
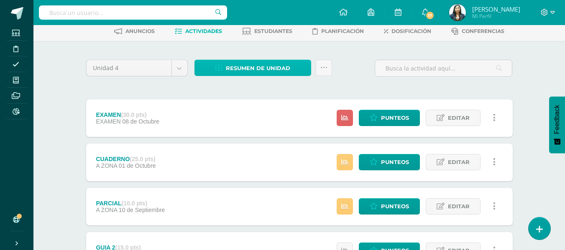
click at [301, 72] on link "Resumen de unidad" at bounding box center [252, 68] width 117 height 16
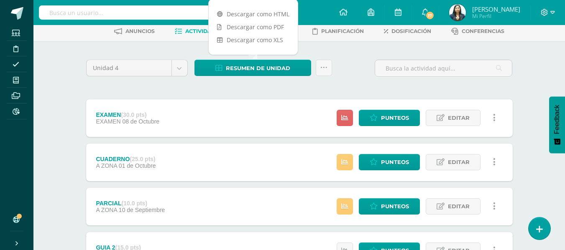
click at [332, 69] on div "Resumen de unidad Subir actividades en masa Enviar punteos a revision Historial…" at bounding box center [263, 72] width 144 height 24
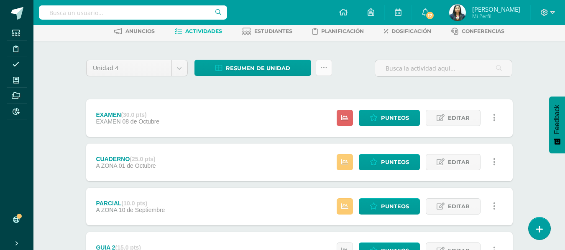
click at [325, 70] on icon at bounding box center [323, 67] width 7 height 7
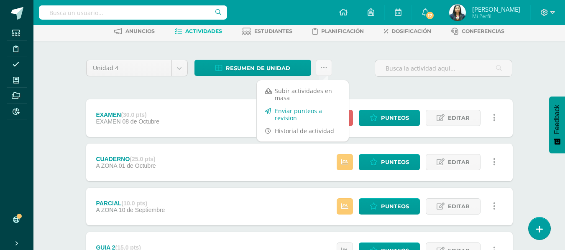
click at [282, 112] on link "Enviar punteos a revision" at bounding box center [303, 115] width 92 height 20
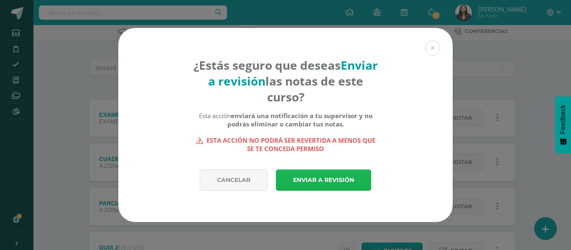
click at [317, 182] on link "Enviar a revisión" at bounding box center [323, 180] width 95 height 21
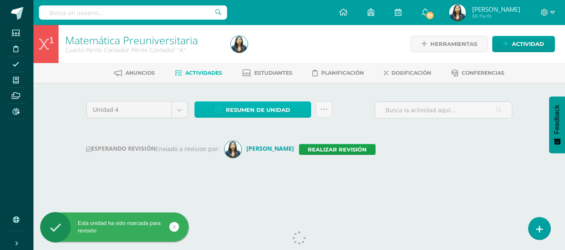
click at [274, 105] on span "Resumen de unidad" at bounding box center [258, 109] width 64 height 15
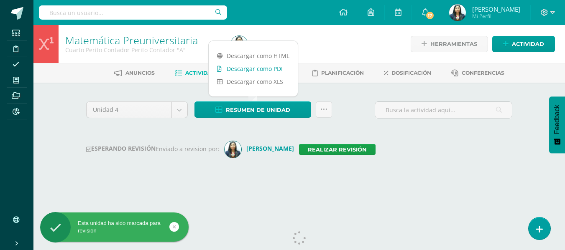
click at [277, 70] on link "Descargar como PDF" at bounding box center [253, 68] width 89 height 13
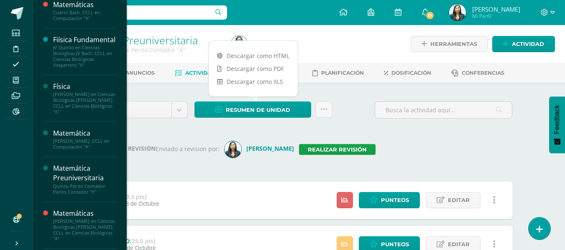
scroll to position [544, 0]
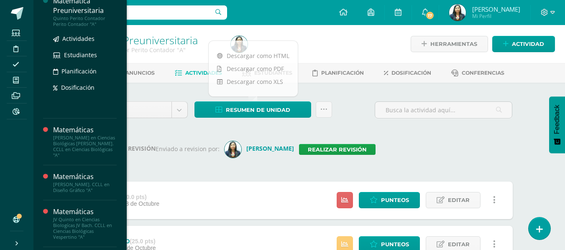
click at [63, 9] on div "Matemática Preuniversitaria" at bounding box center [85, 5] width 64 height 19
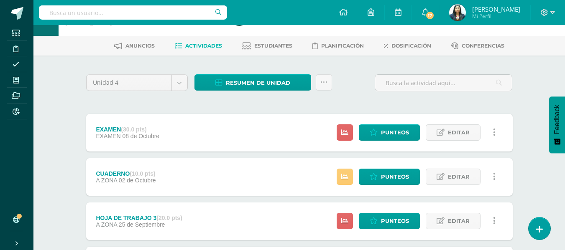
scroll to position [42, 0]
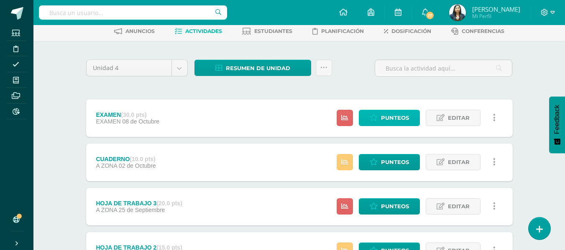
click at [386, 122] on span "Punteos" at bounding box center [395, 117] width 28 height 15
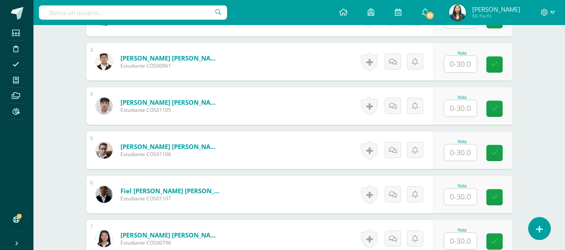
scroll to position [378, 0]
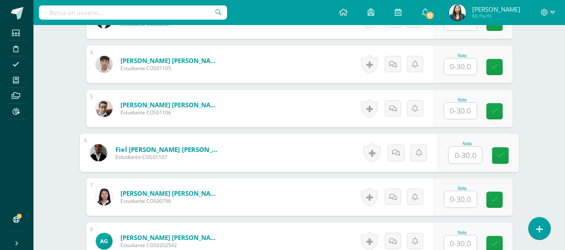
click at [465, 153] on input "text" at bounding box center [464, 155] width 33 height 17
type input "2"
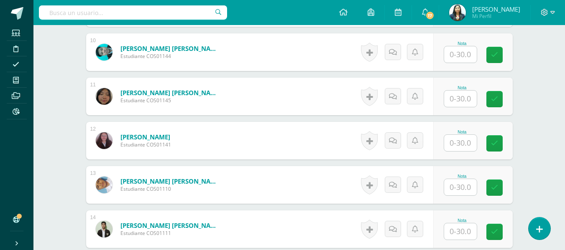
scroll to position [671, 0]
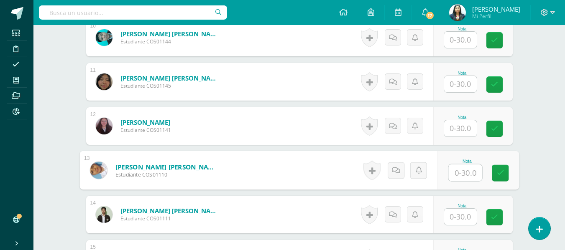
click at [462, 175] on input "text" at bounding box center [464, 173] width 33 height 17
type input "1"
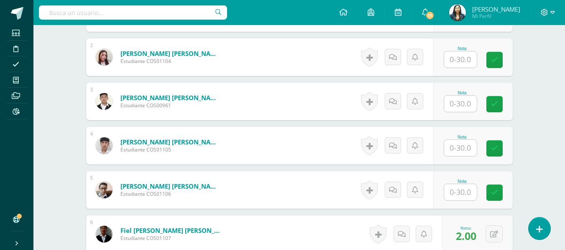
scroll to position [294, 0]
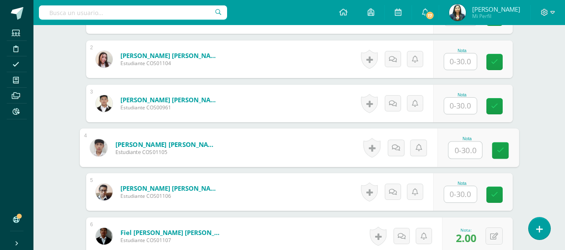
click at [473, 148] on input "text" at bounding box center [464, 150] width 33 height 17
type input "6"
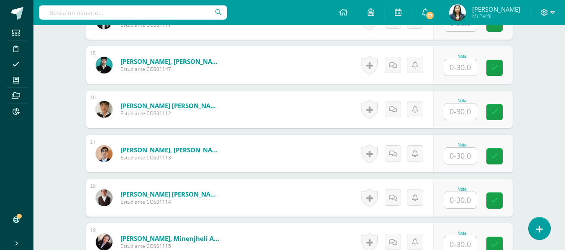
scroll to position [880, 0]
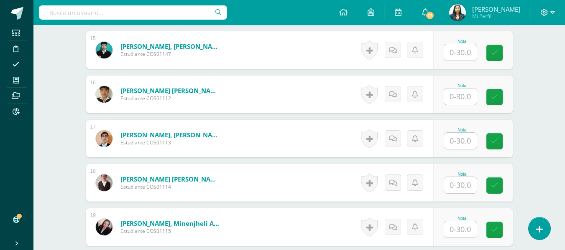
click at [455, 187] on input "text" at bounding box center [460, 185] width 33 height 16
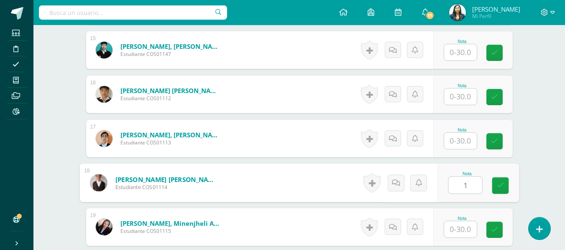
type input "1"
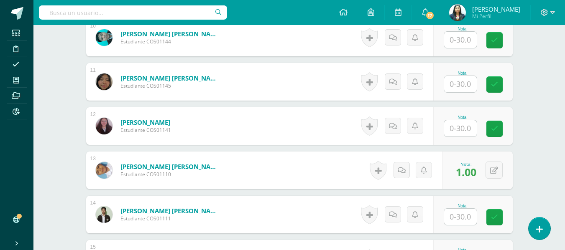
scroll to position [629, 0]
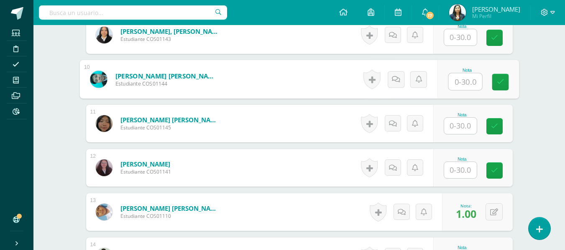
click at [453, 74] on input "text" at bounding box center [464, 82] width 33 height 17
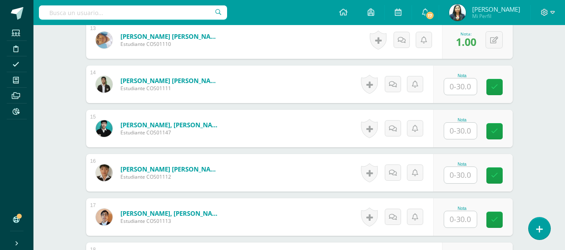
scroll to position [838, 0]
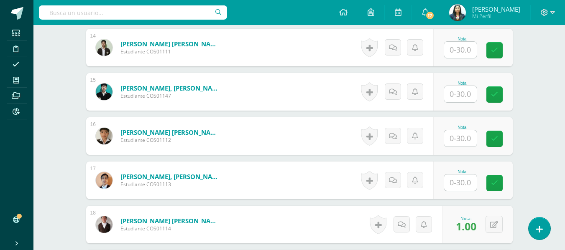
type input "1"
click at [454, 135] on input "text" at bounding box center [460, 138] width 33 height 16
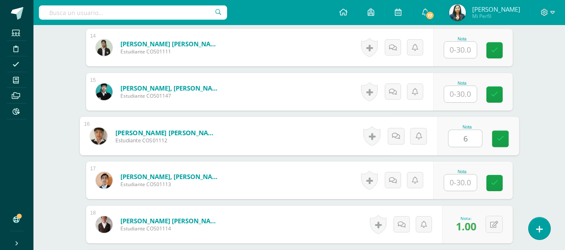
type input "6"
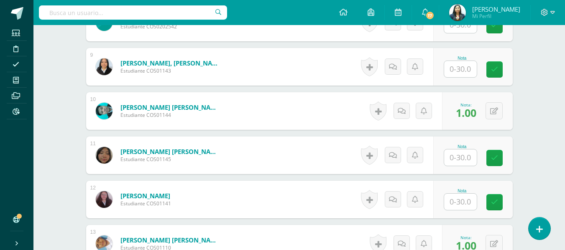
scroll to position [587, 0]
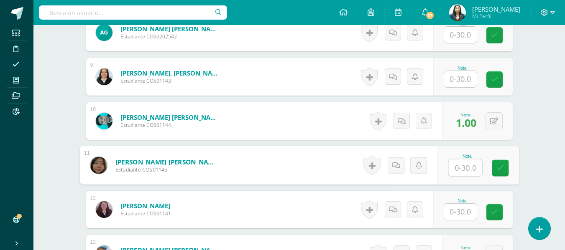
click at [462, 169] on input "text" at bounding box center [464, 168] width 33 height 17
type input "1"
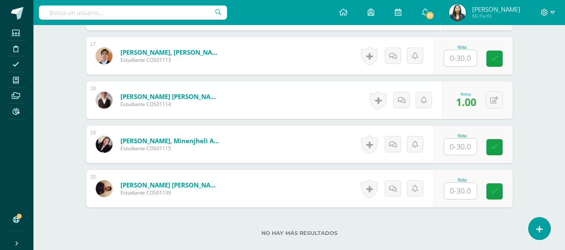
scroll to position [1016, 0]
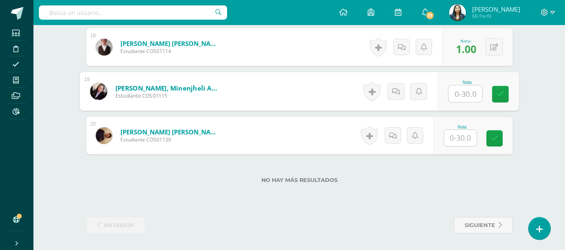
click at [468, 96] on input "text" at bounding box center [464, 94] width 33 height 17
type input "15"
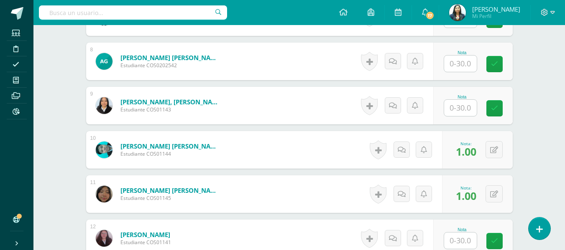
scroll to position [556, 0]
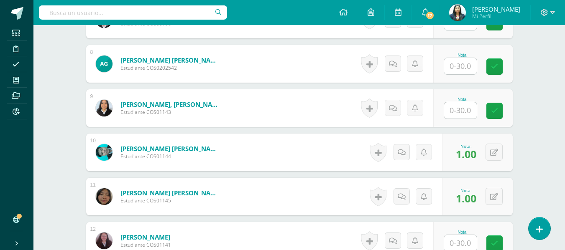
click at [472, 112] on input "text" at bounding box center [460, 110] width 33 height 16
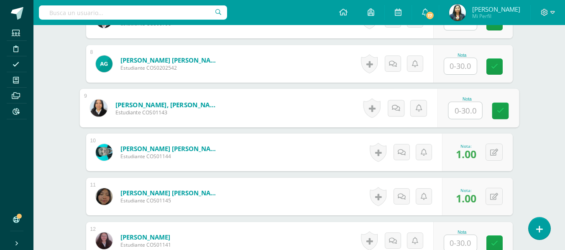
type input "4"
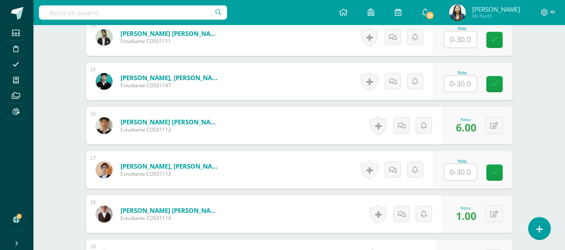
scroll to position [890, 0]
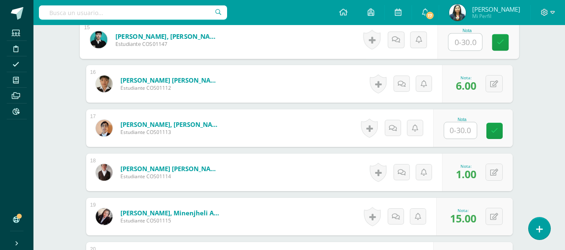
click at [468, 42] on input "text" at bounding box center [464, 42] width 33 height 17
type input "4"
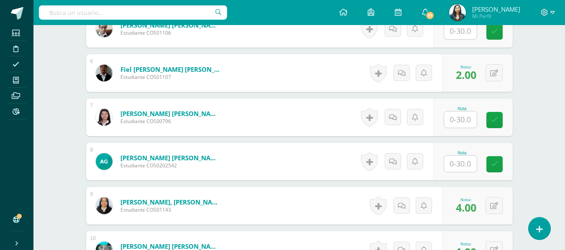
scroll to position [472, 0]
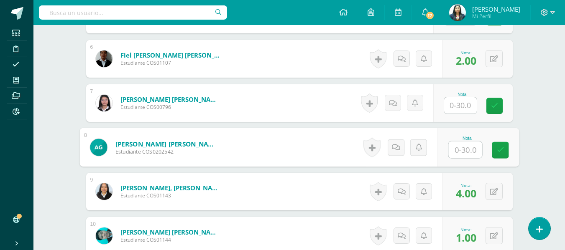
click at [463, 152] on input "text" at bounding box center [464, 150] width 33 height 17
type input "7"
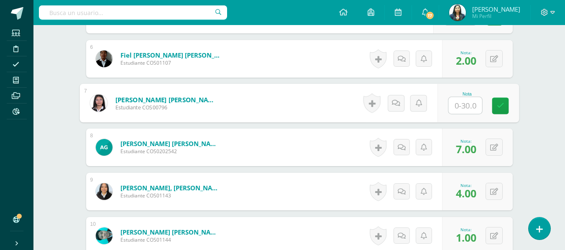
click at [459, 109] on input "text" at bounding box center [464, 105] width 33 height 17
type input "5"
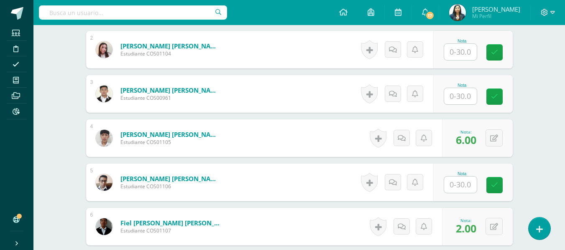
scroll to position [221, 0]
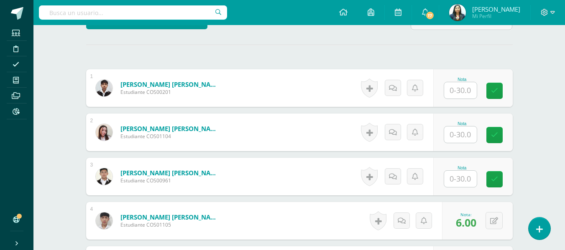
click at [453, 176] on input "text" at bounding box center [460, 179] width 33 height 16
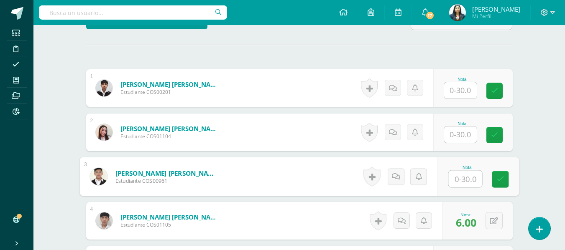
type input "1"
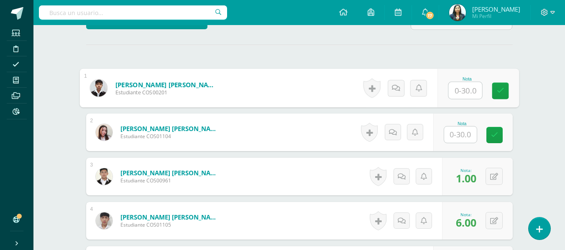
click at [465, 97] on input "text" at bounding box center [464, 90] width 33 height 17
type input "6"
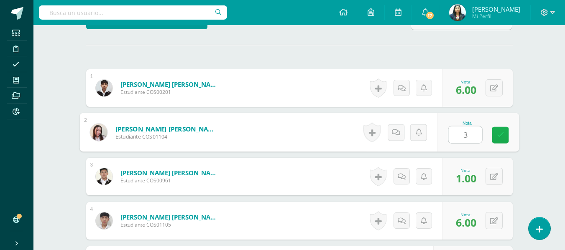
type input "30"
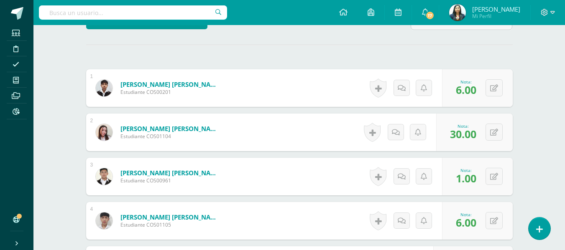
scroll to position [388, 0]
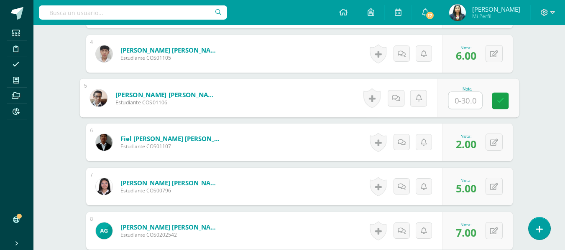
click at [473, 104] on input "text" at bounding box center [464, 100] width 33 height 17
type input "30"
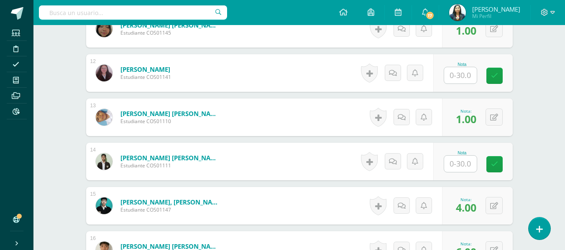
scroll to position [723, 0]
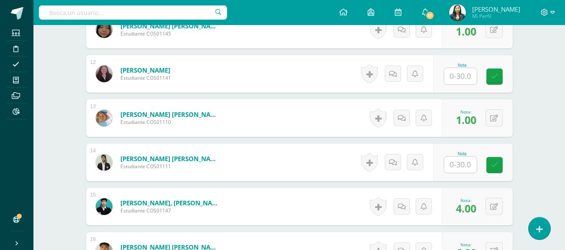
click at [471, 77] on input "text" at bounding box center [460, 76] width 33 height 16
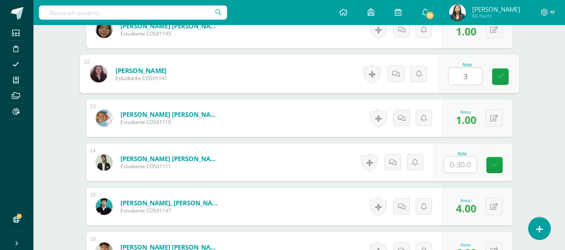
type input "30"
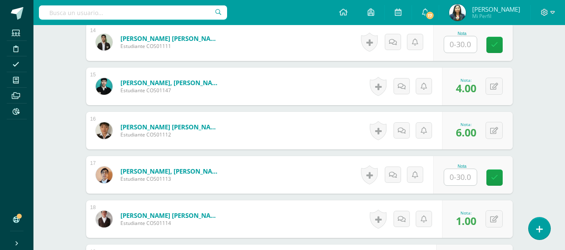
scroll to position [849, 0]
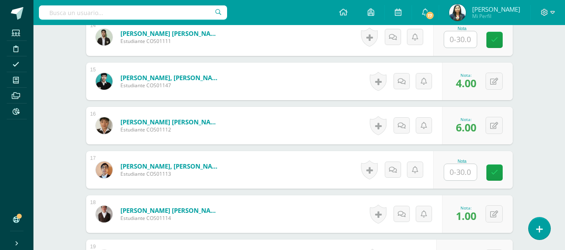
click at [459, 44] on input "text" at bounding box center [460, 39] width 33 height 16
type input "0"
click at [459, 168] on input "text" at bounding box center [460, 172] width 33 height 16
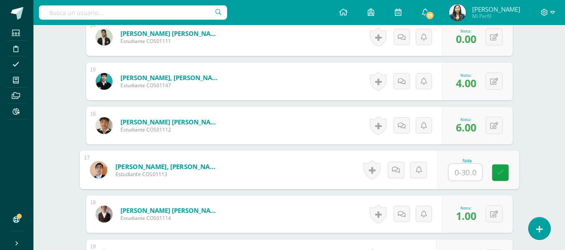
type input "0"
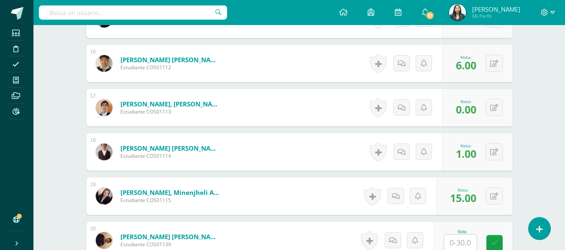
scroll to position [1016, 0]
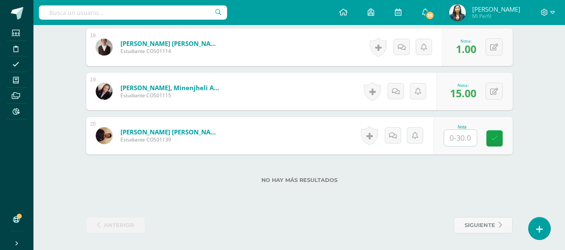
click at [466, 147] on div "Nota" at bounding box center [472, 136] width 79 height 38
click at [484, 140] on div "Nota" at bounding box center [472, 136] width 79 height 38
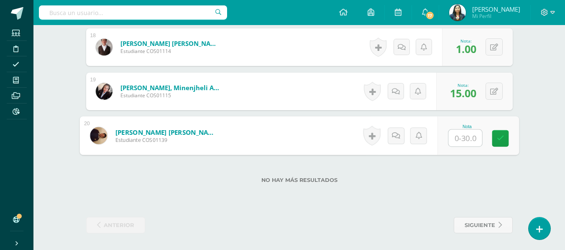
click at [470, 138] on input "text" at bounding box center [464, 138] width 33 height 17
type input "0"
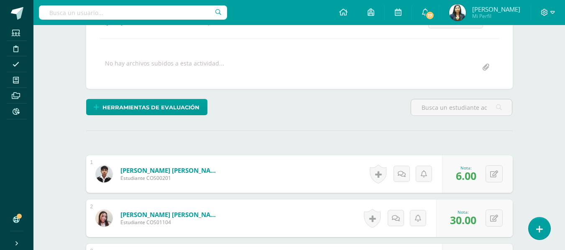
scroll to position [12, 0]
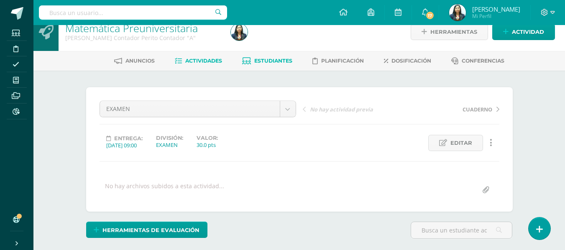
click at [266, 59] on span "Estudiantes" at bounding box center [273, 61] width 38 height 6
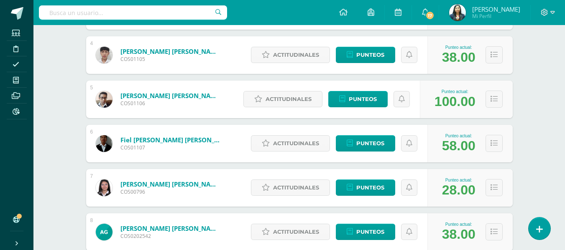
scroll to position [320, 0]
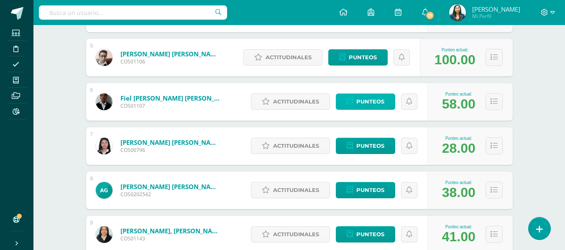
click at [348, 100] on icon at bounding box center [350, 101] width 6 height 7
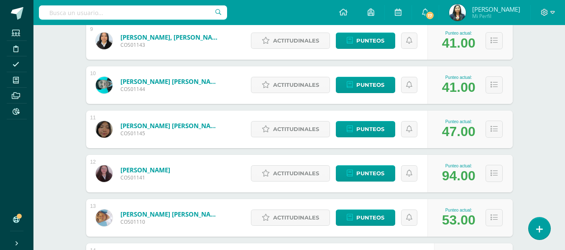
scroll to position [529, 0]
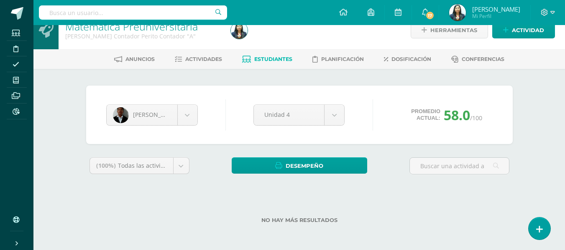
scroll to position [14, 0]
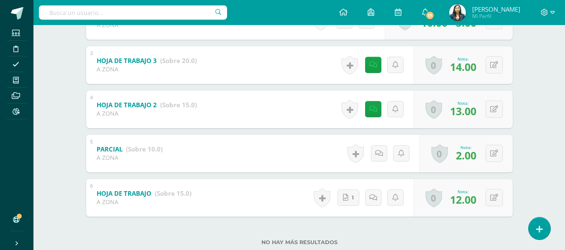
scroll to position [273, 0]
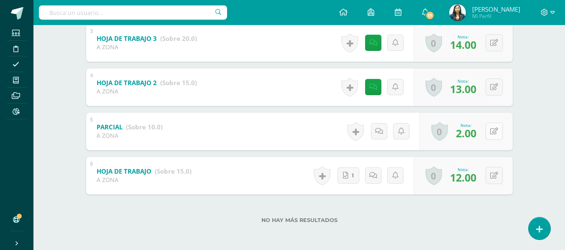
click at [494, 134] on button at bounding box center [494, 131] width 17 height 17
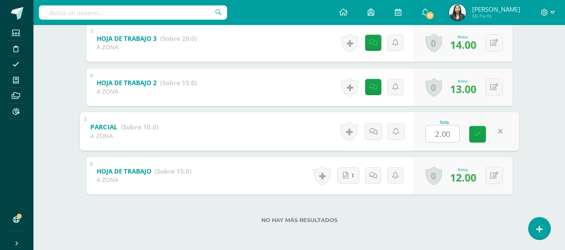
type input "4"
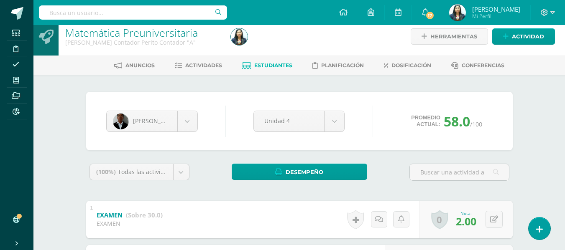
scroll to position [0, 0]
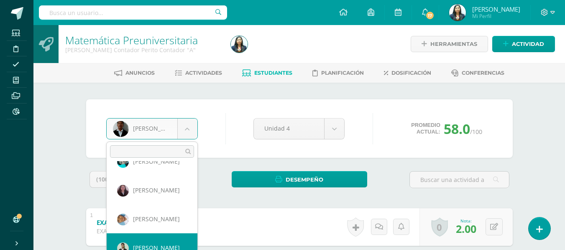
scroll to position [326, 0]
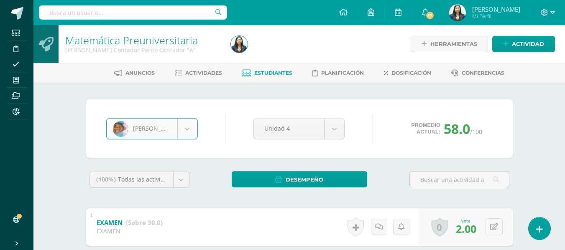
select select "1525"
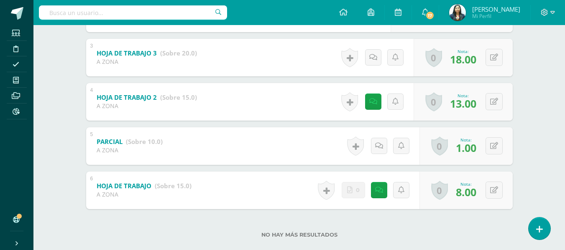
scroll to position [273, 0]
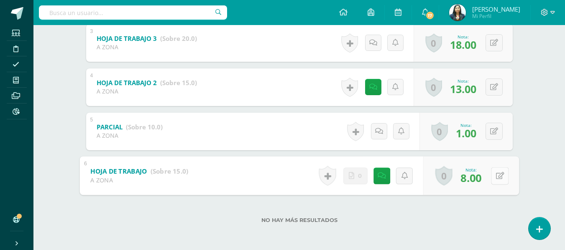
click at [496, 173] on icon at bounding box center [500, 175] width 8 height 7
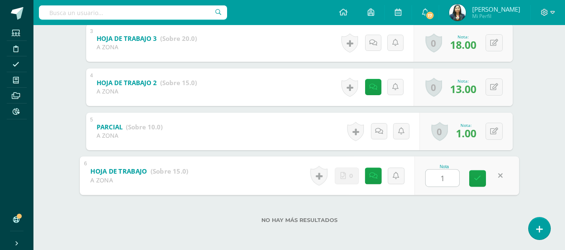
type input "13"
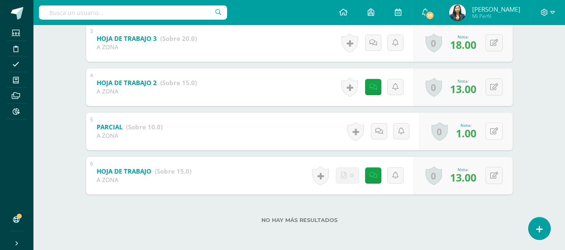
click at [490, 133] on div "0 Logros Logros obtenidos Aún no hay logros agregados Nota: 1.00" at bounding box center [465, 132] width 93 height 38
click at [495, 130] on button at bounding box center [500, 132] width 18 height 18
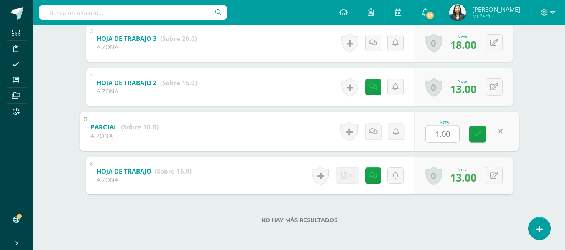
type input "5"
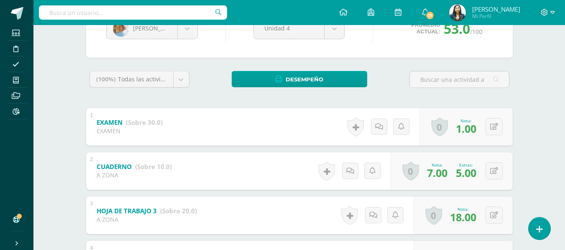
scroll to position [0, 0]
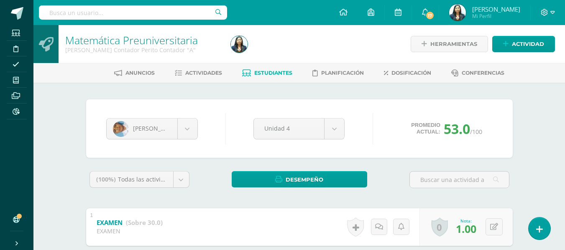
click at [261, 72] on span "Estudiantes" at bounding box center [273, 73] width 38 height 6
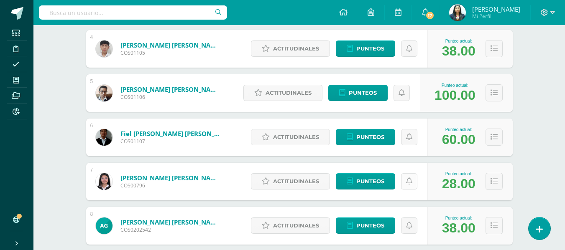
scroll to position [376, 0]
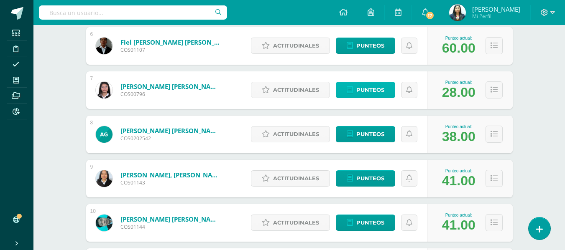
click at [371, 95] on span "Punteos" at bounding box center [370, 89] width 28 height 15
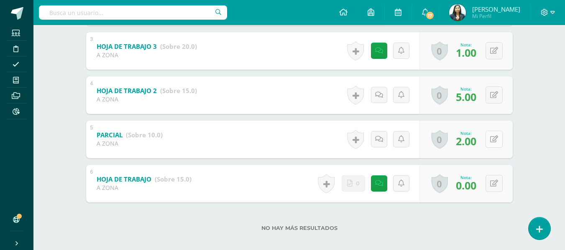
scroll to position [273, 0]
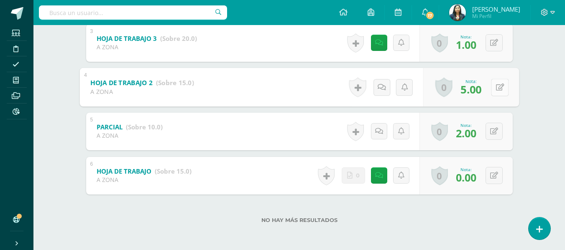
click at [495, 82] on button at bounding box center [500, 88] width 18 height 18
type input "15"
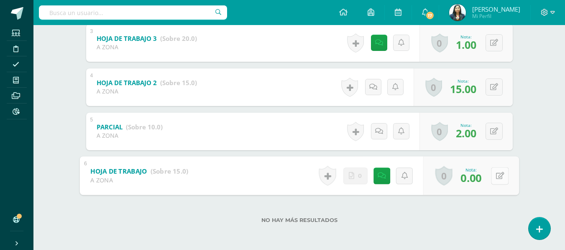
click at [493, 177] on button at bounding box center [500, 176] width 18 height 18
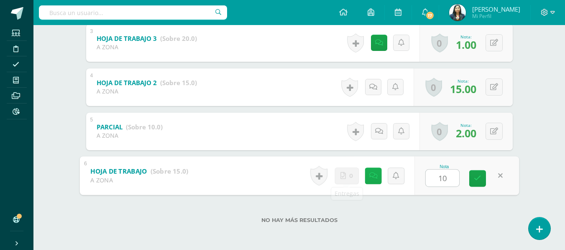
type input "10"
click at [377, 178] on icon at bounding box center [373, 175] width 8 height 7
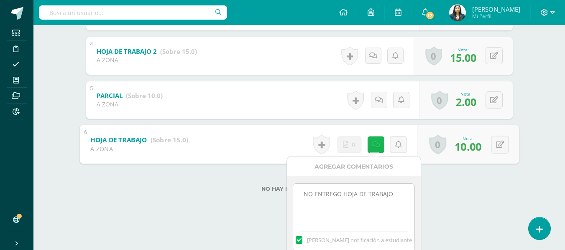
scroll to position [315, 0]
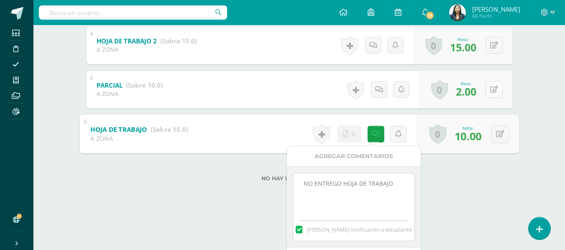
click at [494, 91] on div "1 EXAMEN (Sobre 30.0) EXAMEN Nota 5.00 0 Logros Logros obtenidos" at bounding box center [299, 23] width 427 height 259
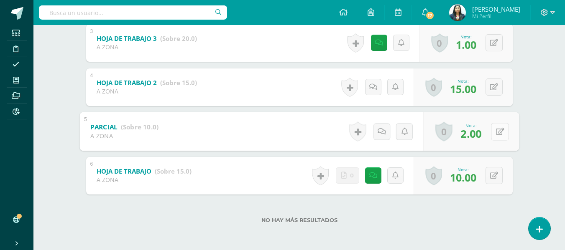
click at [491, 123] on button at bounding box center [500, 132] width 18 height 18
type input "5"
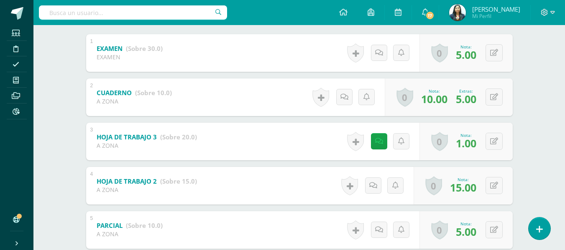
scroll to position [189, 0]
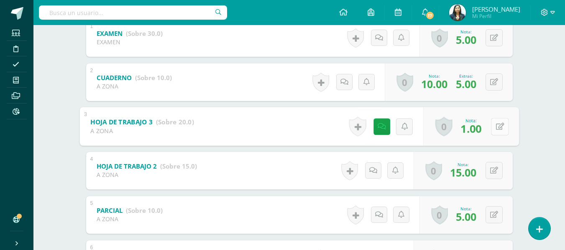
click at [501, 126] on button at bounding box center [500, 127] width 18 height 18
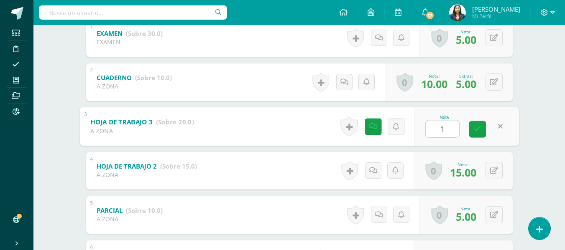
type input "15"
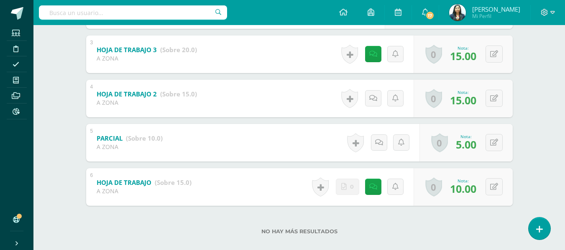
scroll to position [273, 0]
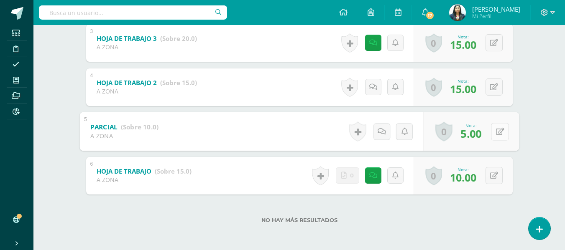
click at [492, 133] on button at bounding box center [500, 132] width 18 height 18
type input "1"
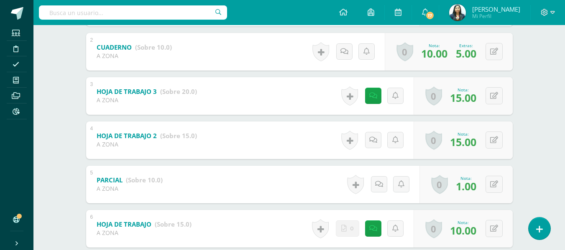
scroll to position [148, 0]
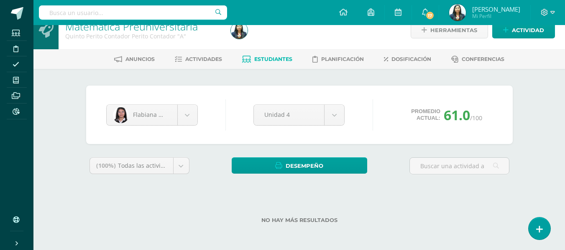
scroll to position [14, 0]
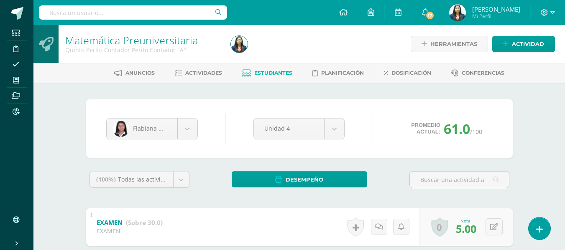
click at [282, 70] on span "Estudiantes" at bounding box center [273, 73] width 38 height 6
